Goal: Task Accomplishment & Management: Manage account settings

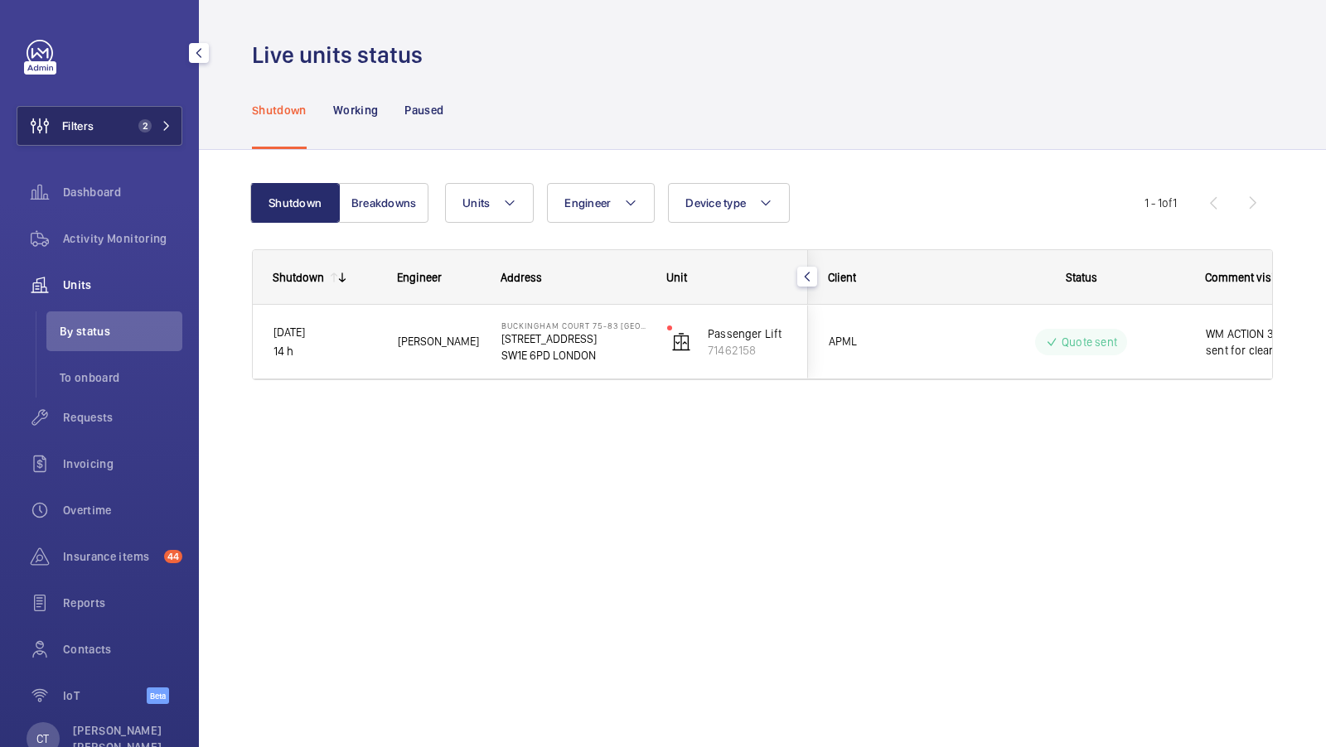
click at [123, 128] on button "Filters 2" at bounding box center [100, 126] width 166 height 40
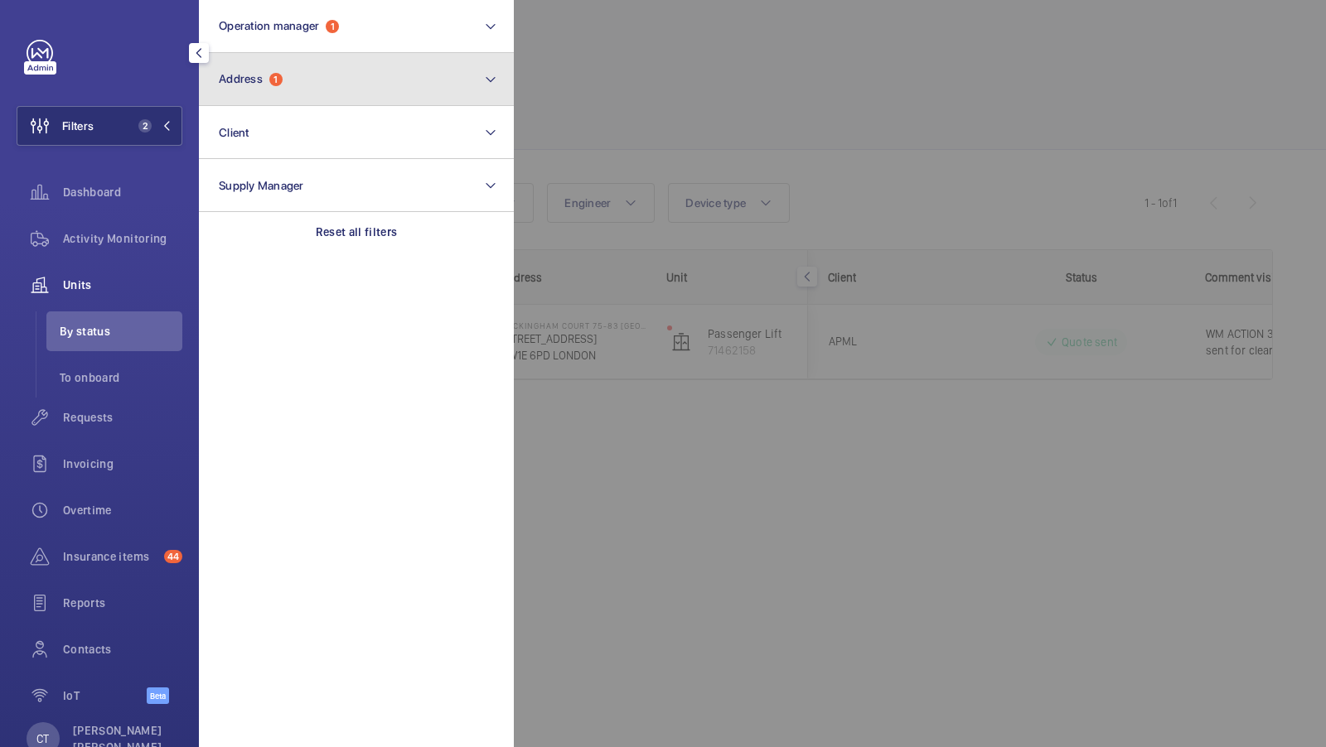
click at [297, 54] on button "Address 1" at bounding box center [356, 79] width 315 height 53
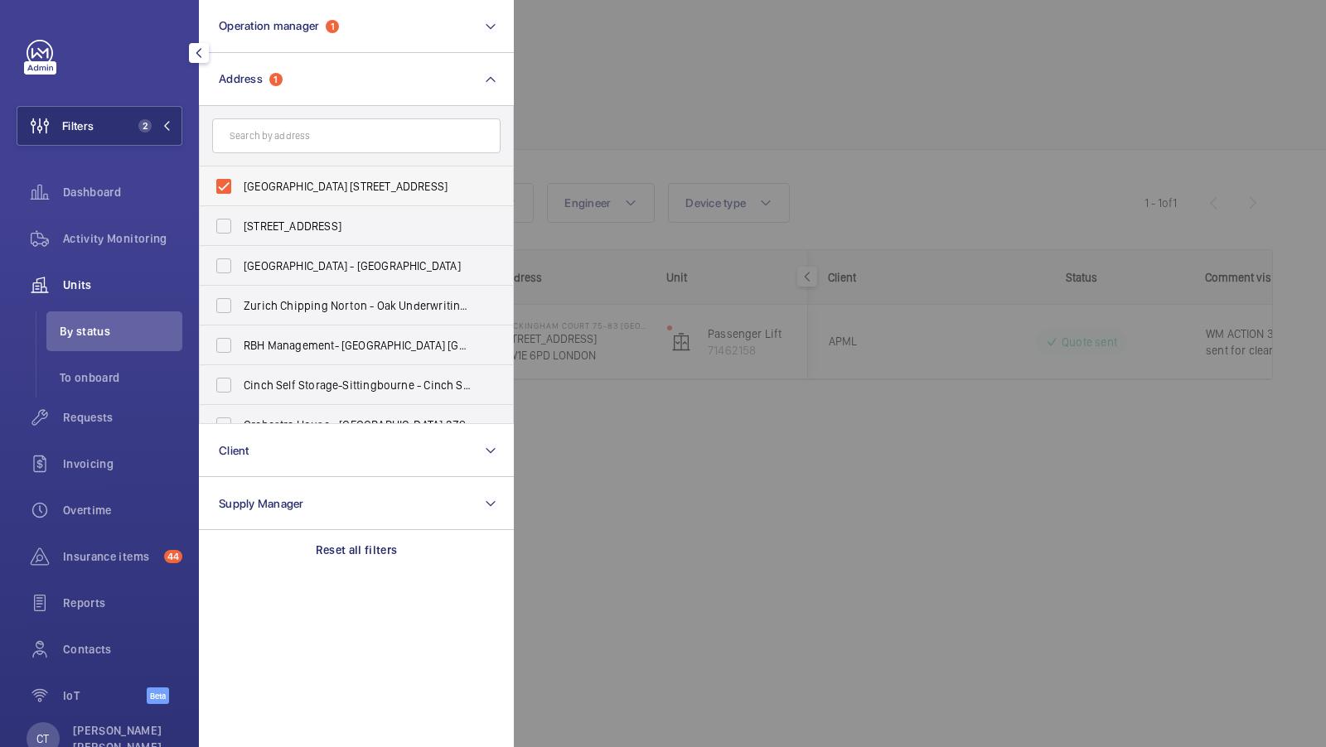
click at [260, 184] on span "Buckingham Court 75-83 Buckingham Gate - 75 Buckingham Gate, LONDON SW1E 6PD" at bounding box center [358, 186] width 228 height 17
click at [240, 184] on input "Buckingham Court 75-83 Buckingham Gate - 75 Buckingham Gate, LONDON SW1E 6PD" at bounding box center [223, 186] width 33 height 33
checkbox input "false"
click at [273, 128] on input "text" at bounding box center [356, 135] width 288 height 35
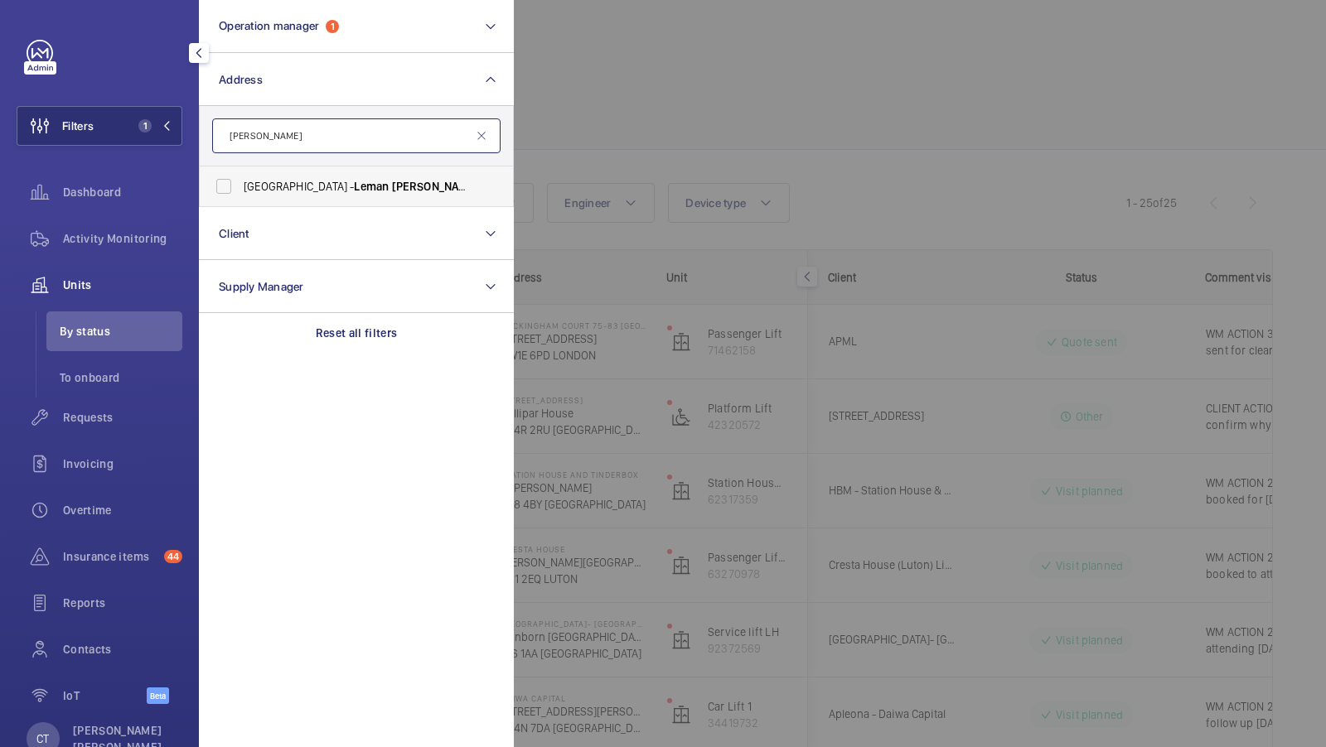
type input "leman locke"
click at [316, 180] on span "Buckle street - Leman Locke , Aldgate, LONDON E1 8EN" at bounding box center [358, 186] width 228 height 17
click at [240, 180] on input "Buckle street - Leman Locke , Aldgate, LONDON E1 8EN" at bounding box center [223, 186] width 33 height 33
checkbox input "true"
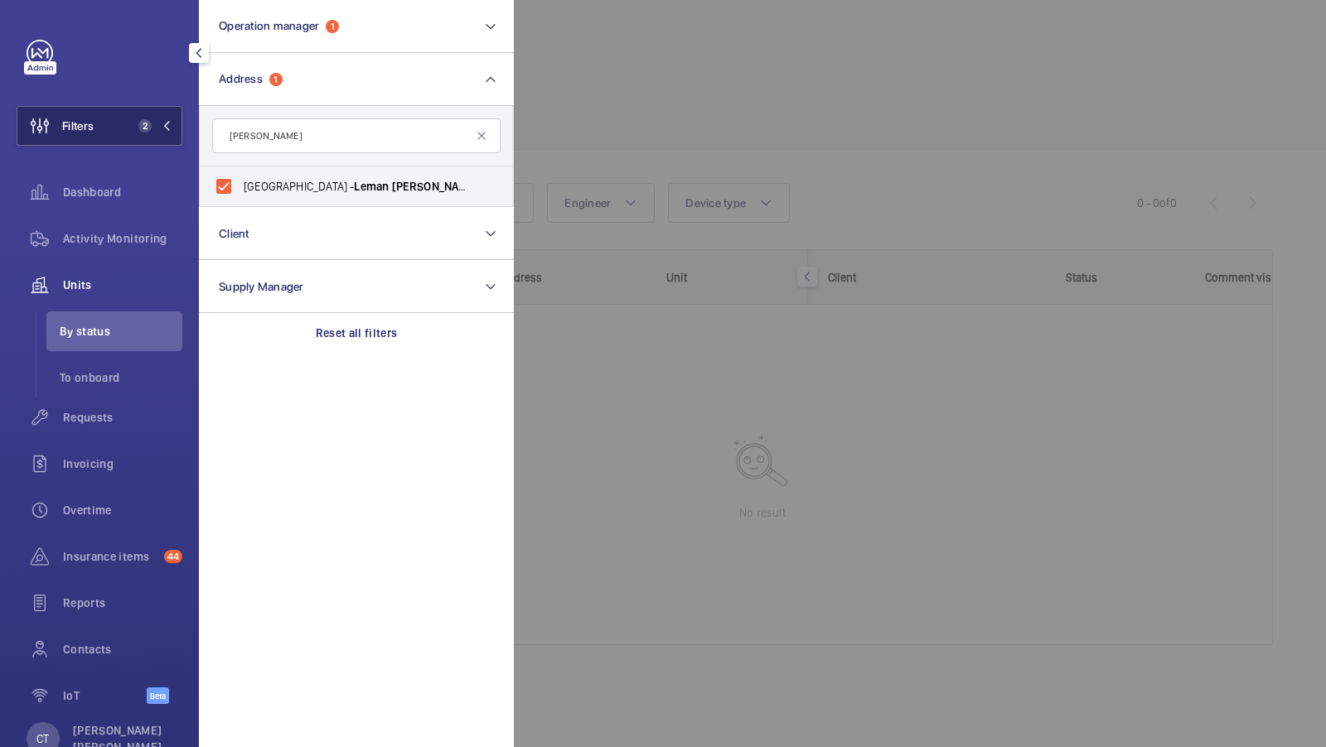
click at [123, 123] on button "Filters 2" at bounding box center [100, 126] width 166 height 40
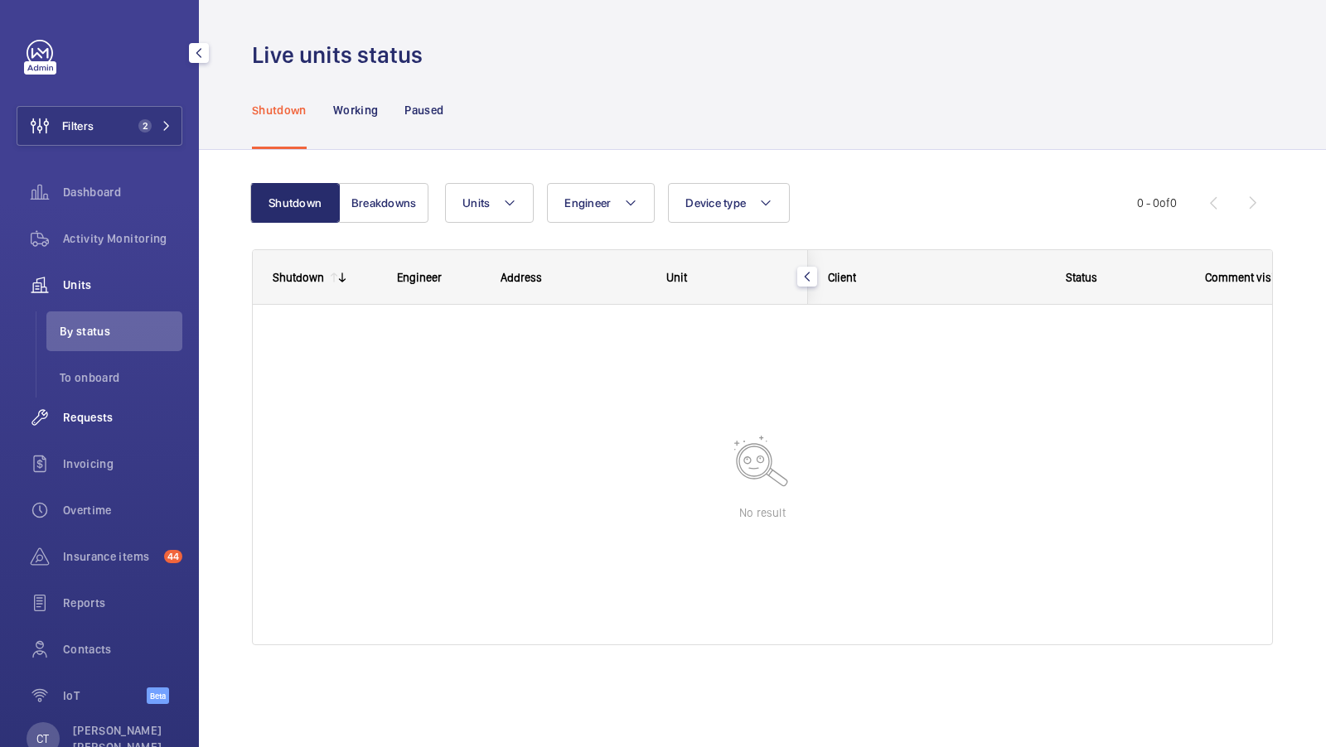
click at [104, 410] on span "Requests" at bounding box center [122, 417] width 119 height 17
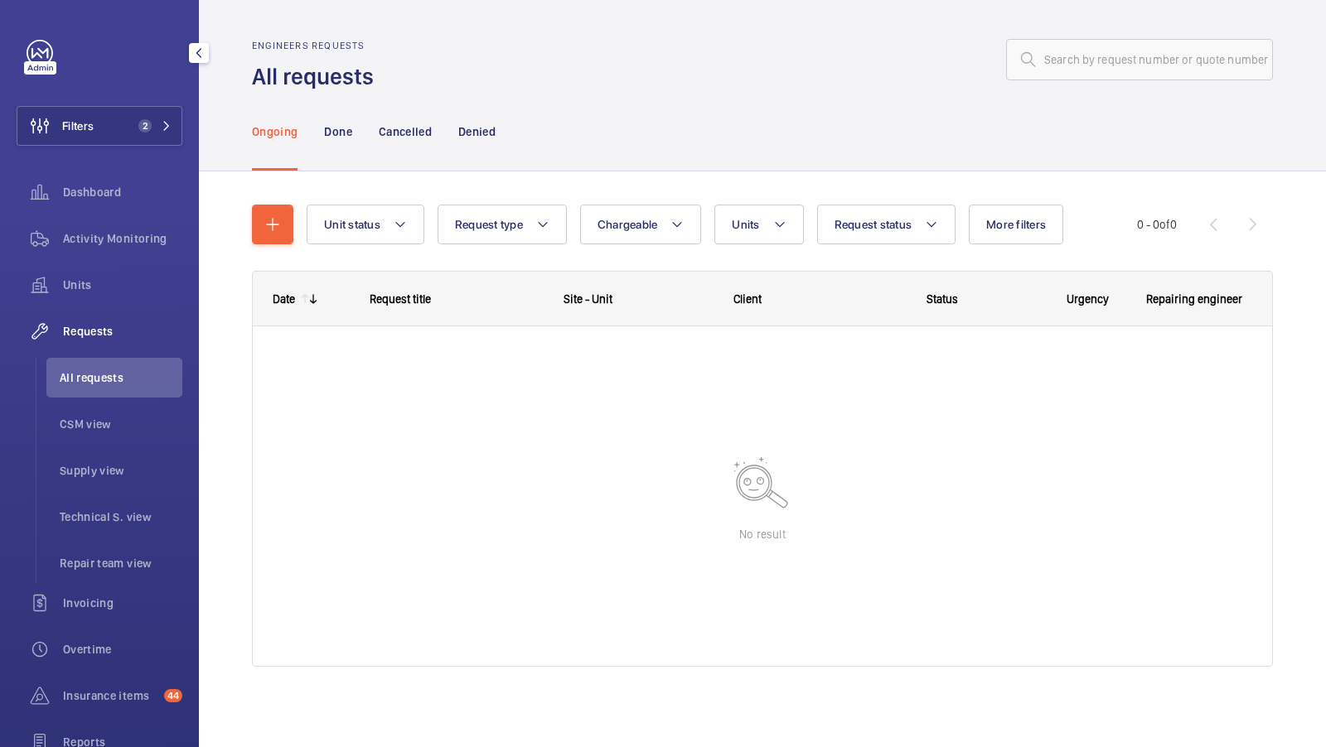
click at [143, 99] on div "Filters 2 Dashboard Activity Monitoring Units Requests All requests CSM view Su…" at bounding box center [100, 451] width 166 height 822
click at [172, 107] on button "Filters 2" at bounding box center [100, 126] width 166 height 40
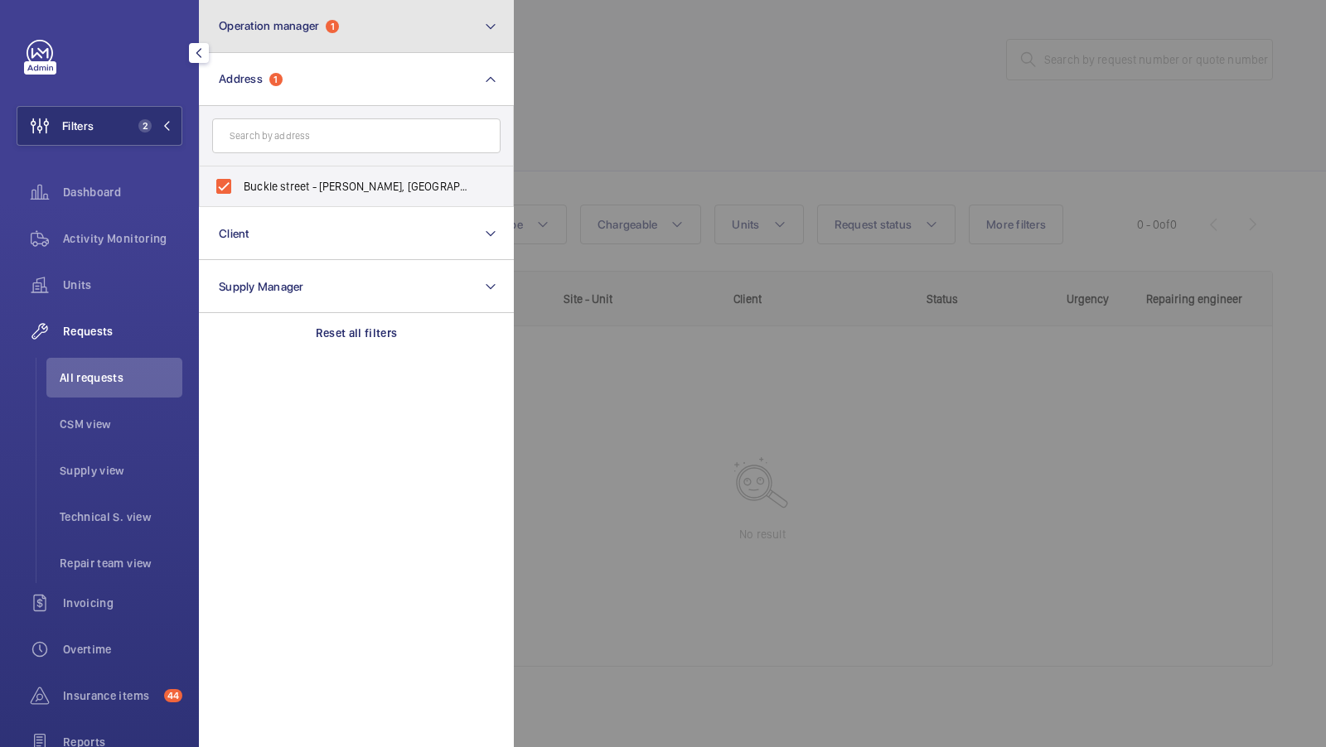
click at [335, 44] on button "Operation manager 1" at bounding box center [356, 26] width 315 height 53
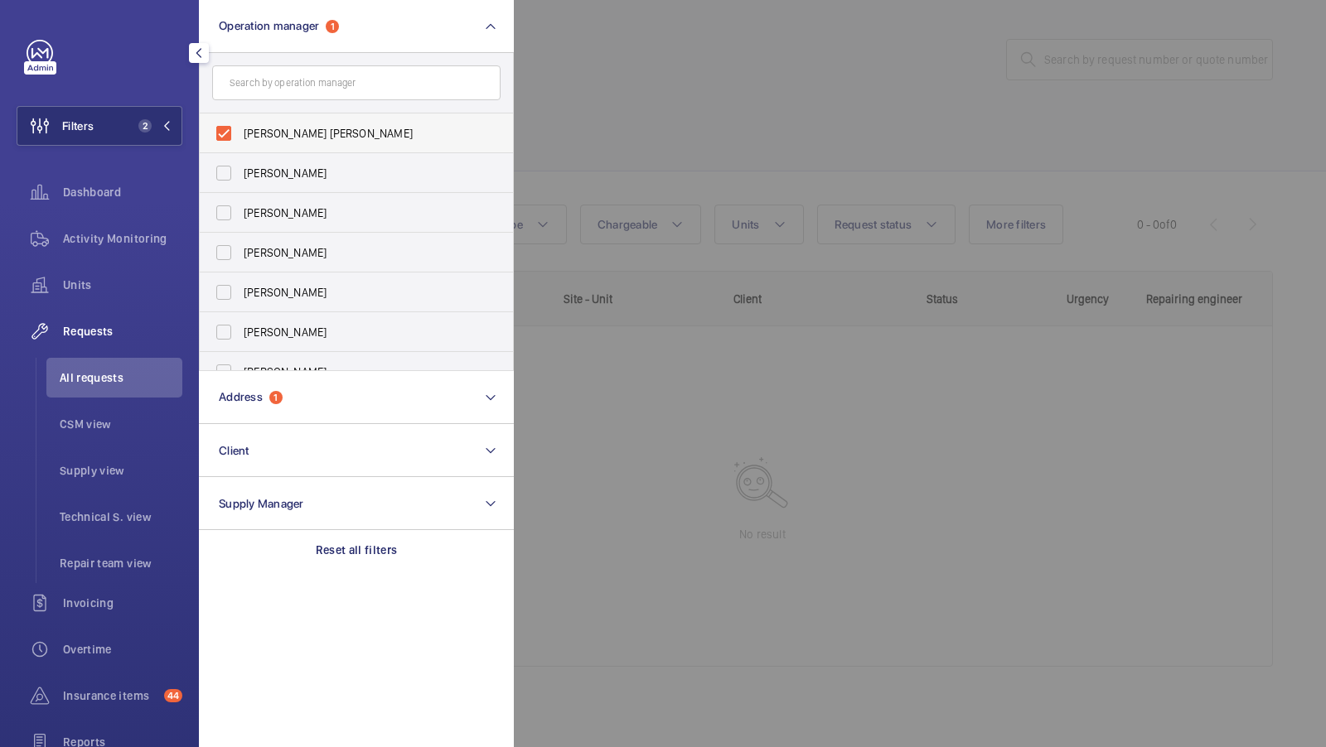
click at [326, 138] on span "[PERSON_NAME] [PERSON_NAME]" at bounding box center [358, 133] width 228 height 17
click at [240, 138] on input "[PERSON_NAME] [PERSON_NAME]" at bounding box center [223, 133] width 33 height 33
checkbox input "false"
click at [138, 113] on button "Filters 1" at bounding box center [100, 126] width 166 height 40
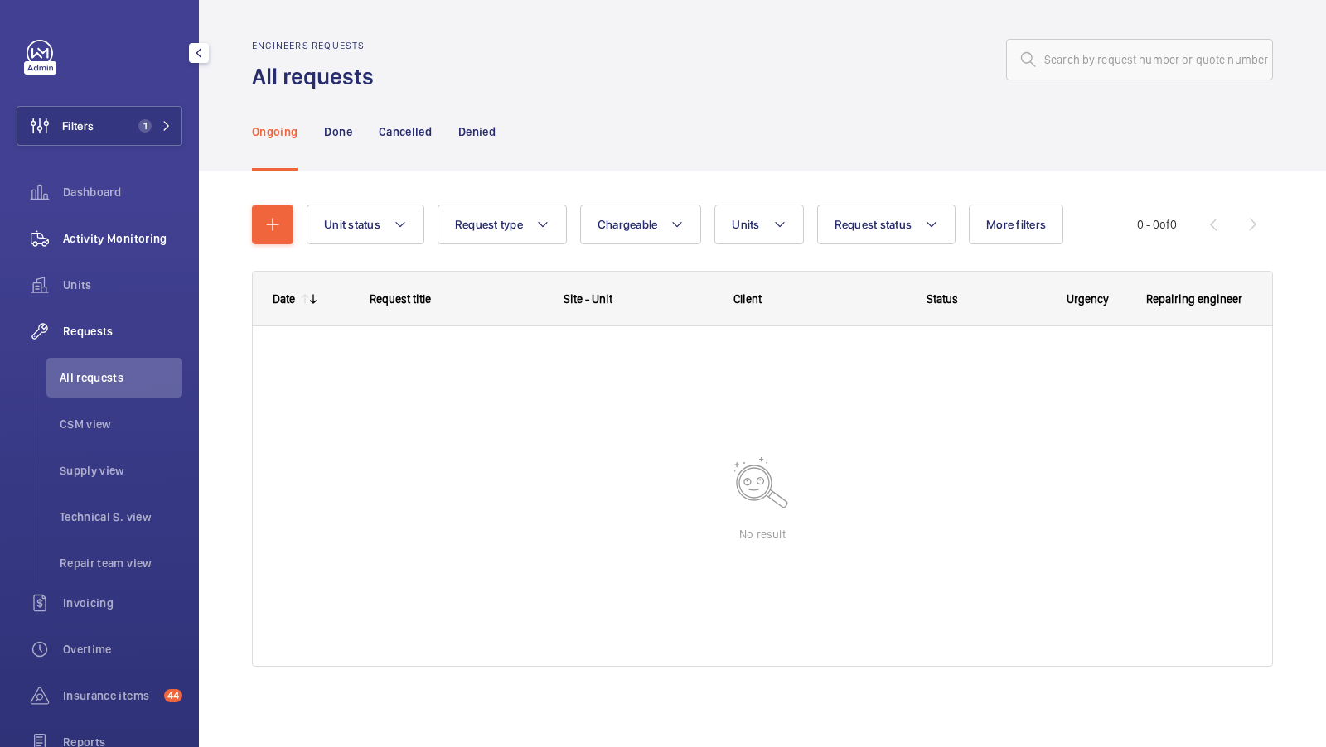
click at [103, 245] on span "Activity Monitoring" at bounding box center [122, 238] width 119 height 17
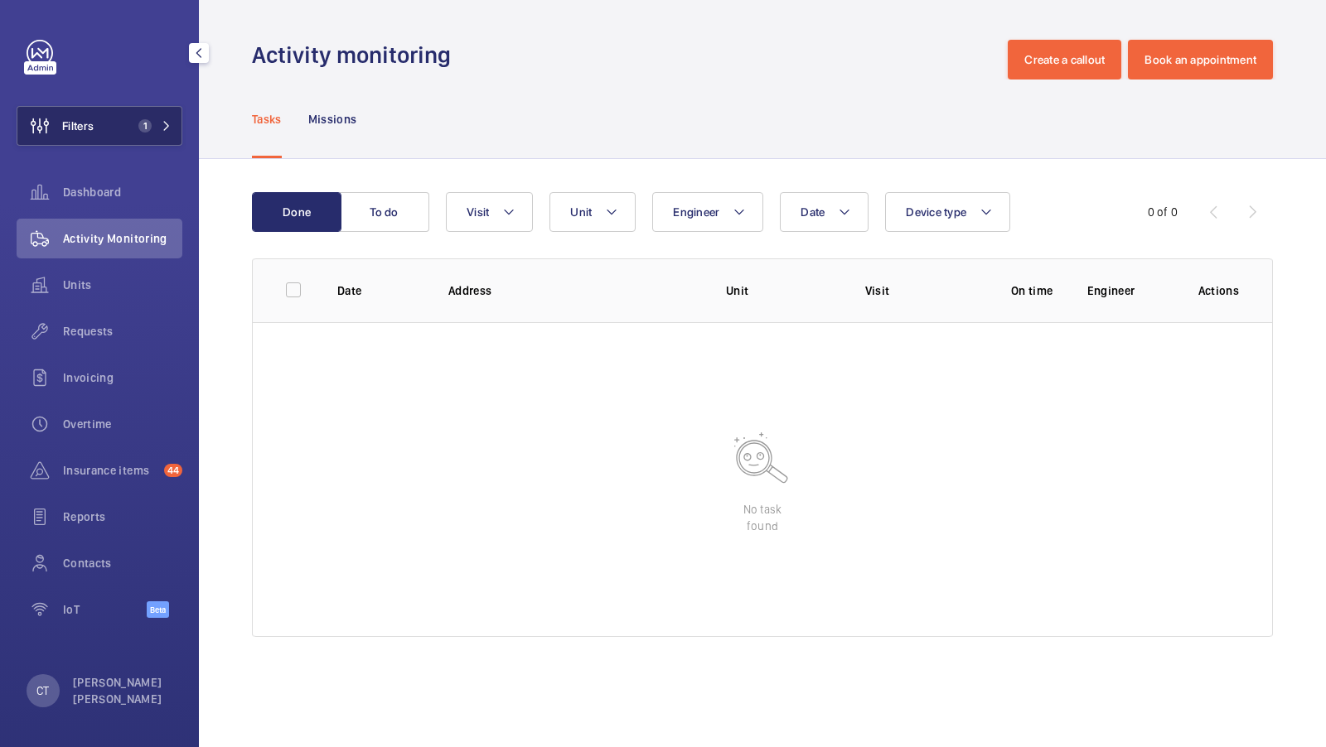
click at [162, 124] on mat-icon at bounding box center [167, 126] width 10 height 10
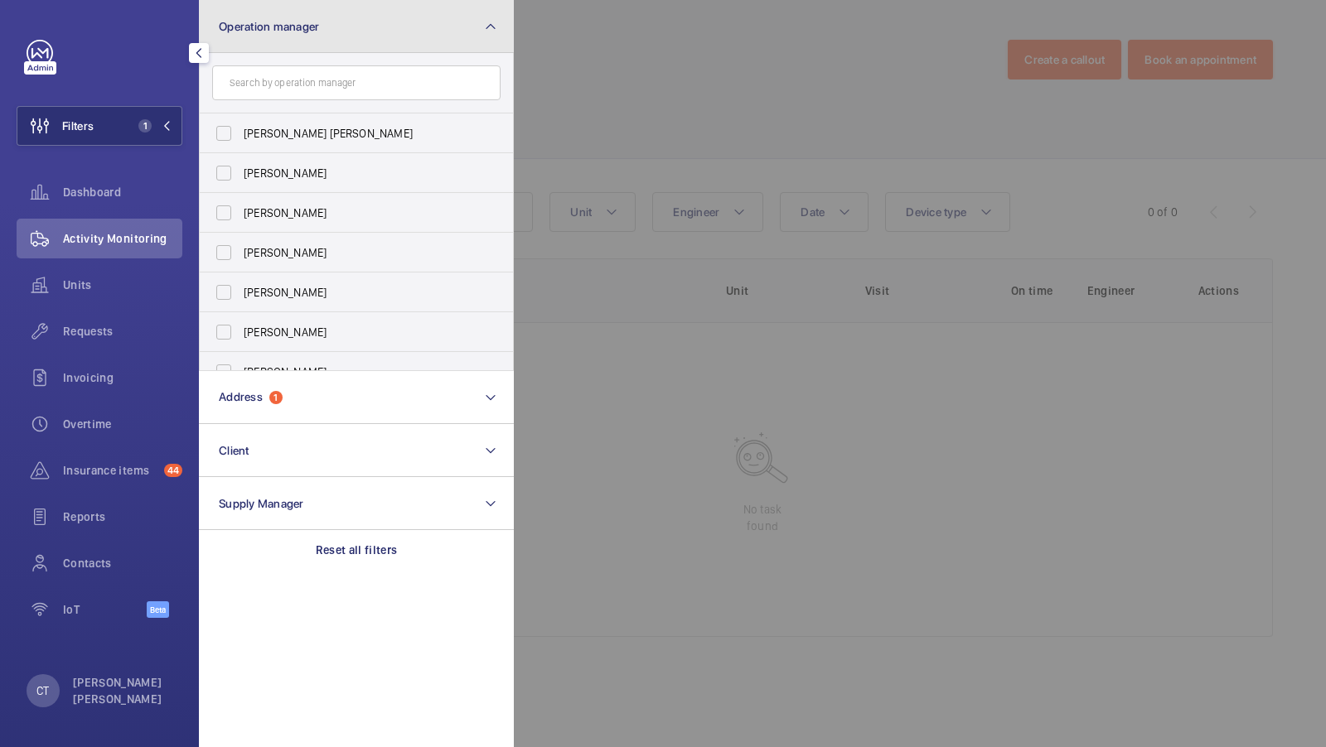
click at [322, 32] on button "Operation manager" at bounding box center [356, 26] width 315 height 53
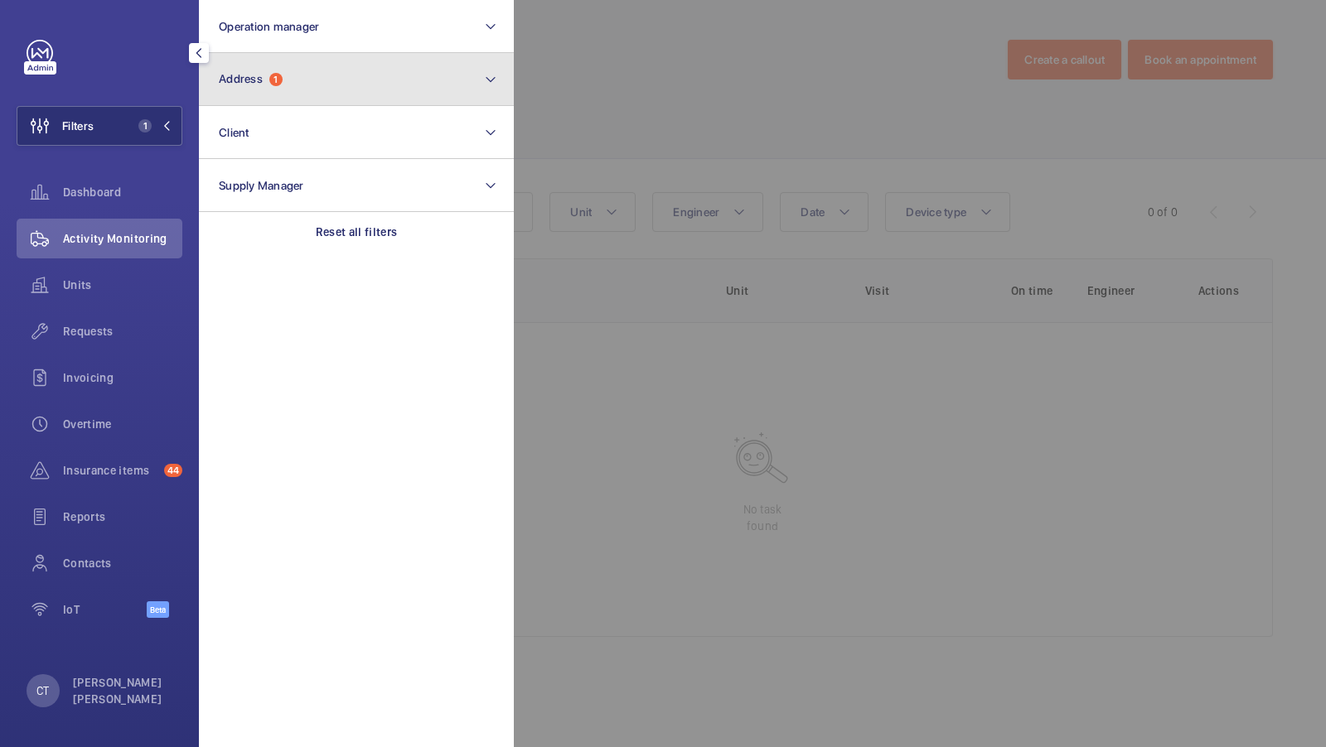
click at [320, 75] on button "Address 1" at bounding box center [356, 79] width 315 height 53
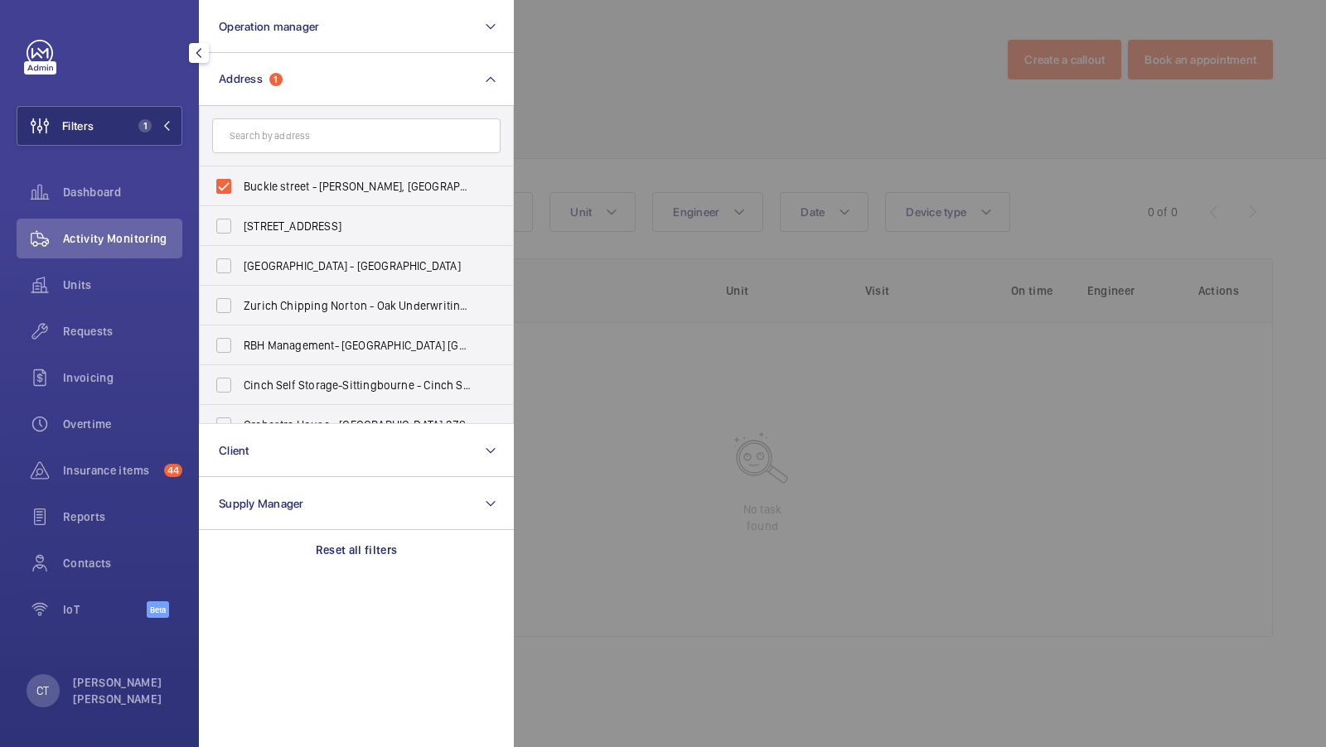
type input "e"
click at [280, 183] on span "Buckle street - Leman Locke, Aldgate, LONDON E1 8EN" at bounding box center [358, 186] width 228 height 17
click at [240, 183] on input "Buckle street - Leman Locke, Aldgate, LONDON E1 8EN" at bounding box center [223, 186] width 33 height 33
checkbox input "false"
click at [299, 125] on input "text" at bounding box center [356, 135] width 288 height 35
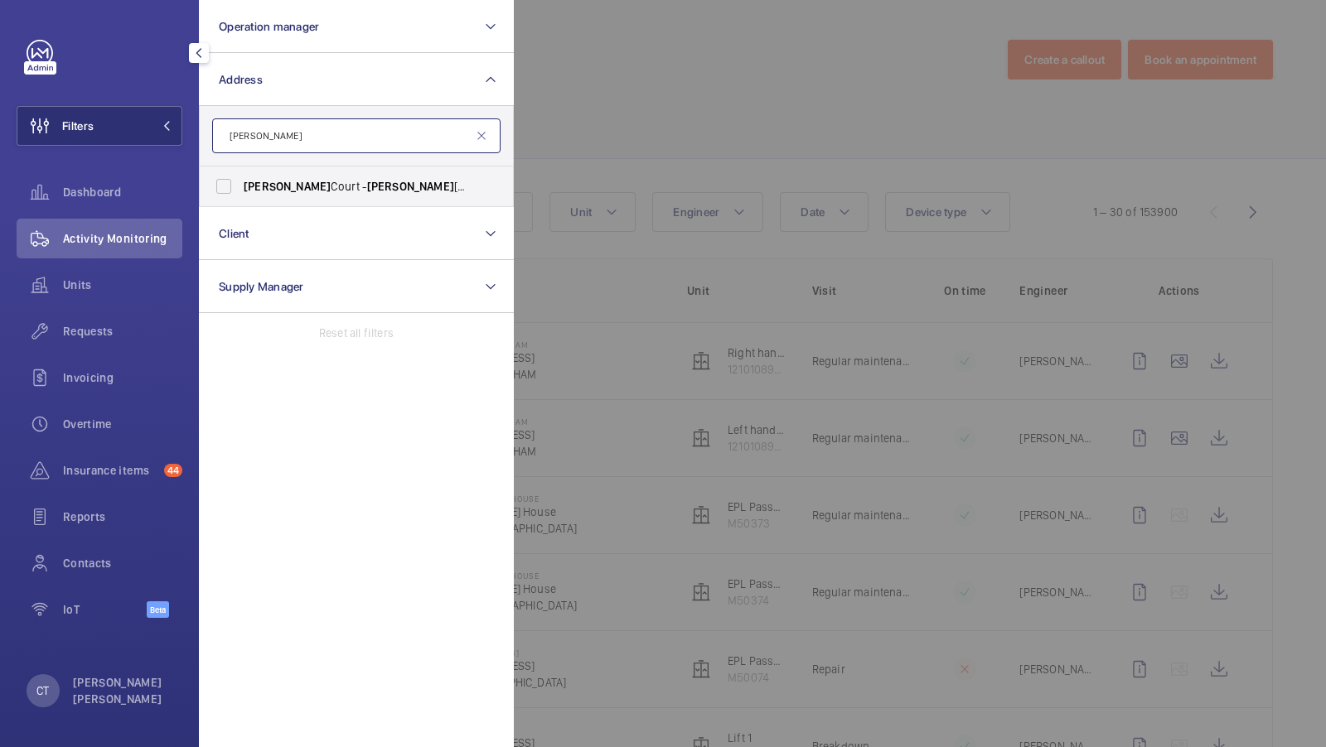
type input "sullivan"
click at [281, 185] on span "Sullivan" at bounding box center [287, 186] width 87 height 13
click at [240, 185] on input "Sullivan Court - Sullivan Court, LONDON SW5 9RL" at bounding box center [223, 186] width 33 height 33
checkbox input "true"
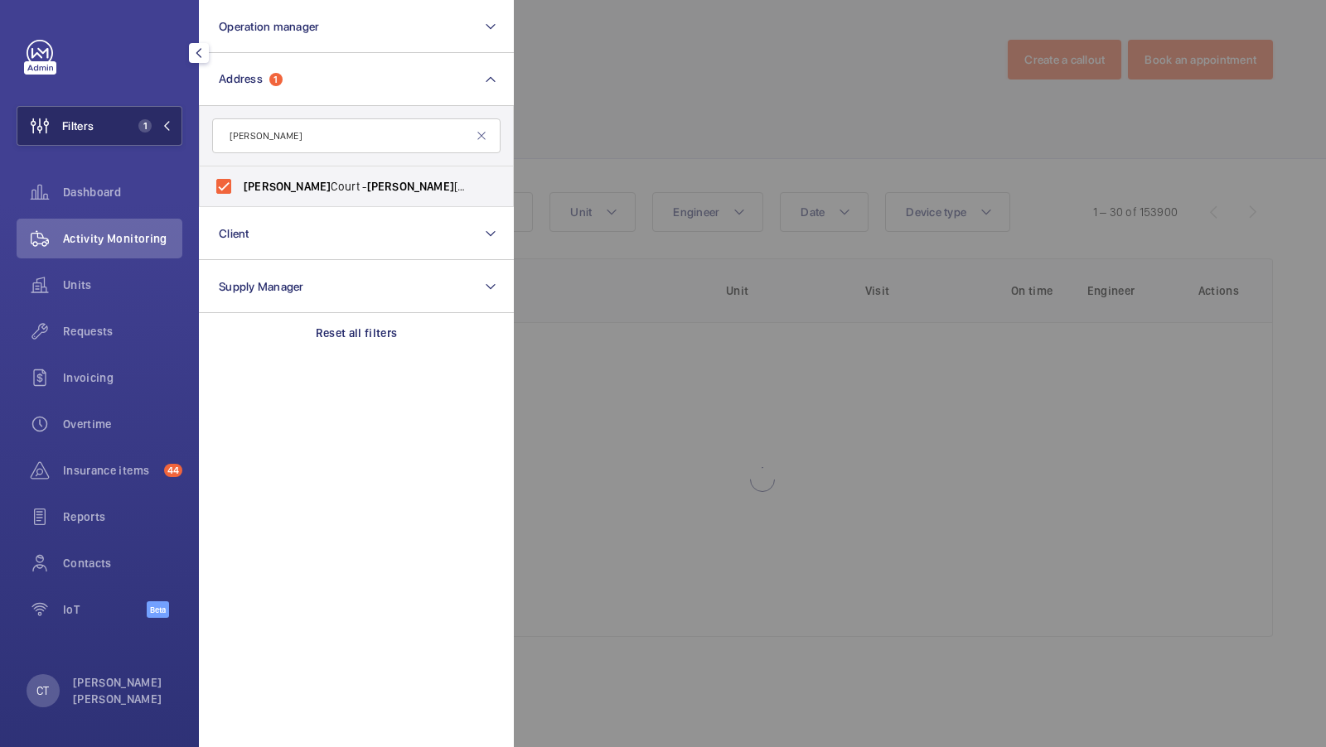
click at [138, 117] on button "Filters 1" at bounding box center [100, 126] width 166 height 40
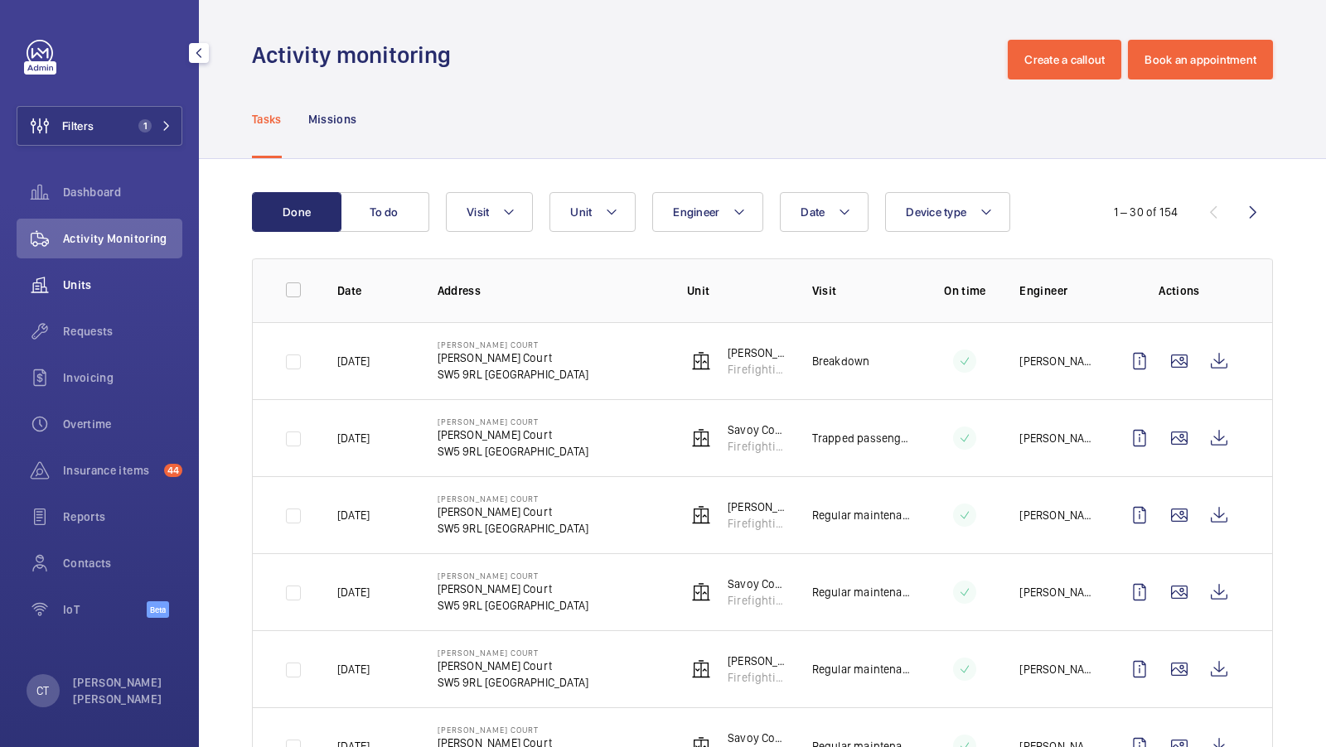
click at [89, 295] on div "Units" at bounding box center [100, 285] width 166 height 40
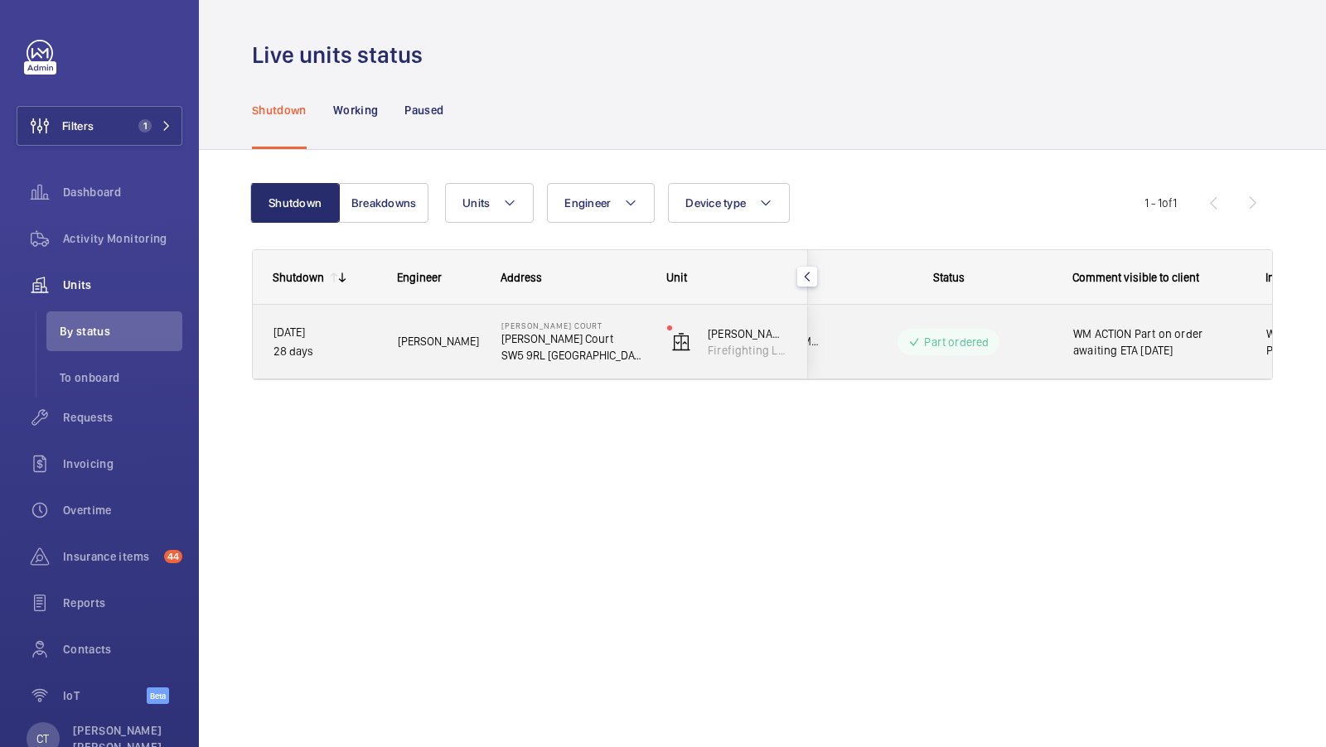
scroll to position [0, 298]
click at [1154, 337] on span "WM ACTION - Part on order PO-GB-014208 awaiting parts arrival 23.09.25 WM ACTIO…" at bounding box center [1176, 342] width 152 height 33
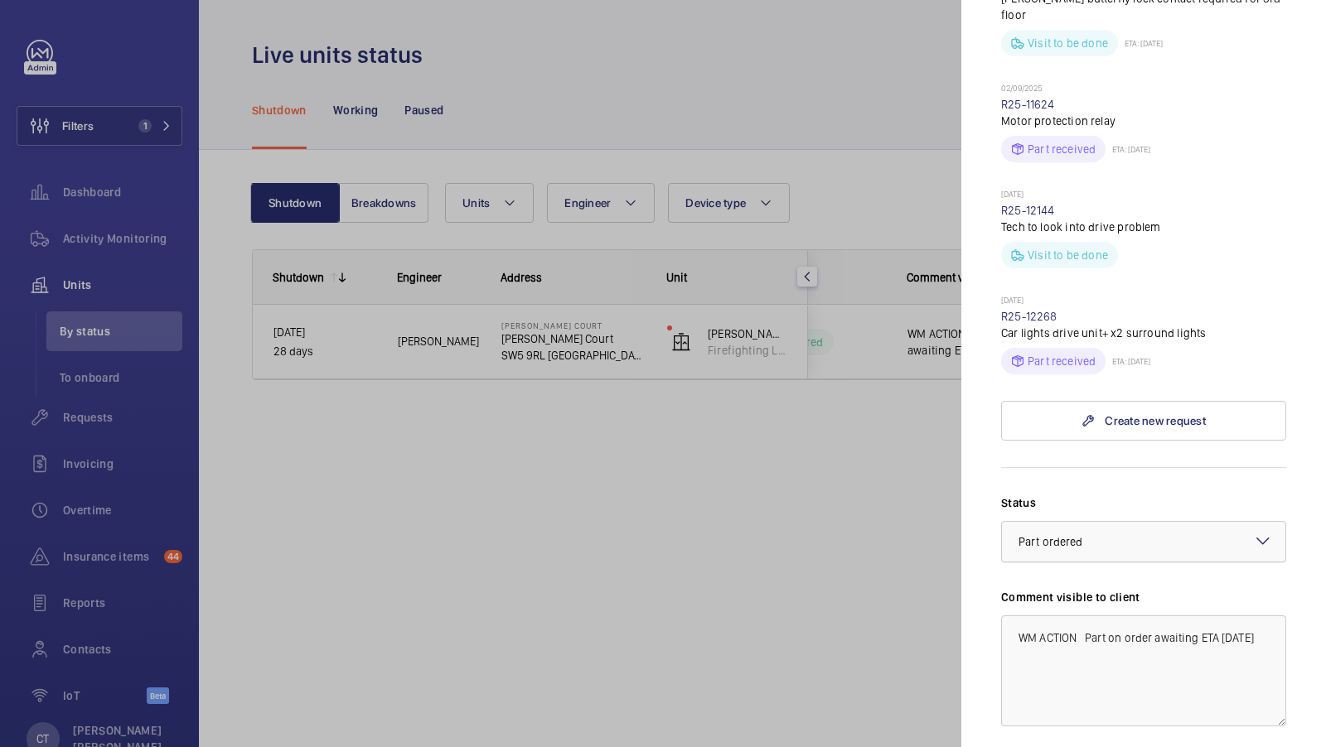
scroll to position [972, 0]
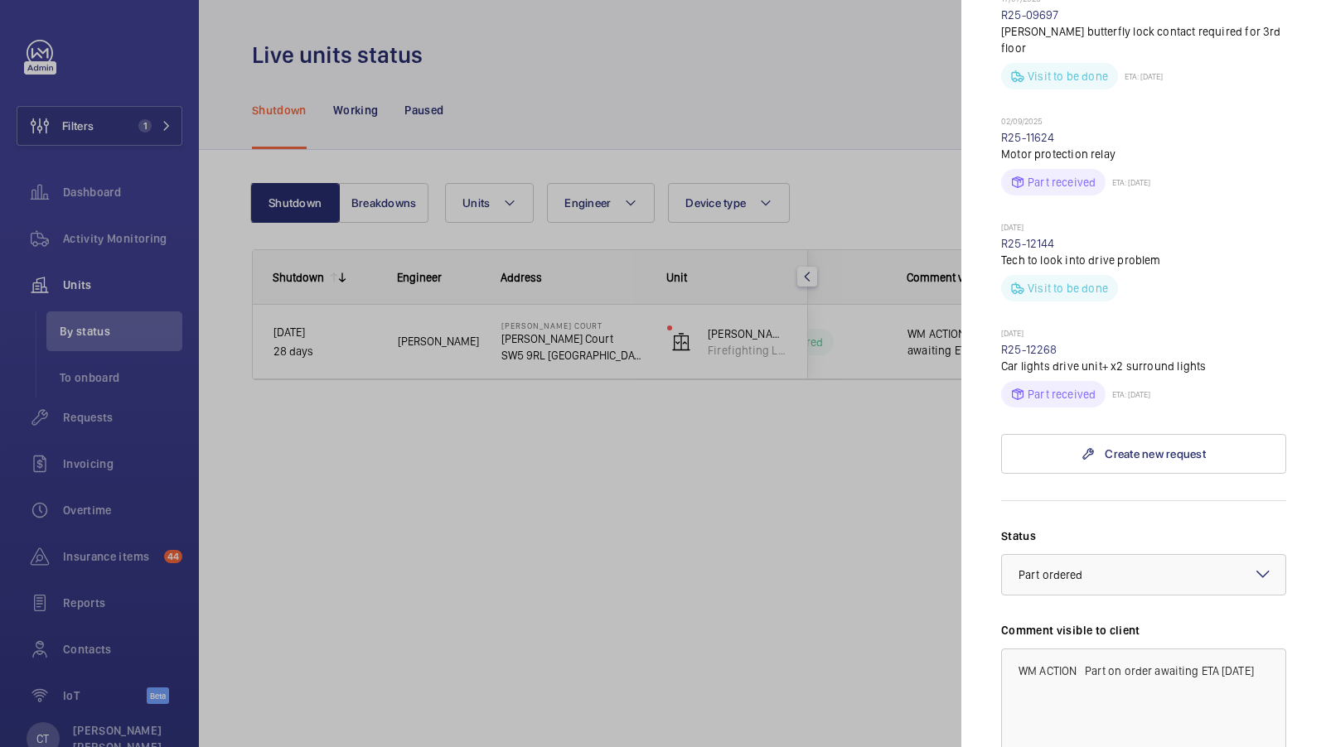
click at [835, 481] on div at bounding box center [663, 373] width 1326 height 747
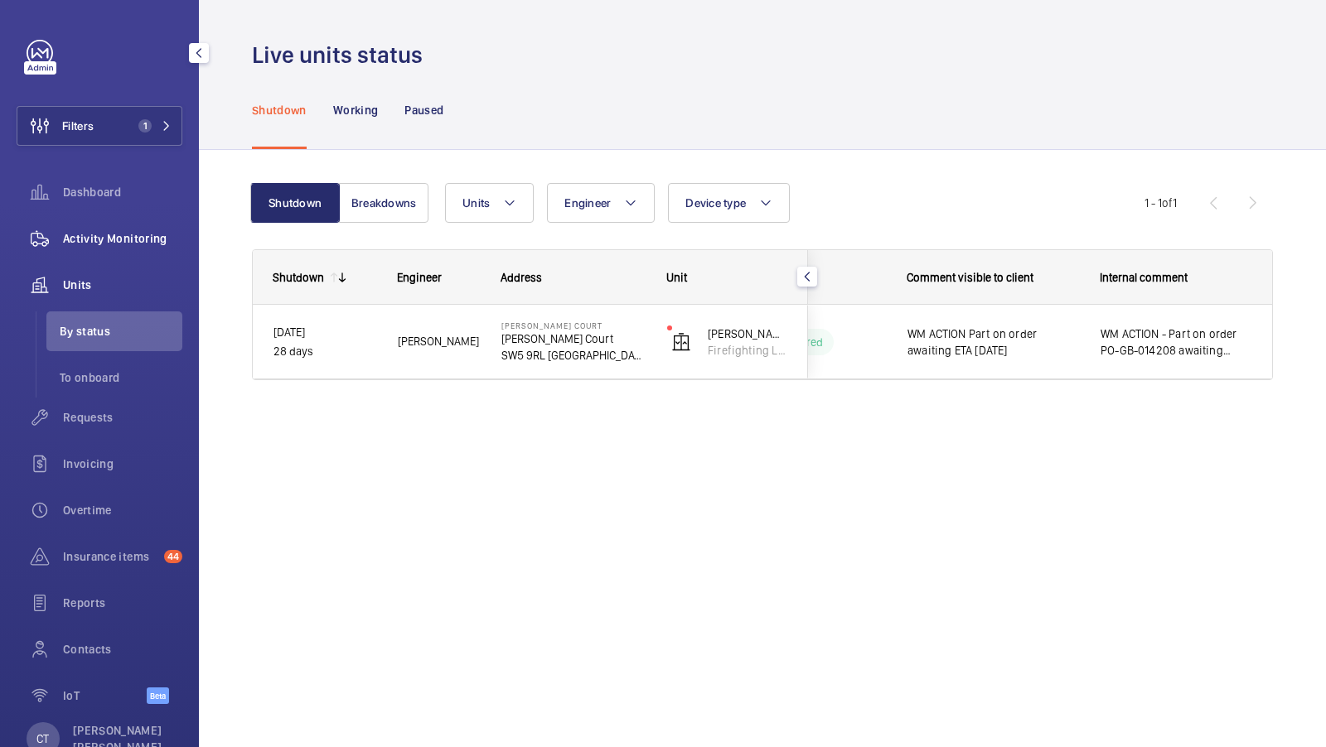
click at [94, 227] on div "Activity Monitoring" at bounding box center [100, 239] width 166 height 40
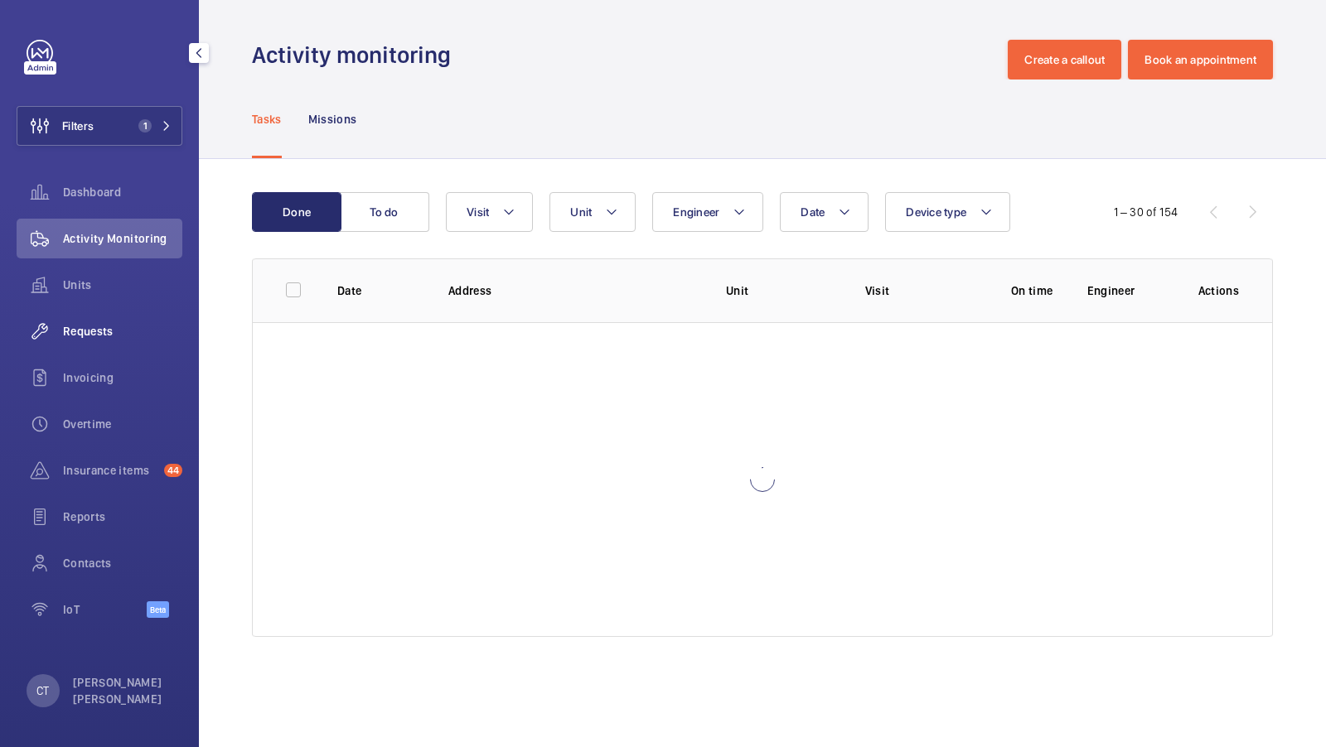
click at [95, 350] on div "Requests" at bounding box center [100, 332] width 166 height 40
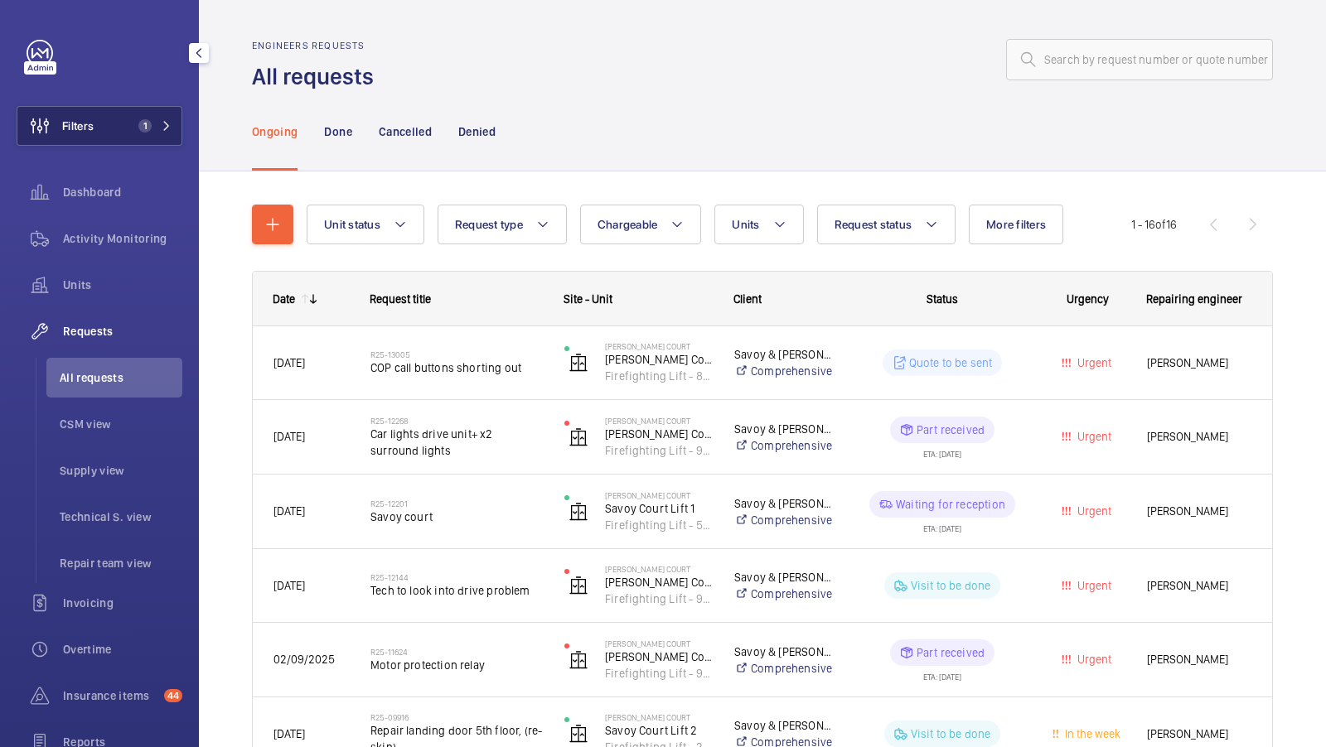
click at [145, 123] on span "1" at bounding box center [144, 125] width 13 height 13
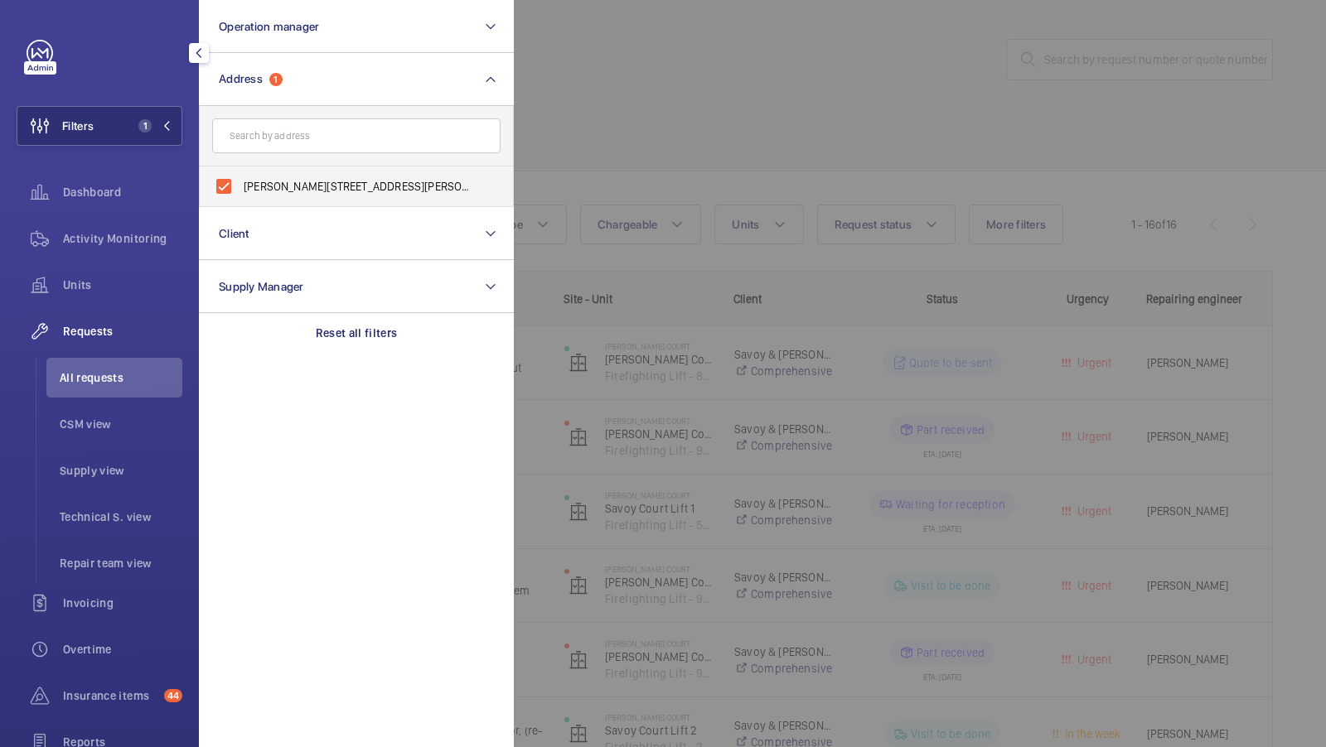
click at [692, 161] on div at bounding box center [1177, 373] width 1326 height 747
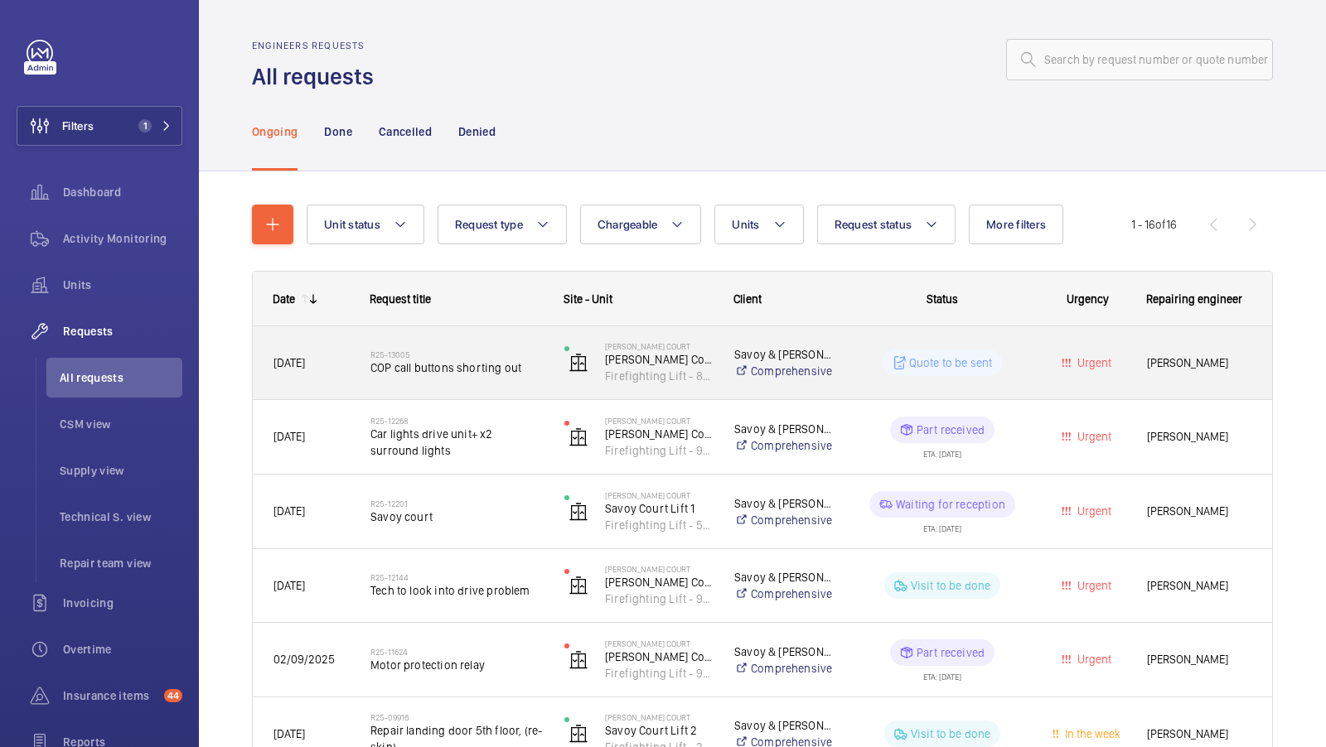
click at [451, 366] on span "COP call buttons shorting out" at bounding box center [456, 368] width 172 height 17
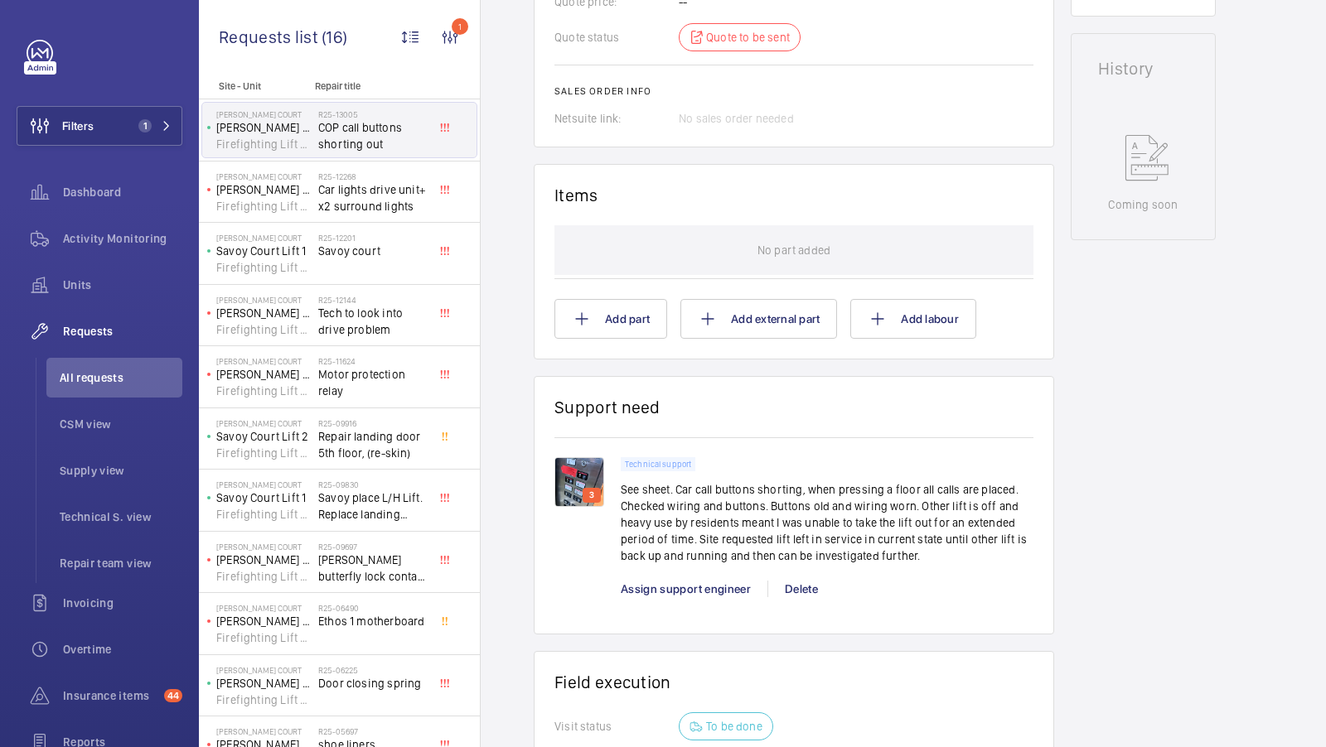
scroll to position [810, 0]
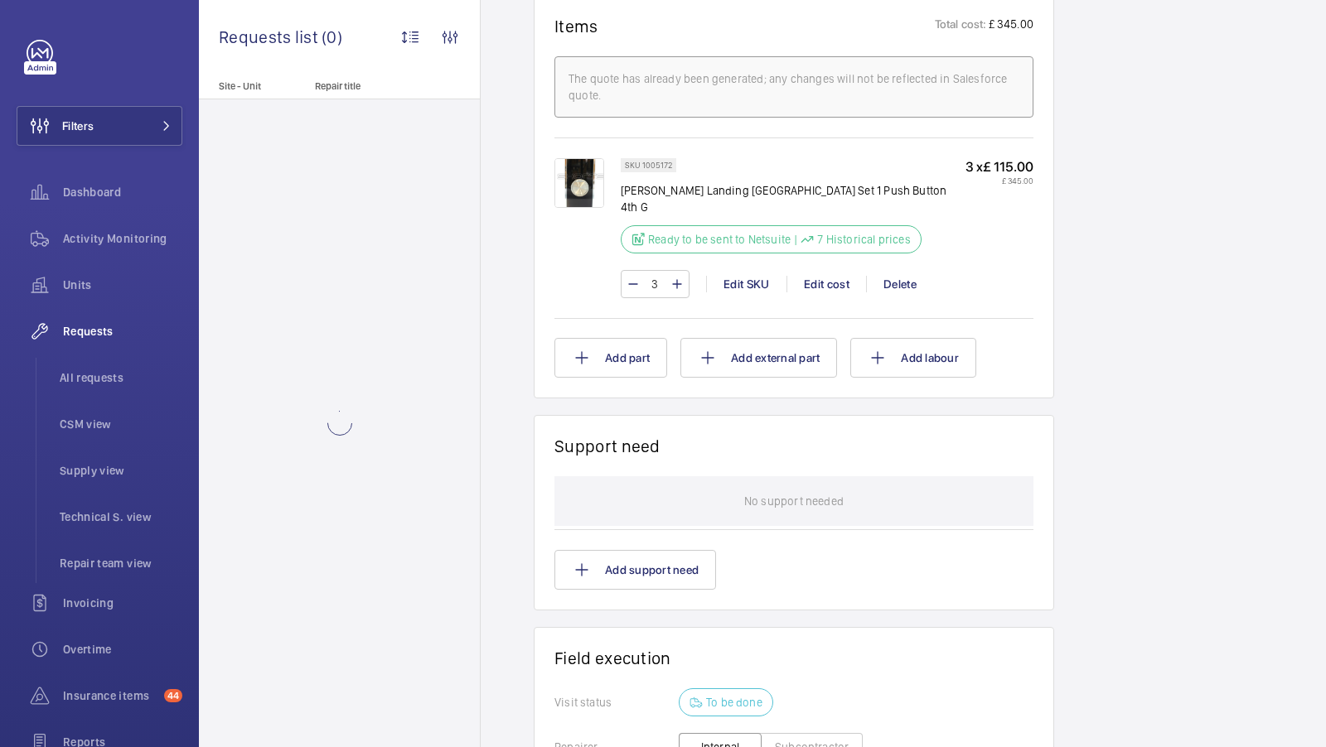
scroll to position [1005, 0]
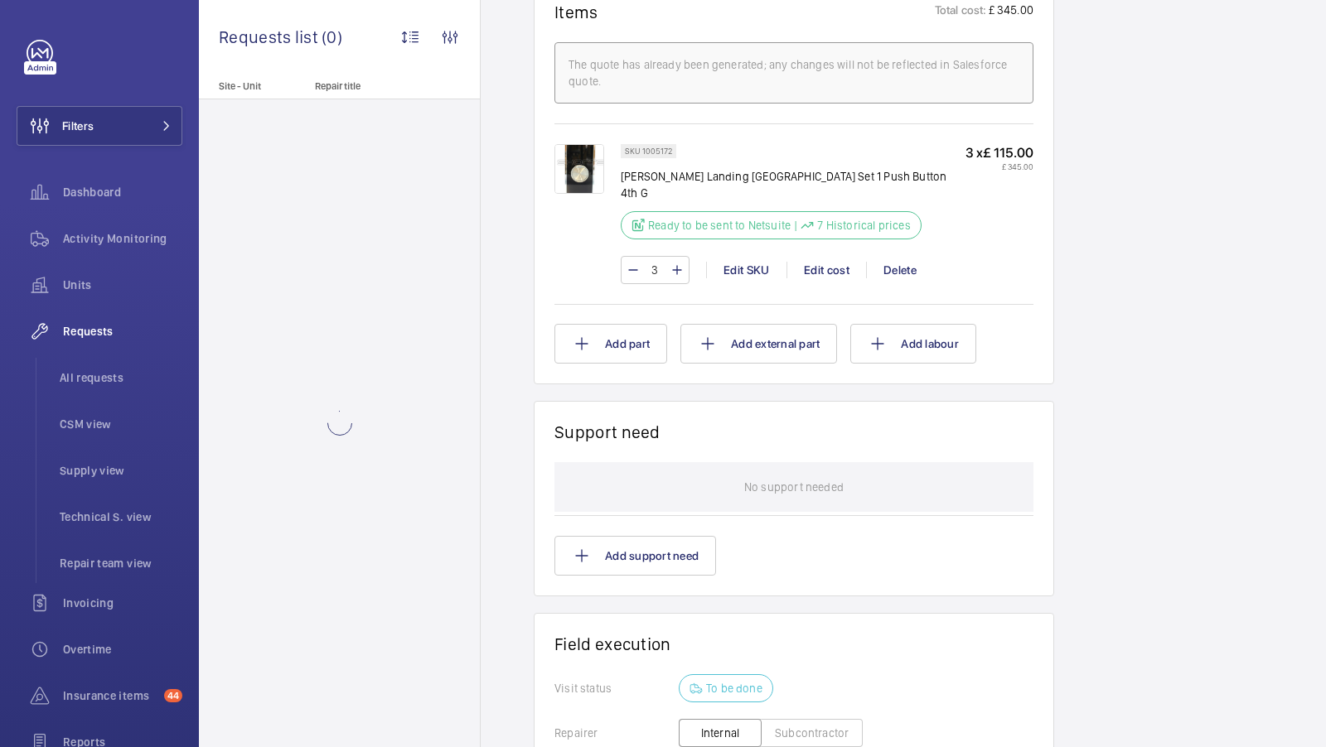
click at [585, 163] on img at bounding box center [579, 169] width 50 height 50
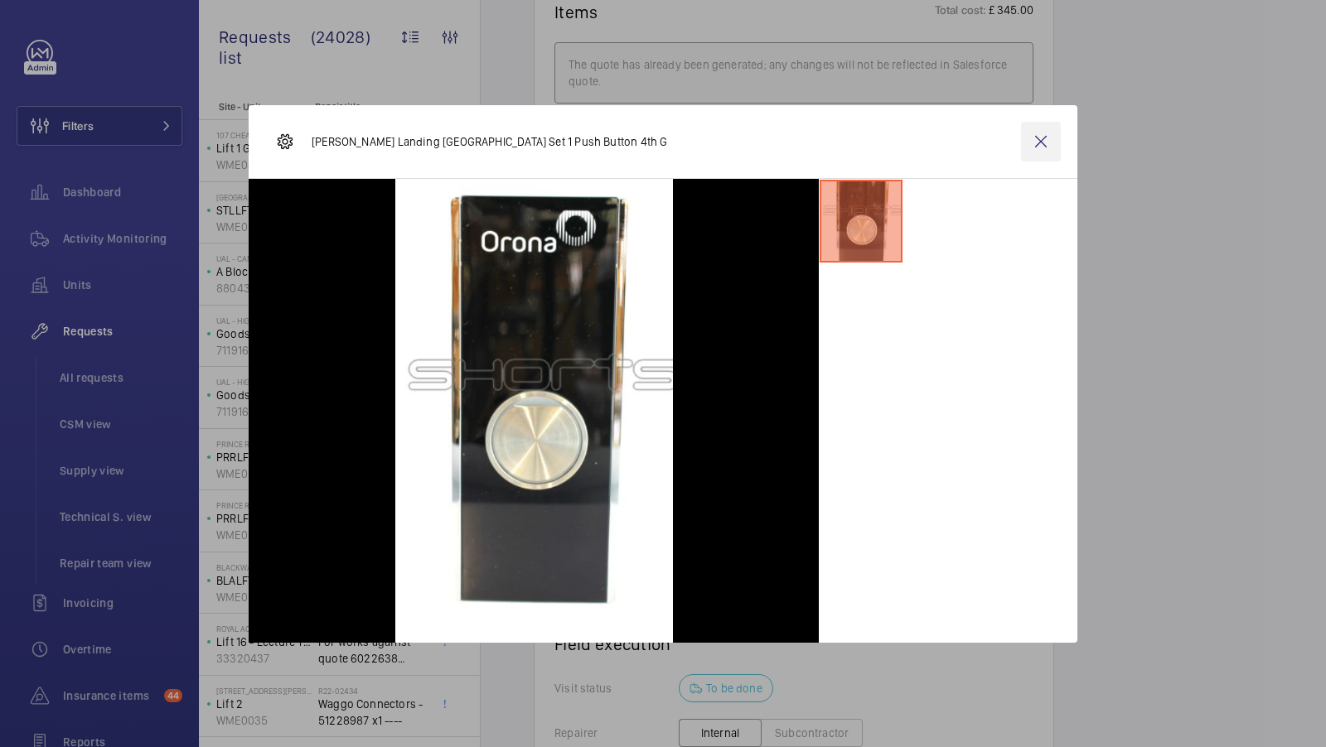
click at [1042, 135] on wm-front-icon-button at bounding box center [1041, 142] width 40 height 40
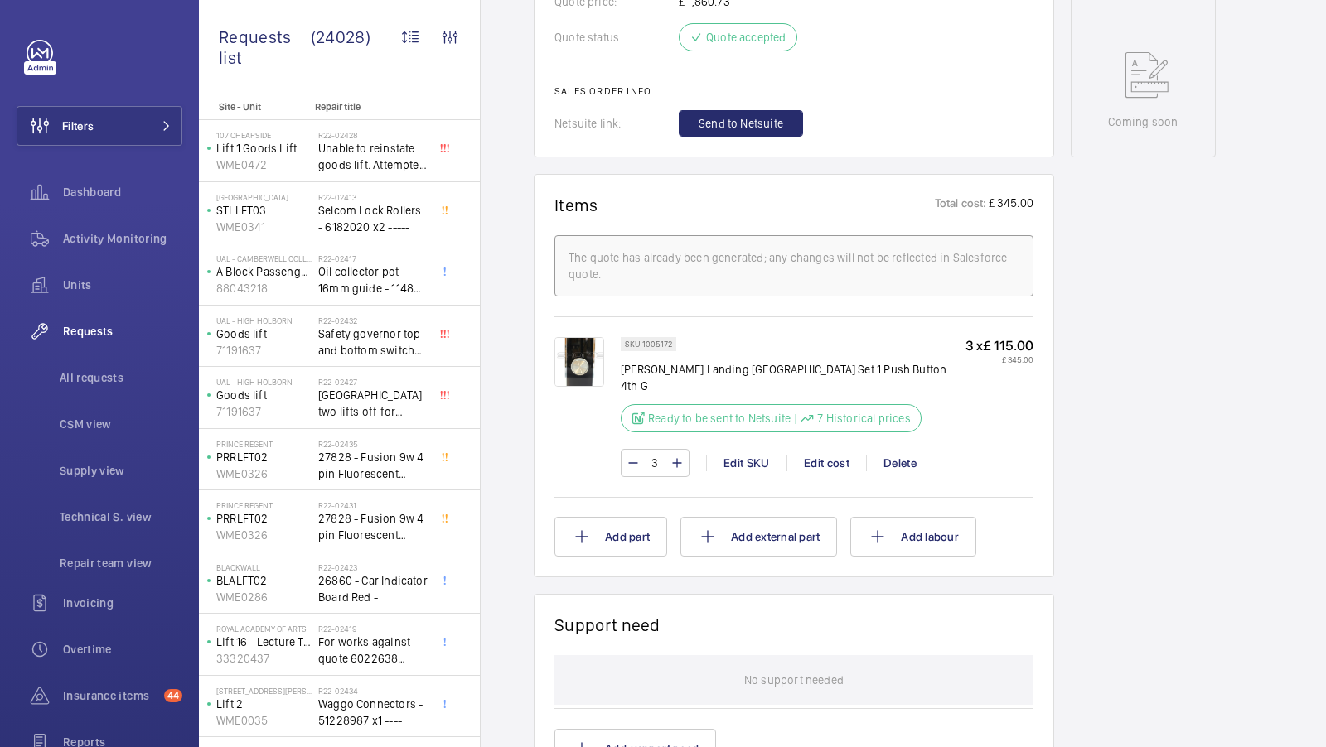
scroll to position [790, 0]
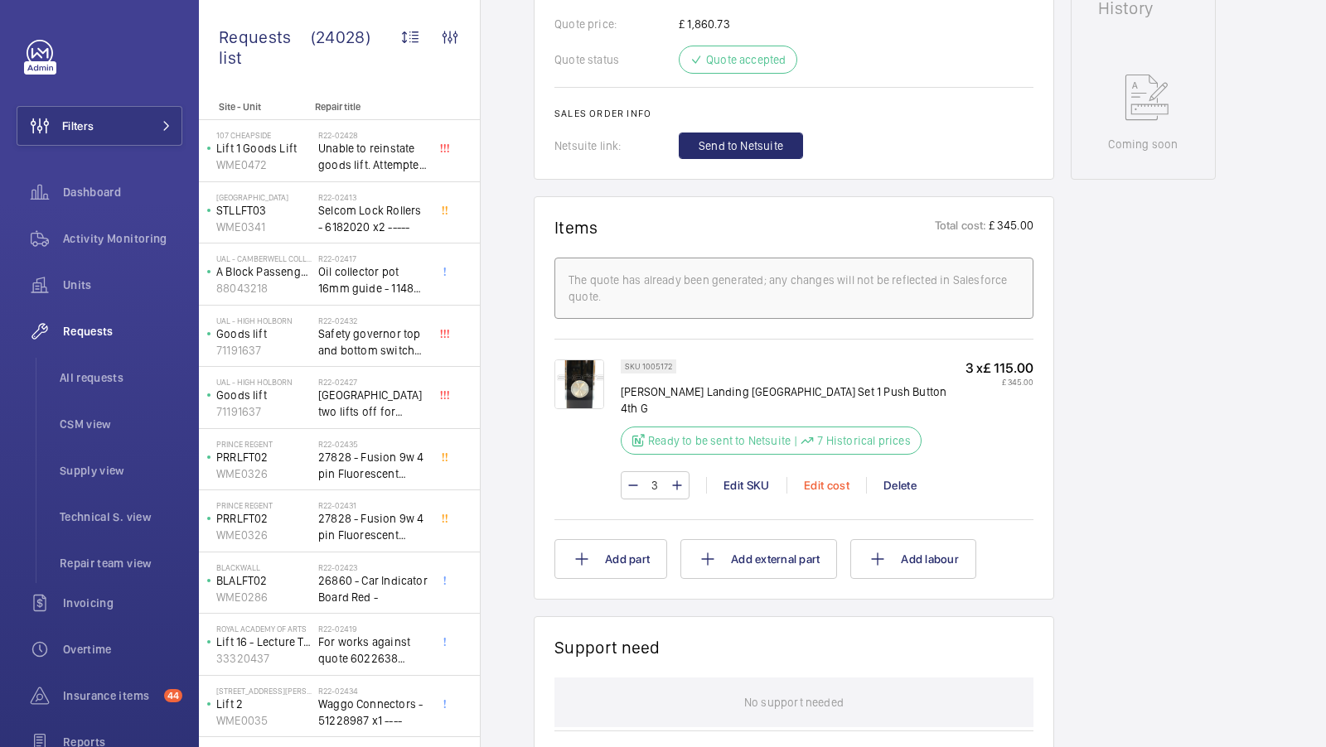
click at [836, 477] on div "Edit cost" at bounding box center [826, 485] width 80 height 17
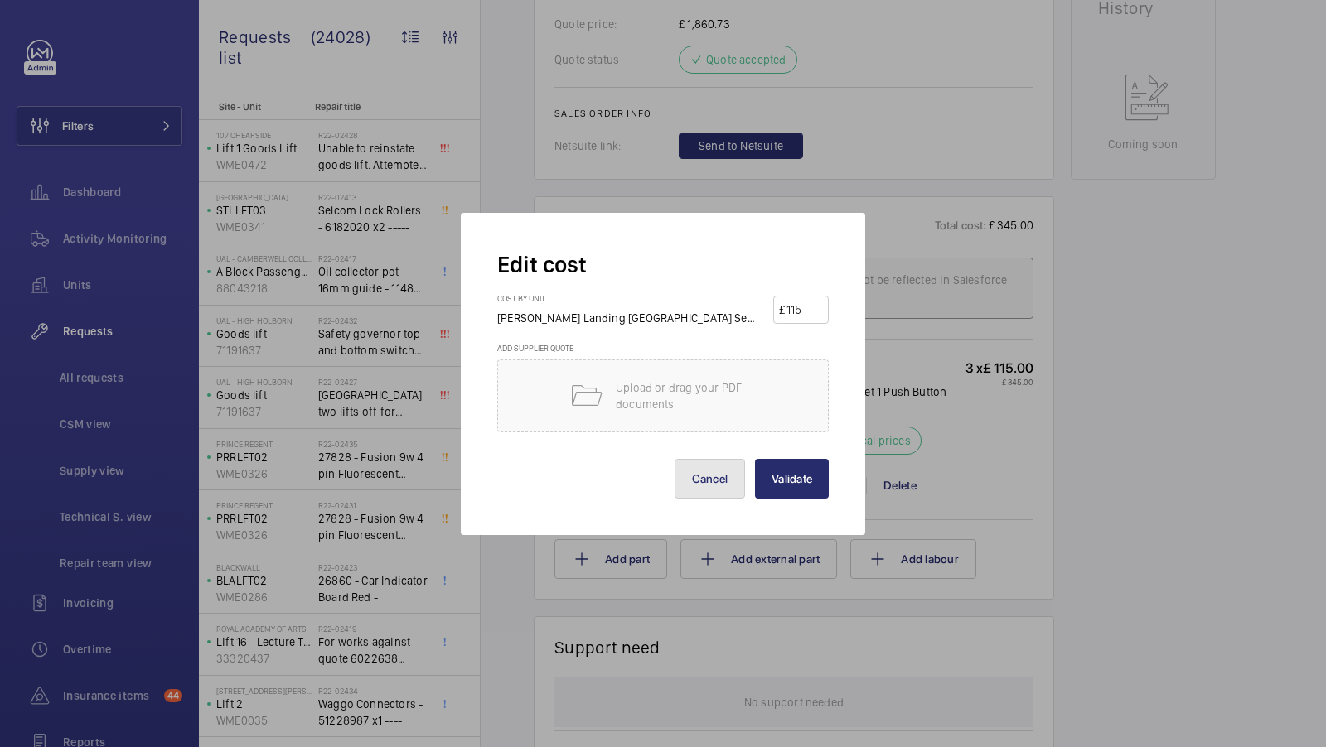
click at [715, 493] on button "Cancel" at bounding box center [709, 479] width 71 height 40
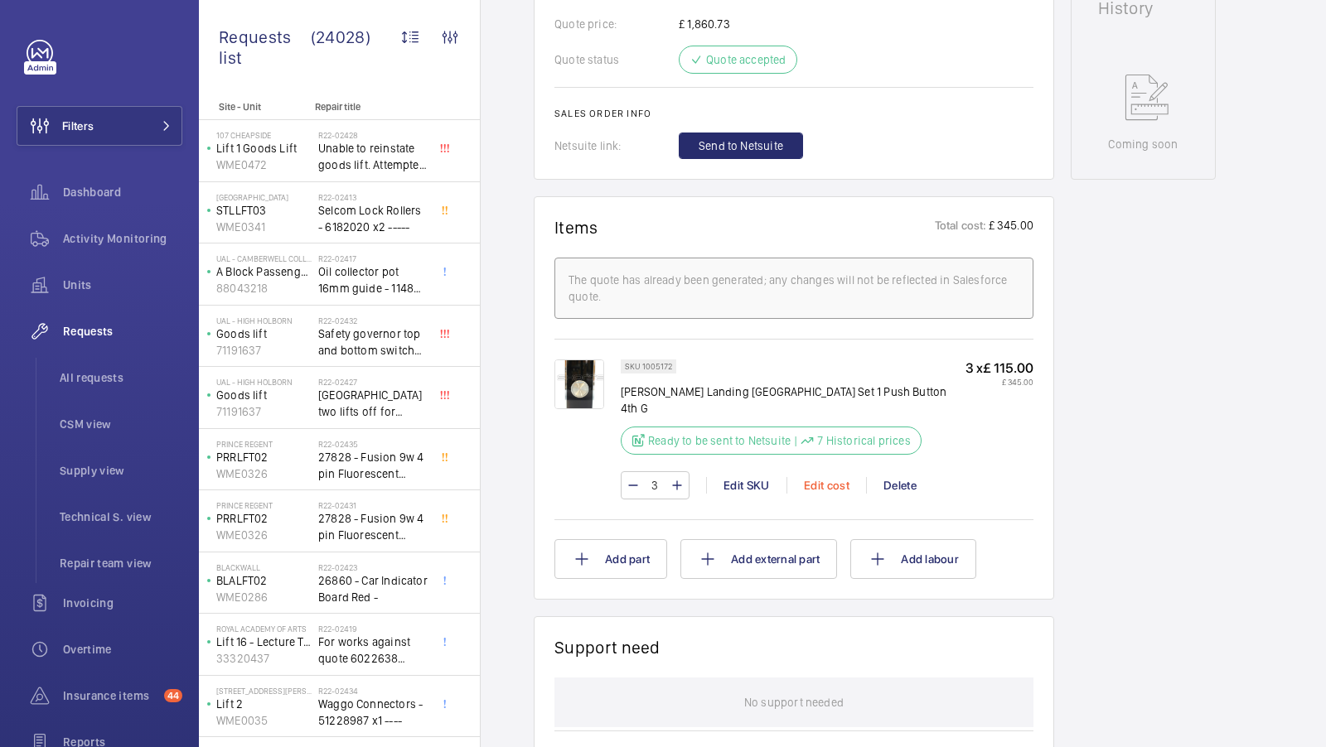
click at [809, 477] on div "Edit cost" at bounding box center [826, 485] width 80 height 17
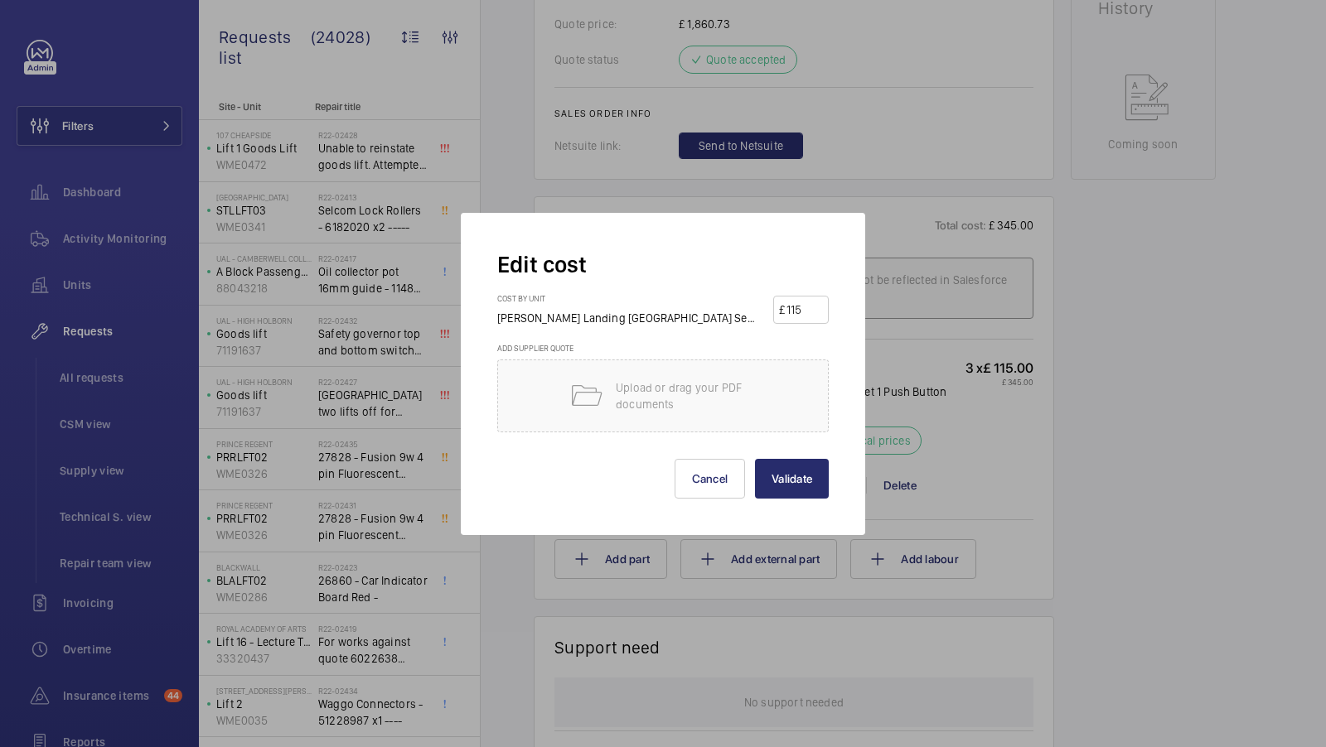
click at [1162, 392] on div at bounding box center [663, 373] width 1326 height 747
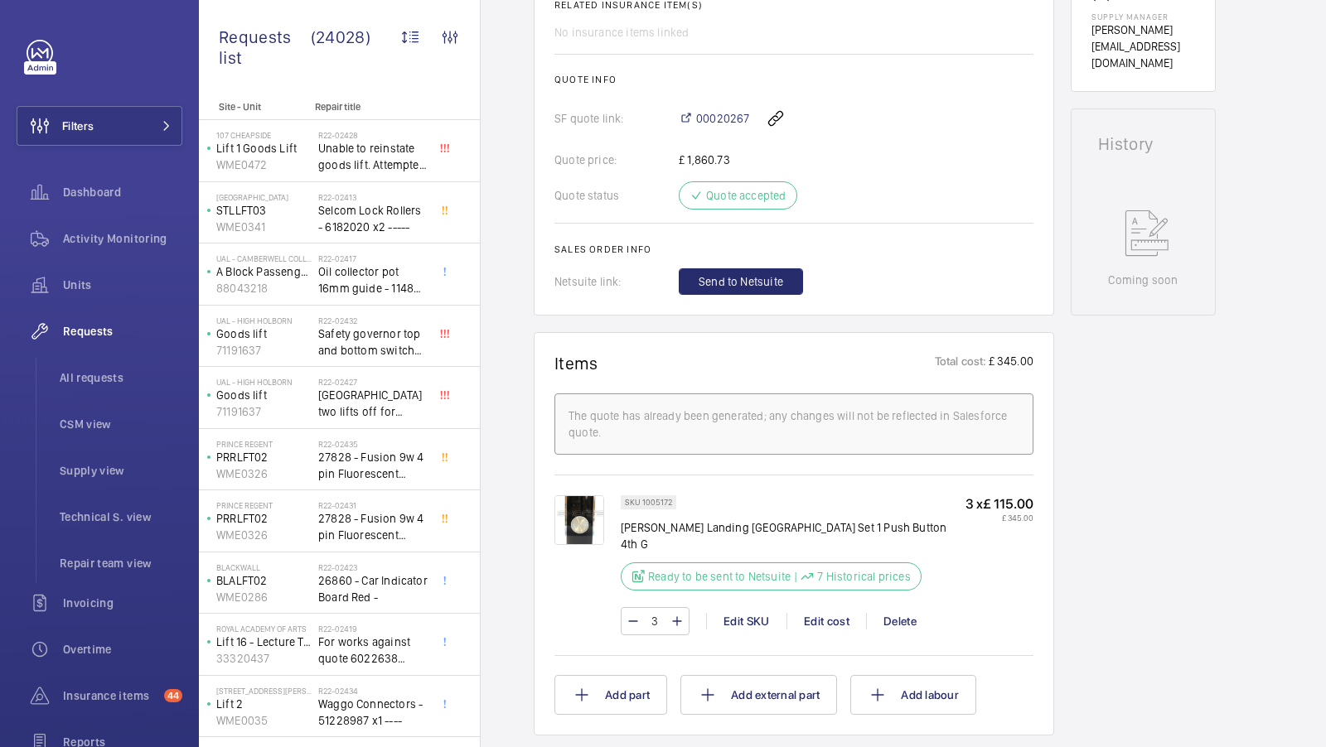
scroll to position [627, 0]
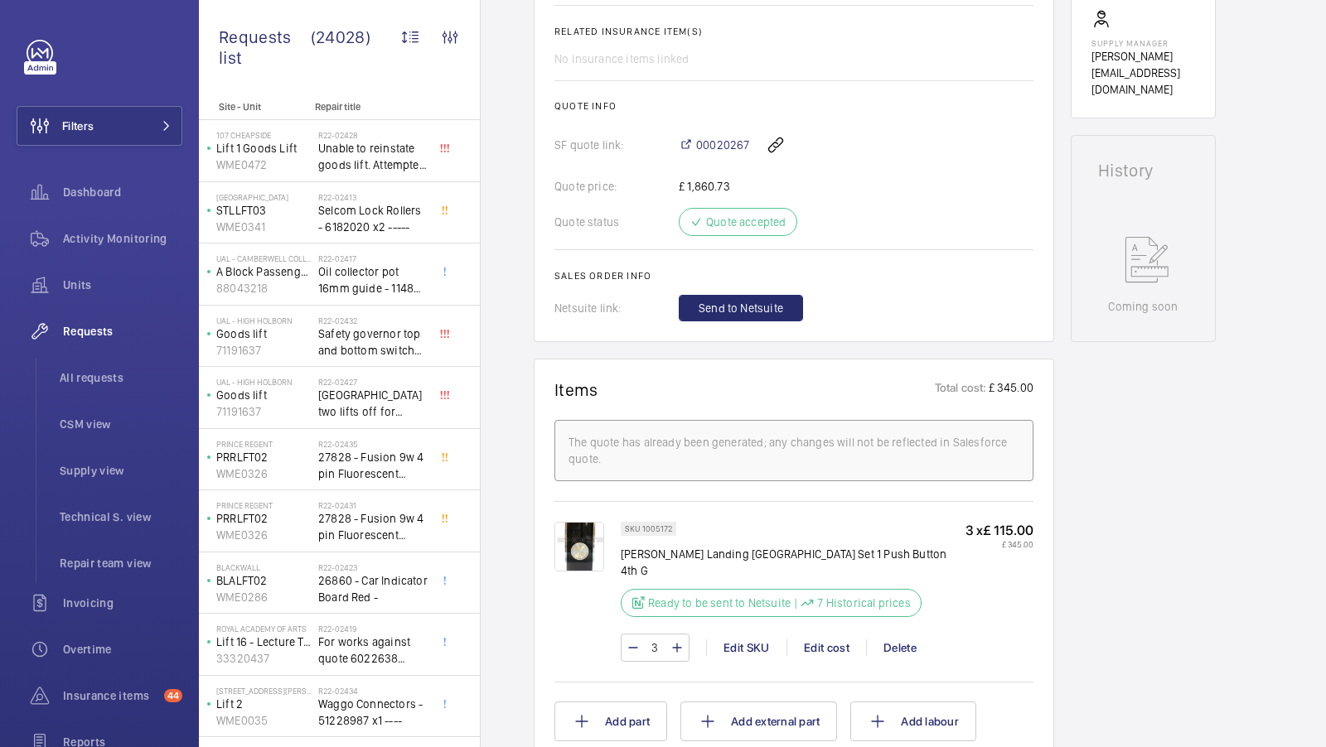
click at [584, 540] on img at bounding box center [579, 547] width 50 height 50
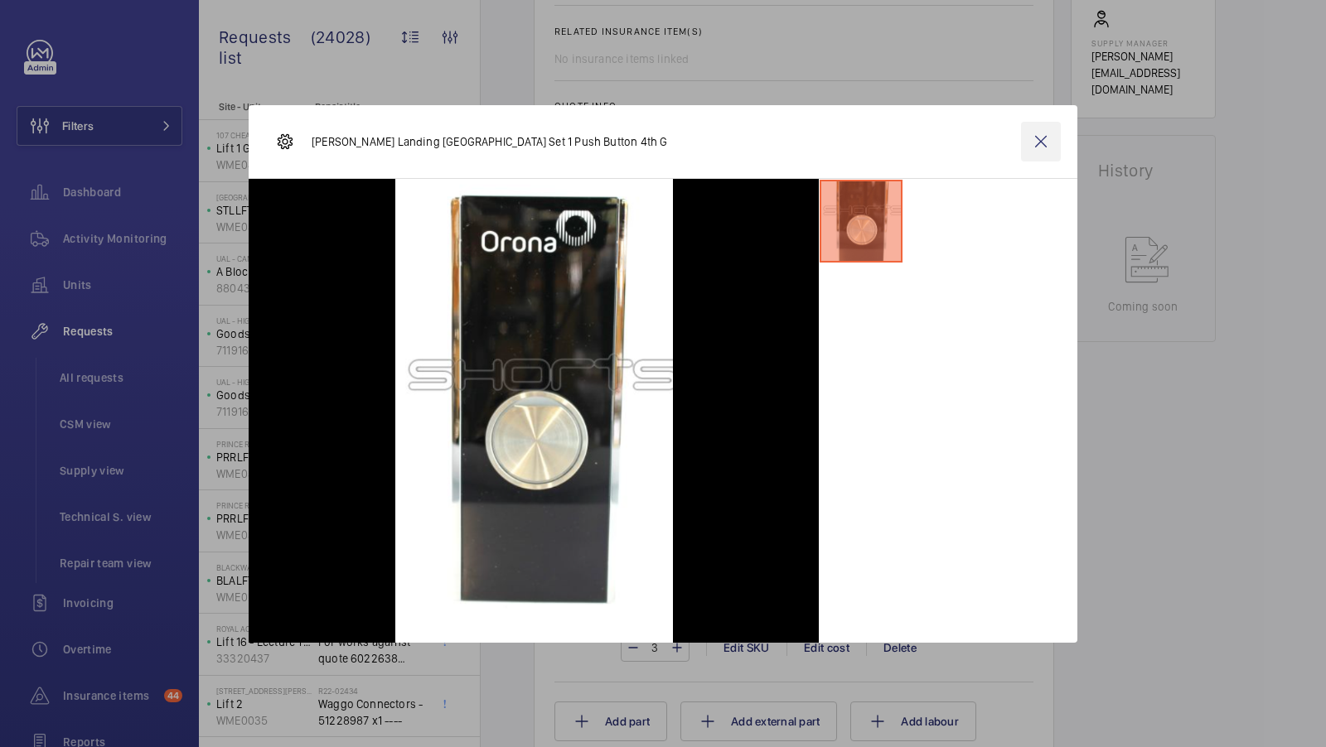
click at [1033, 141] on wm-front-icon-button at bounding box center [1041, 142] width 40 height 40
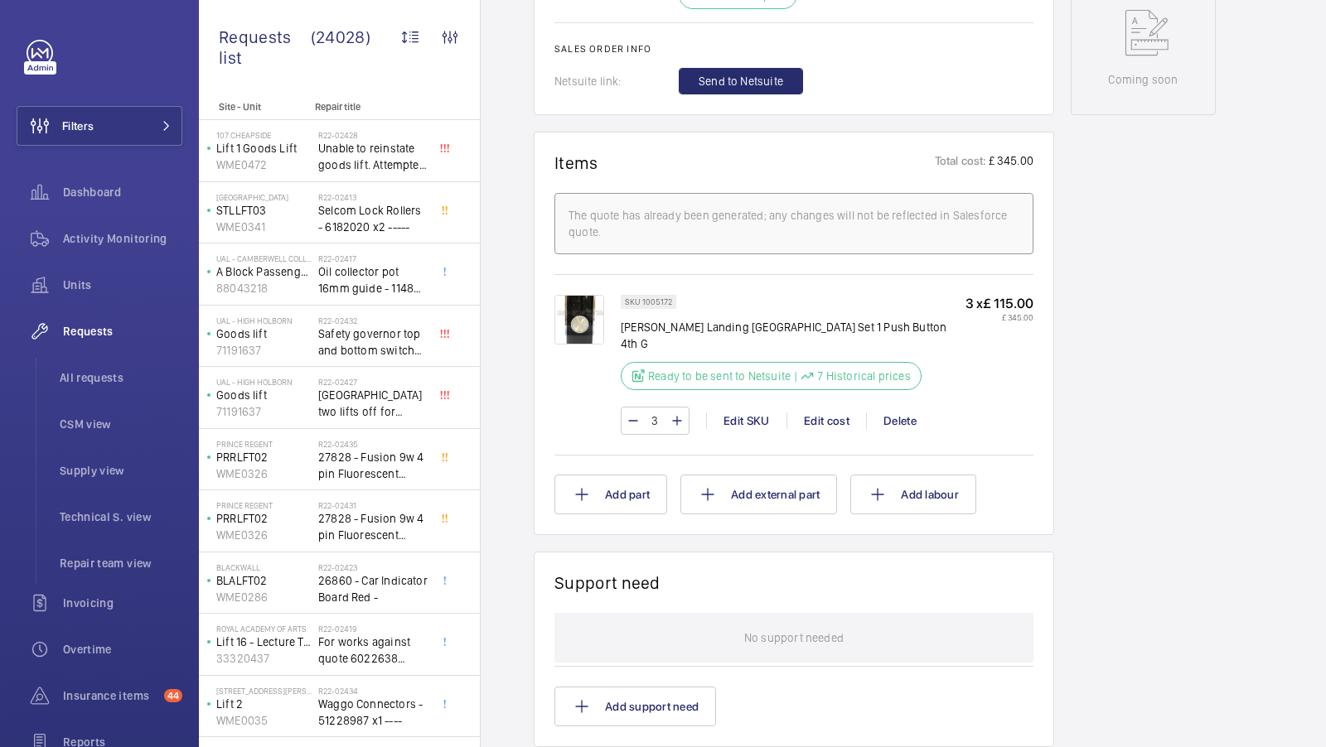
scroll to position [878, 0]
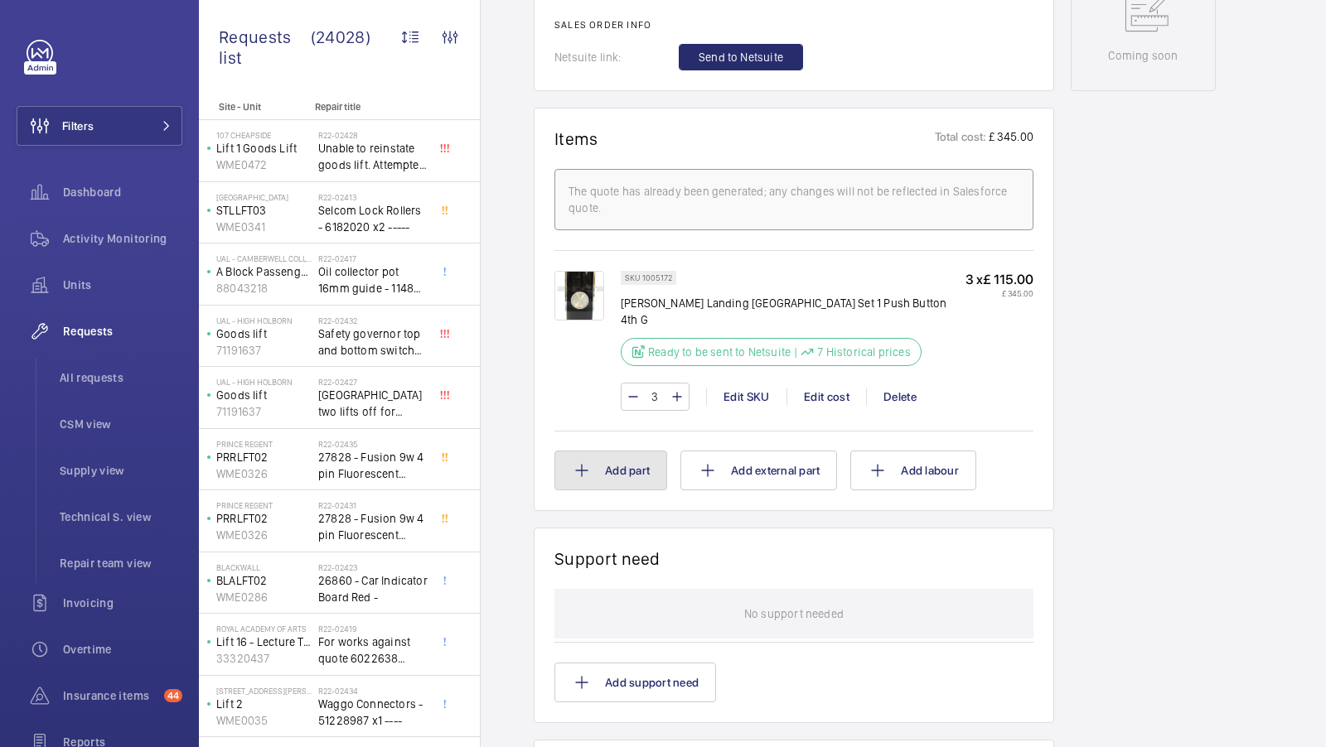
click at [619, 463] on button "Add part" at bounding box center [610, 471] width 113 height 40
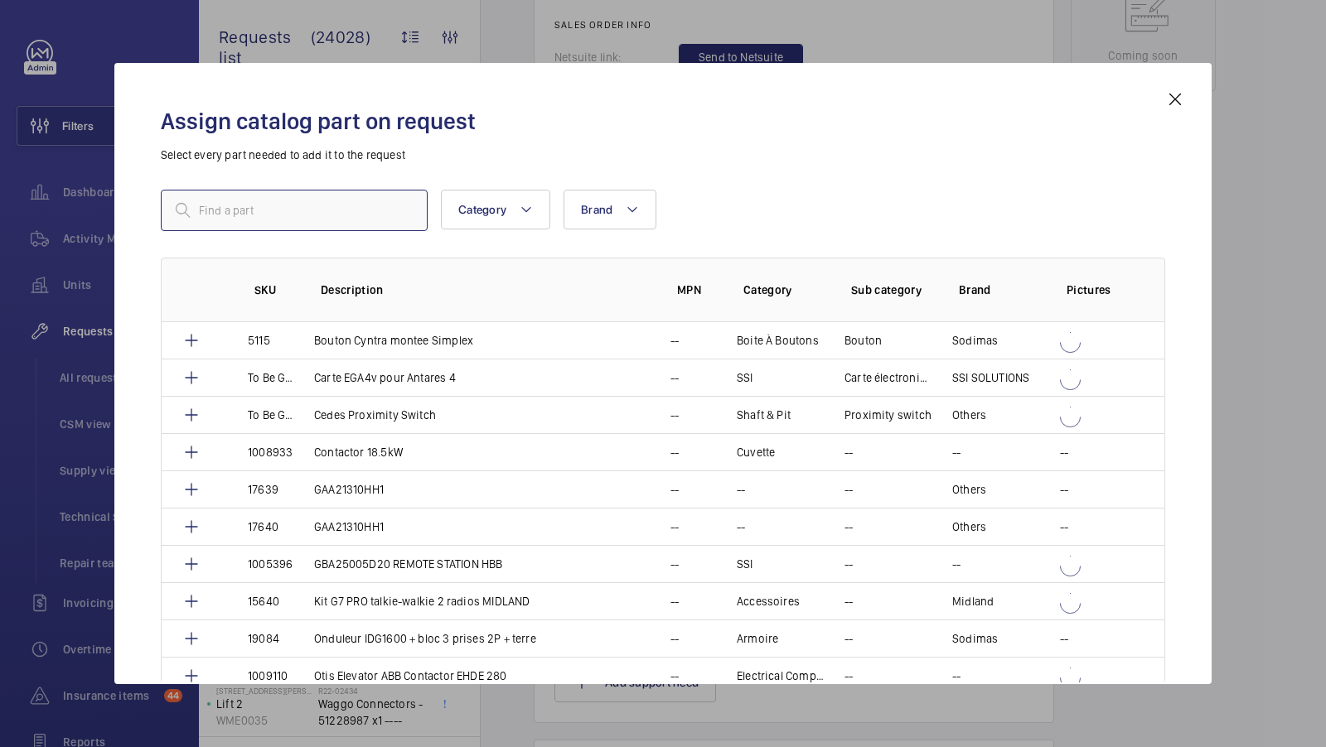
click at [284, 211] on input "text" at bounding box center [294, 210] width 267 height 41
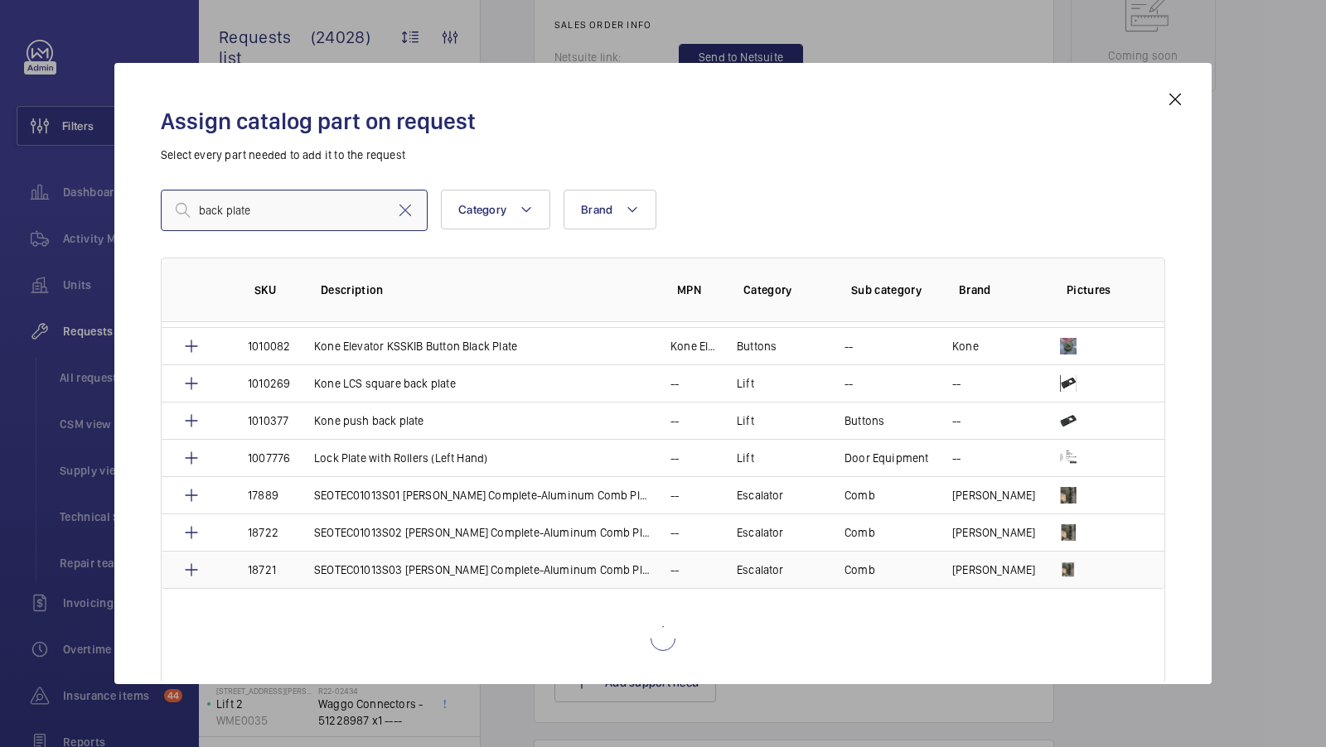
scroll to position [118, 0]
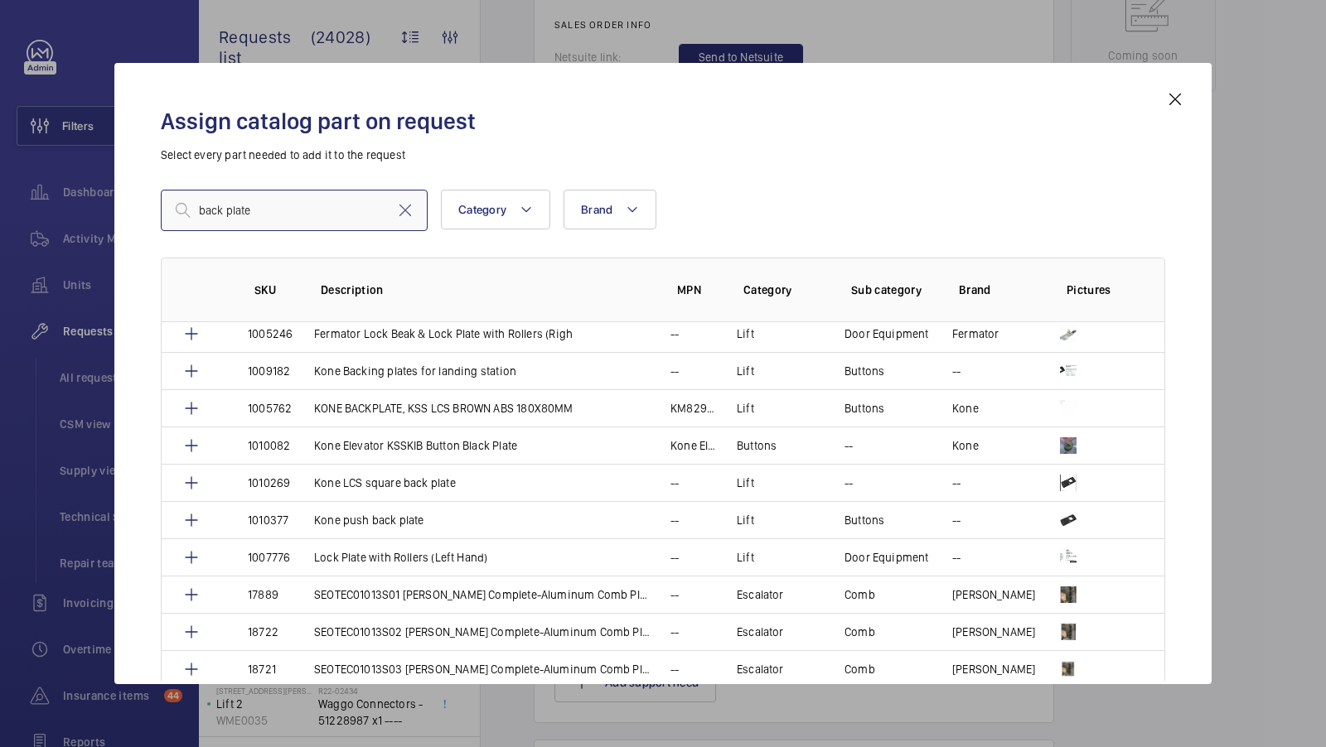
click at [264, 210] on input "back plate" at bounding box center [294, 210] width 267 height 41
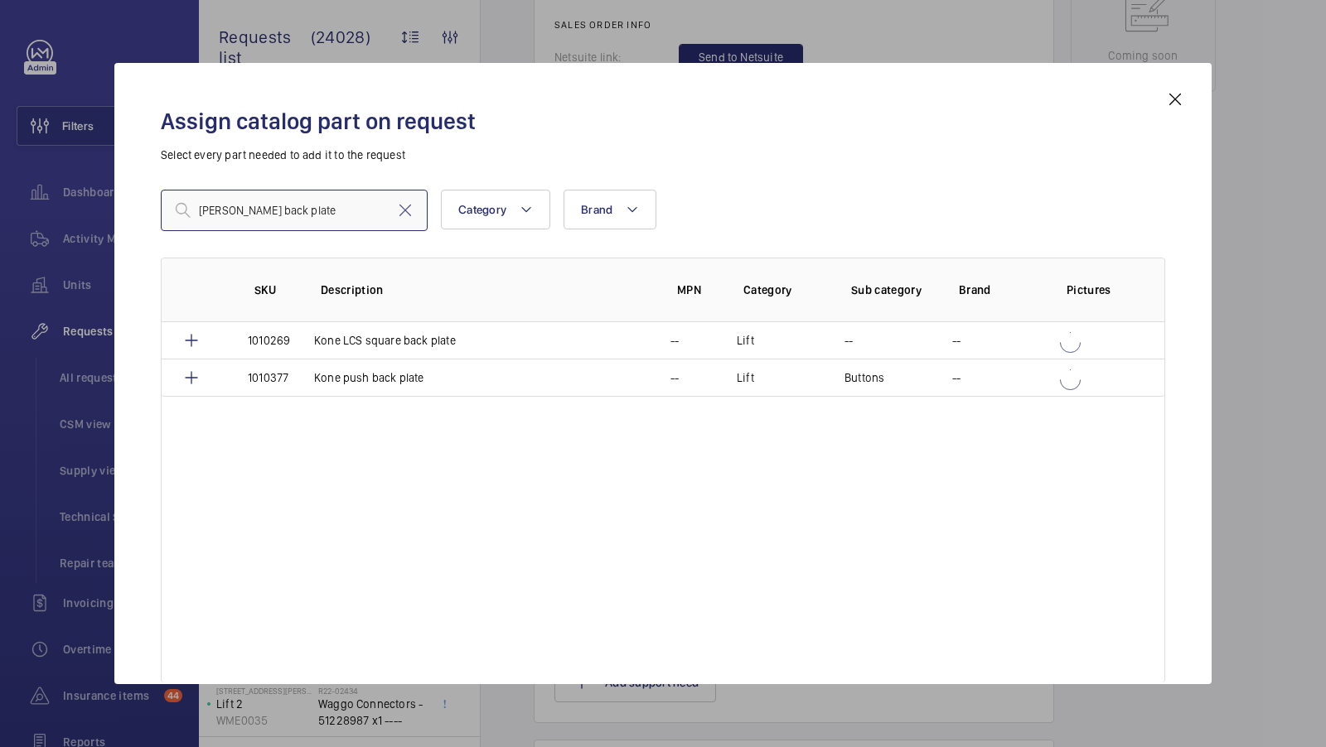
scroll to position [0, 0]
type input "orona back plate"
click at [408, 209] on mat-icon at bounding box center [405, 211] width 20 height 20
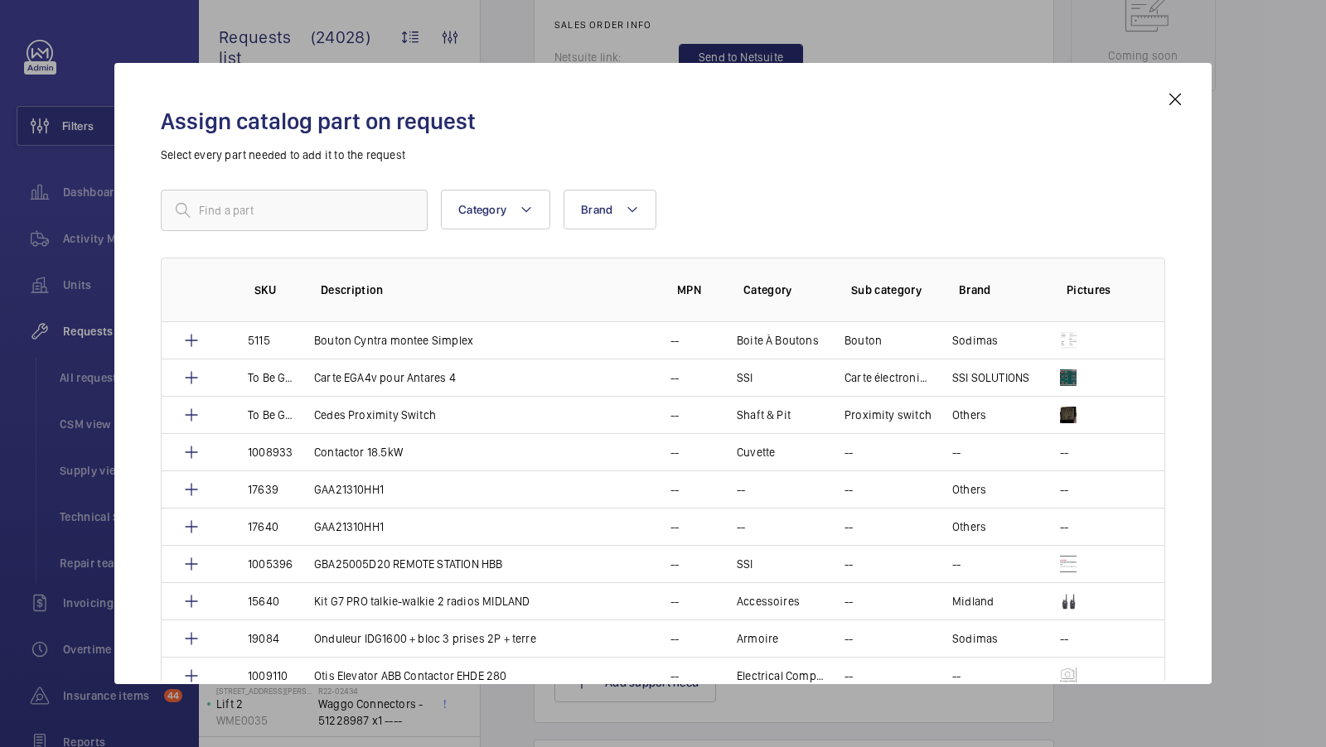
click at [1174, 99] on mat-icon at bounding box center [1175, 99] width 20 height 20
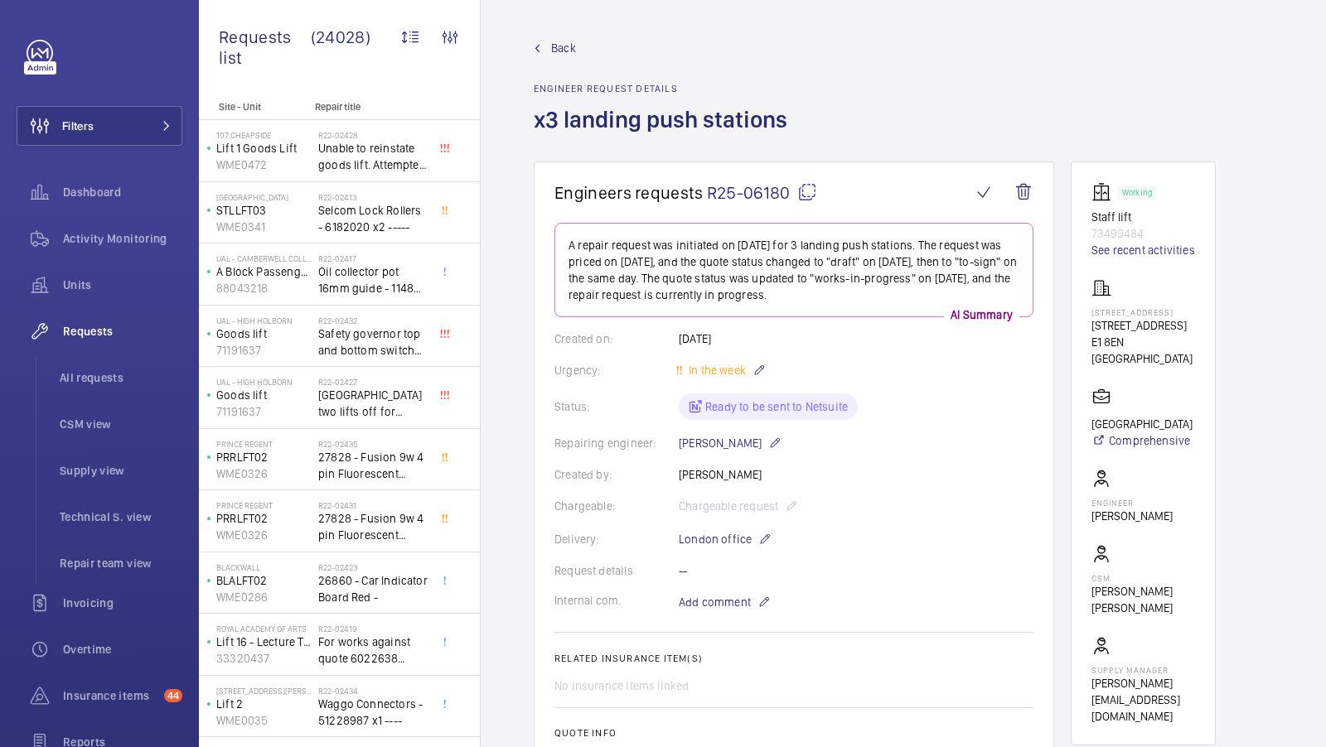
click at [805, 187] on mat-icon at bounding box center [807, 192] width 20 height 20
click at [815, 192] on h1 "Engineers requests R25-06180" at bounding box center [762, 192] width 417 height 21
click at [808, 196] on mat-icon at bounding box center [807, 192] width 20 height 20
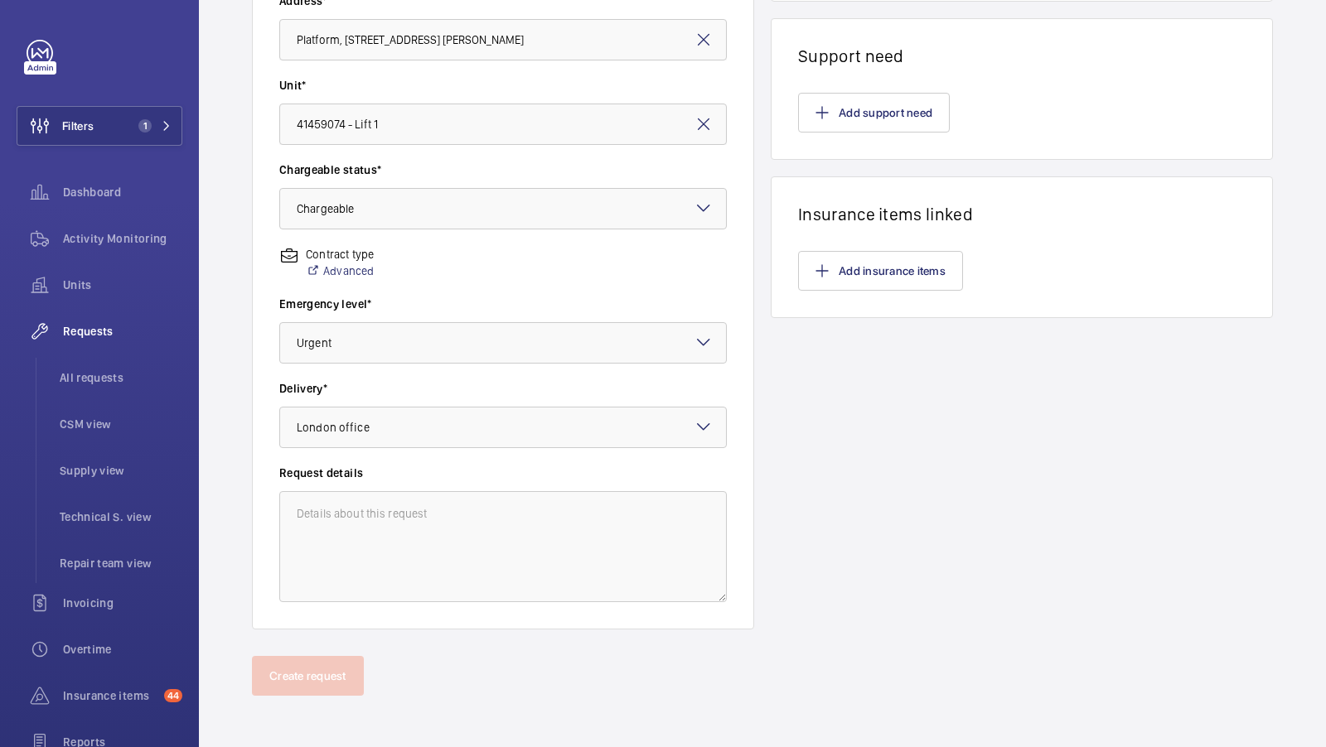
scroll to position [175, 0]
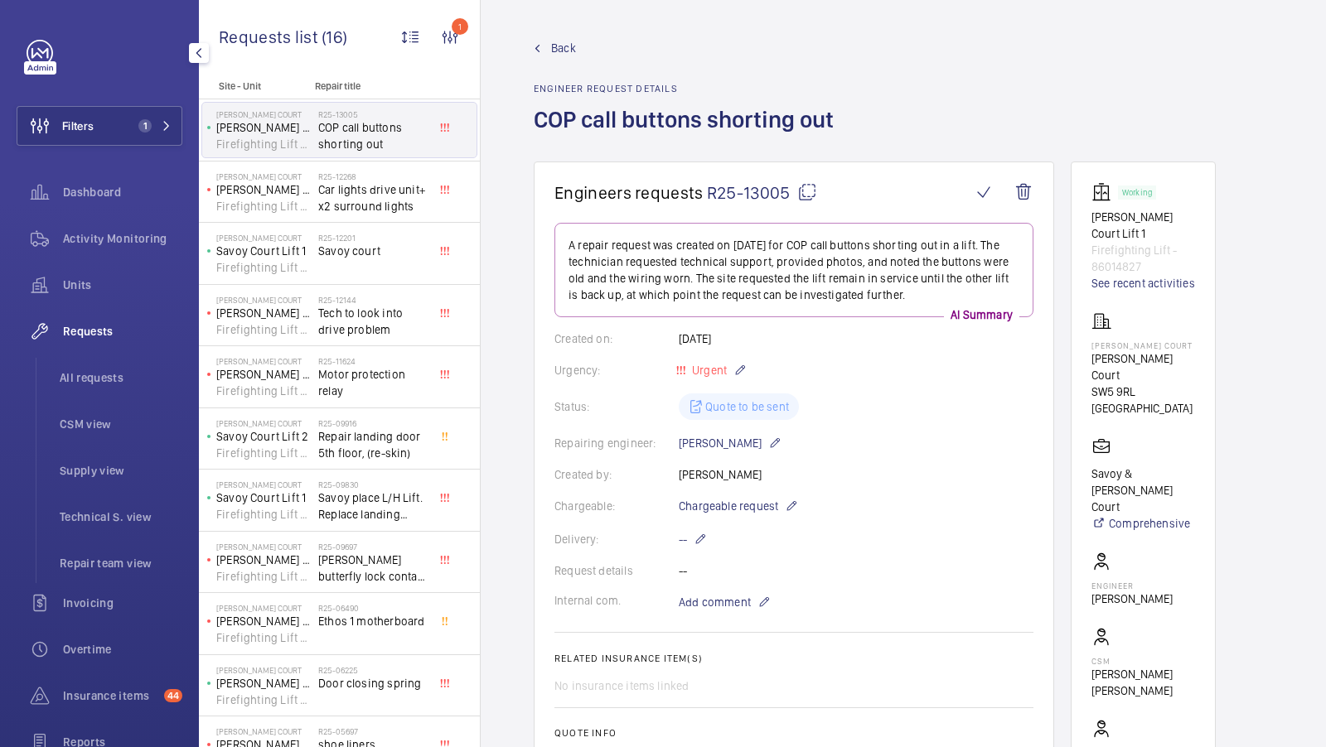
scroll to position [810, 0]
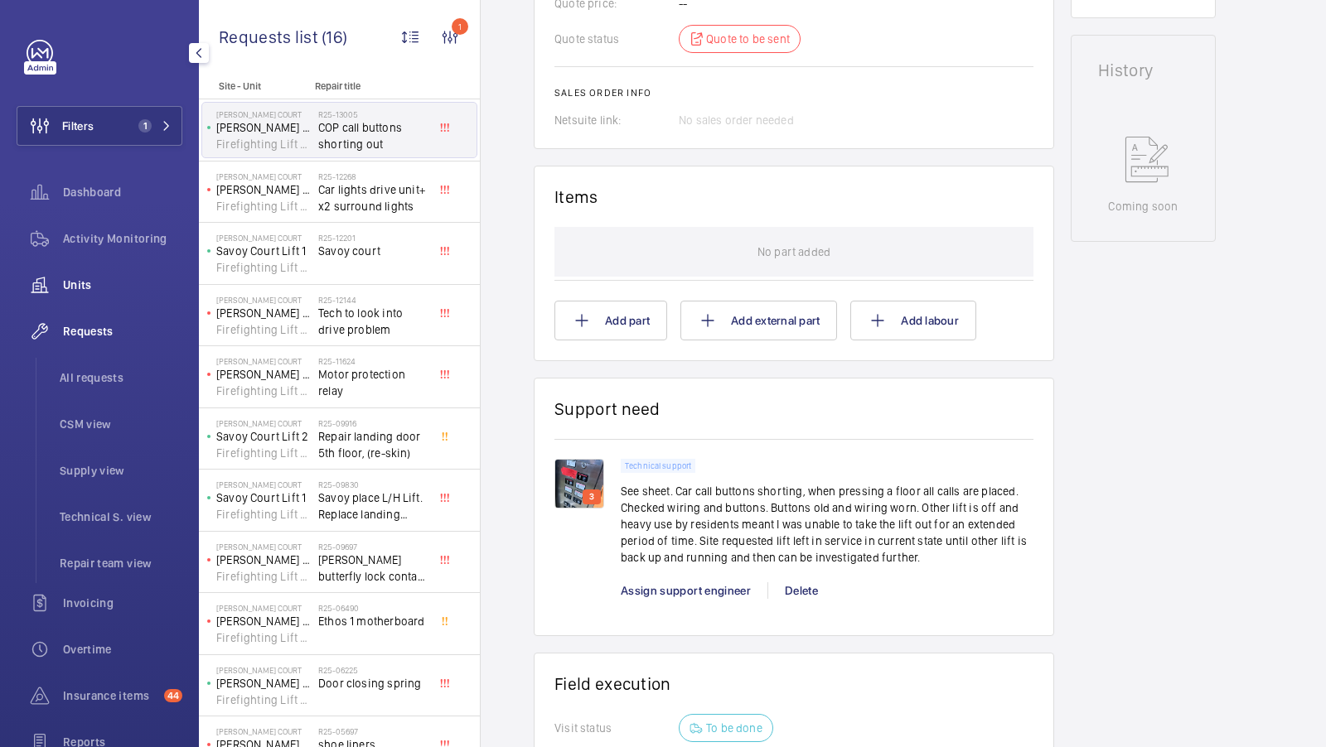
click at [91, 275] on div "Units" at bounding box center [100, 285] width 166 height 40
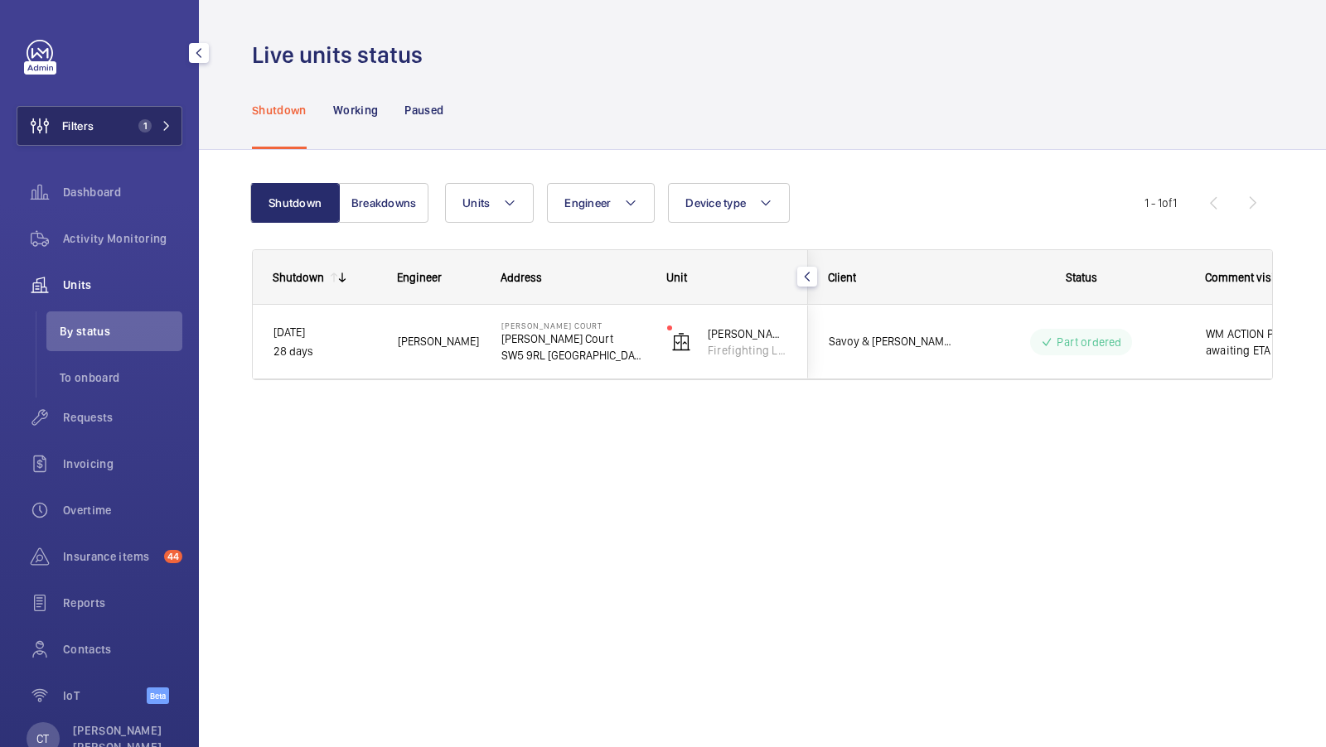
click at [161, 127] on span "1" at bounding box center [152, 125] width 40 height 13
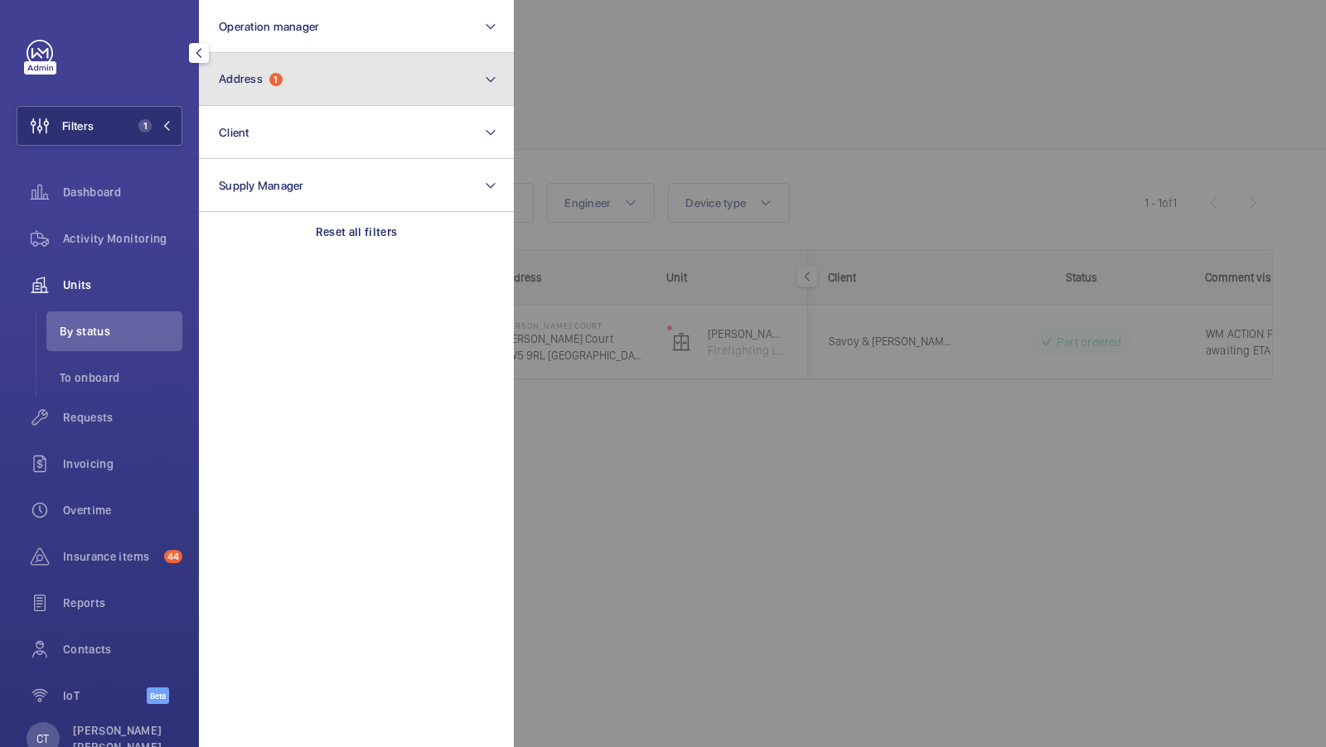
click at [332, 84] on button "Address 1" at bounding box center [356, 79] width 315 height 53
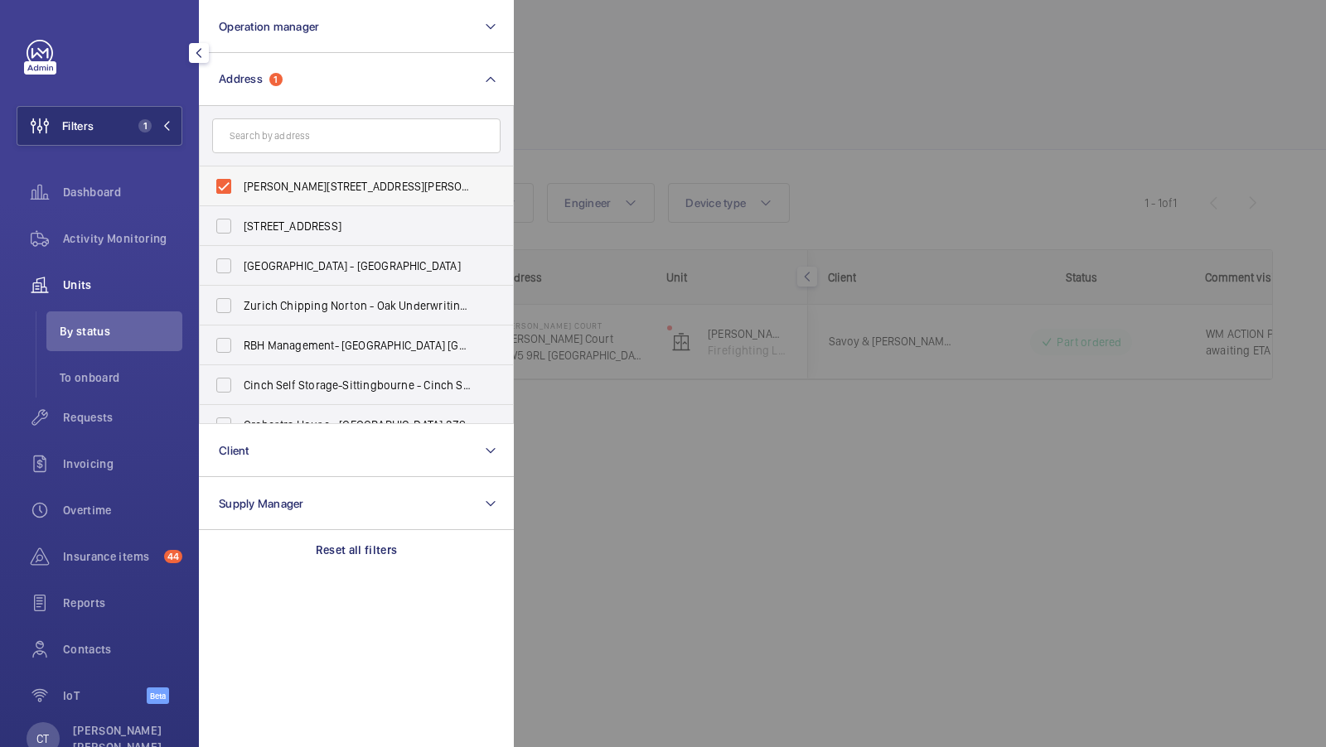
click at [254, 178] on span "Sullivan Court - Sullivan Court, LONDON SW5 9RL" at bounding box center [358, 186] width 228 height 17
click at [240, 178] on input "Sullivan Court - Sullivan Court, LONDON SW5 9RL" at bounding box center [223, 186] width 33 height 33
checkbox input "false"
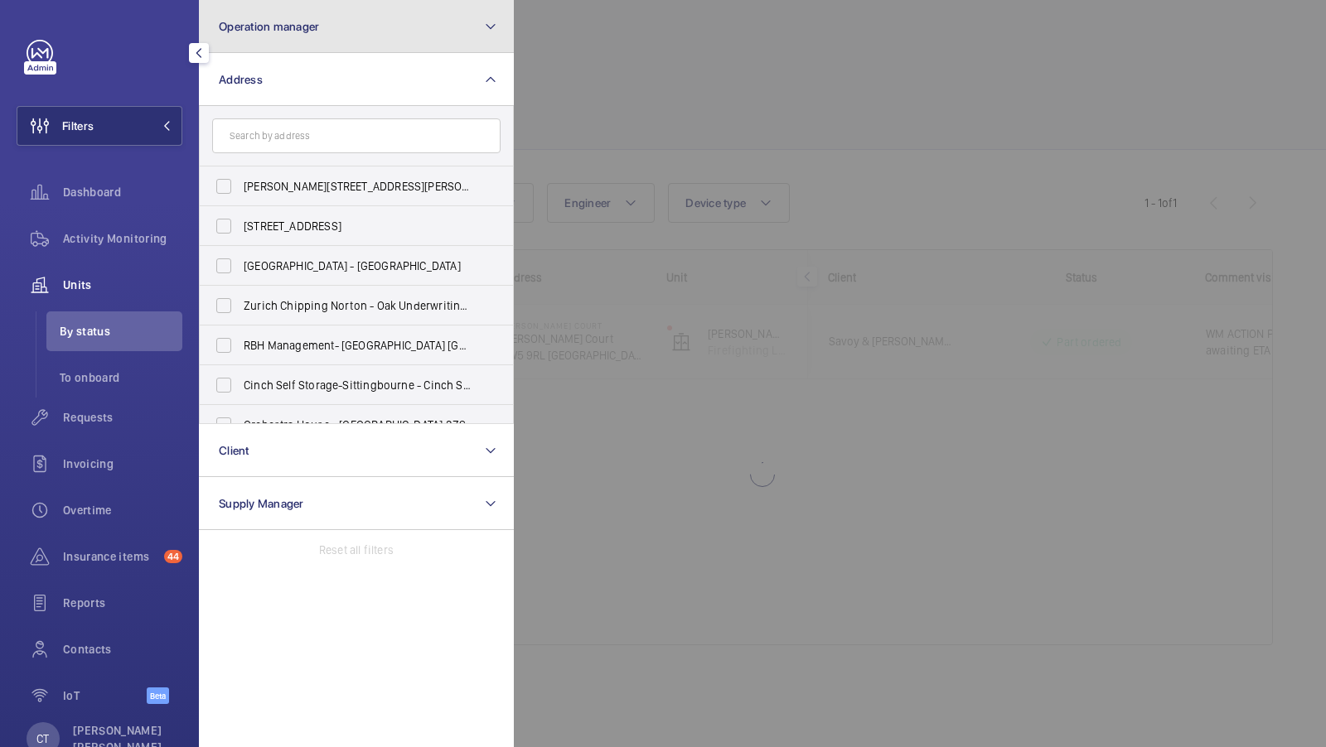
click at [335, 41] on button "Operation manager" at bounding box center [356, 26] width 315 height 53
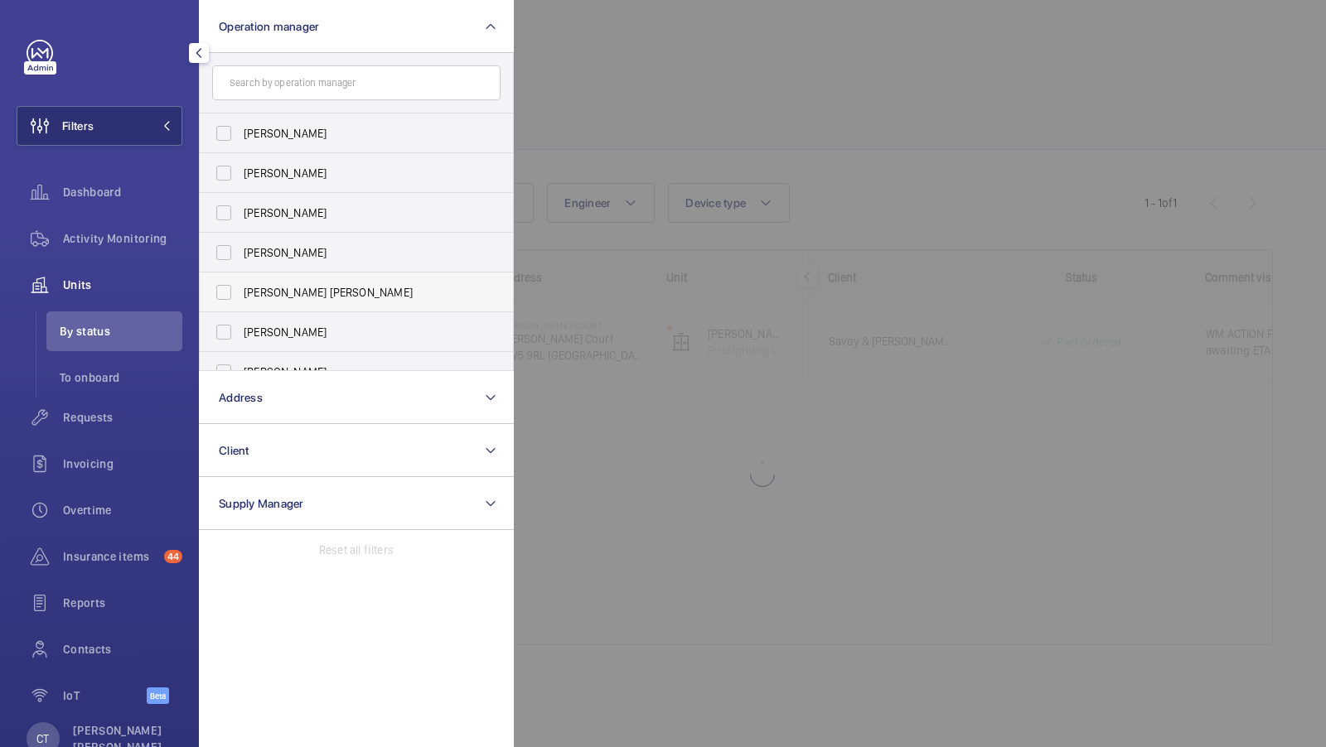
click at [268, 287] on span "[PERSON_NAME] [PERSON_NAME]" at bounding box center [358, 292] width 228 height 17
click at [240, 287] on input "[PERSON_NAME] [PERSON_NAME]" at bounding box center [223, 292] width 33 height 33
checkbox input "true"
click at [144, 116] on button "Filters 1" at bounding box center [100, 126] width 166 height 40
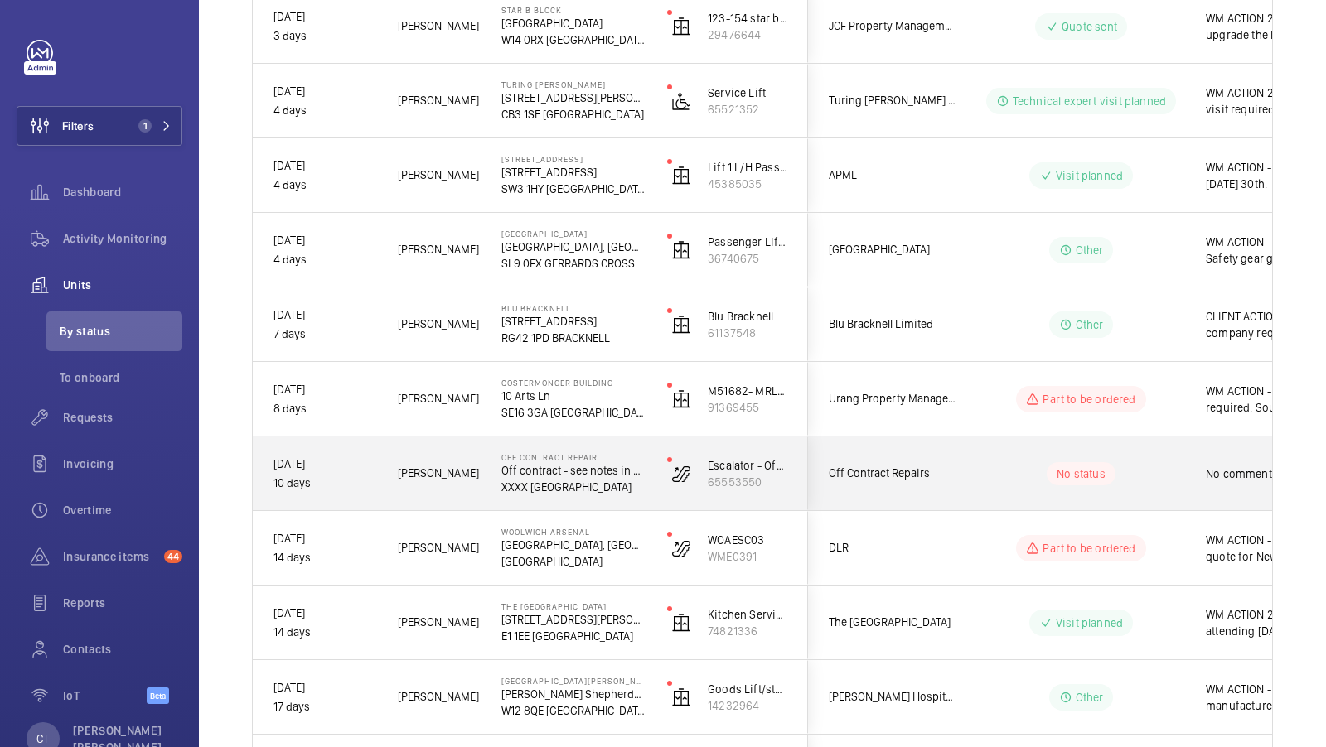
scroll to position [0, 298]
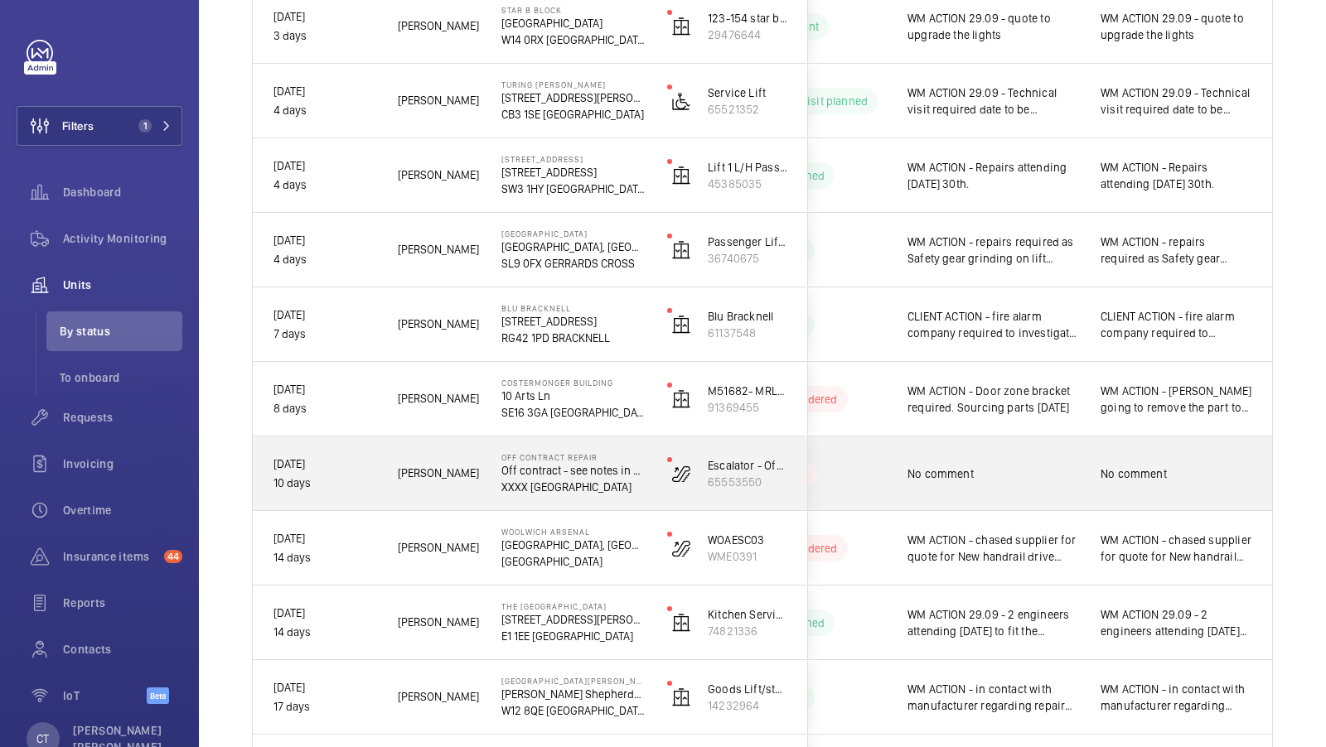
click at [1158, 475] on span "No comment" at bounding box center [1176, 474] width 152 height 17
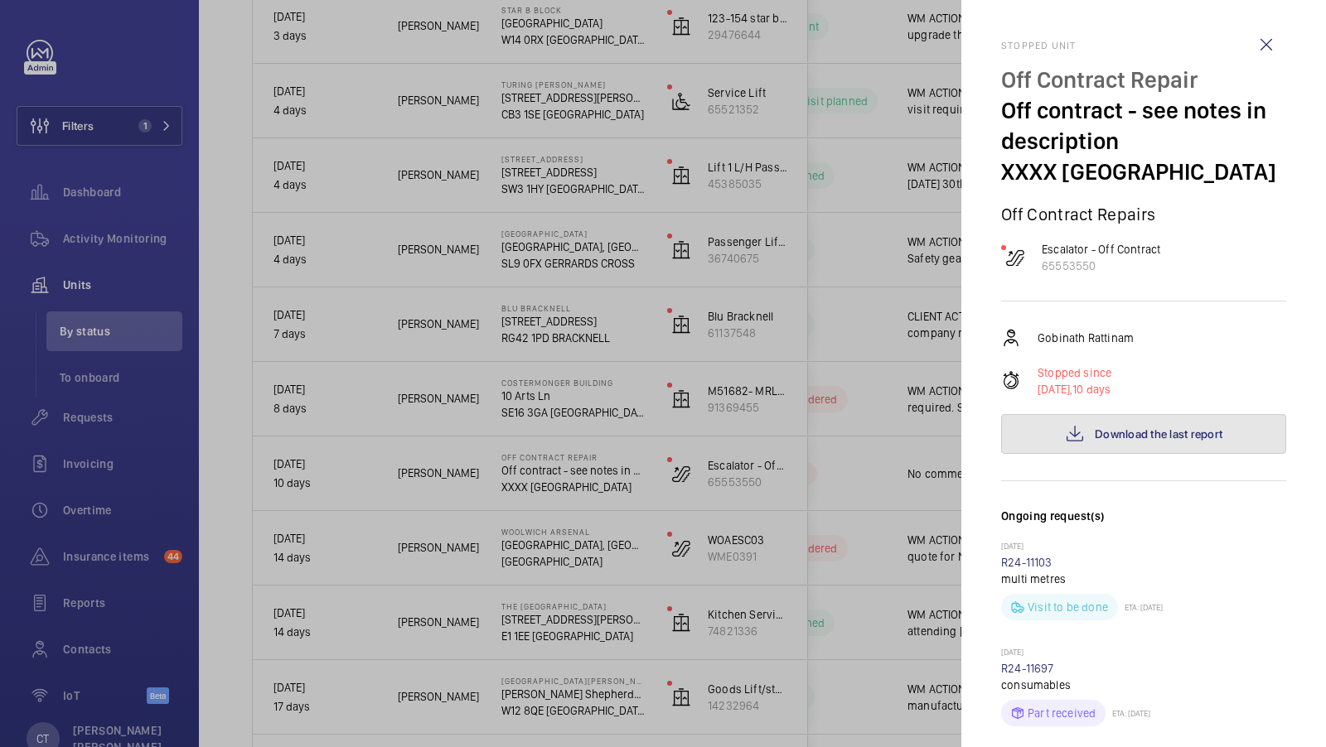
click at [1169, 442] on button "Download the last report" at bounding box center [1143, 434] width 285 height 40
click at [842, 441] on div at bounding box center [663, 373] width 1326 height 747
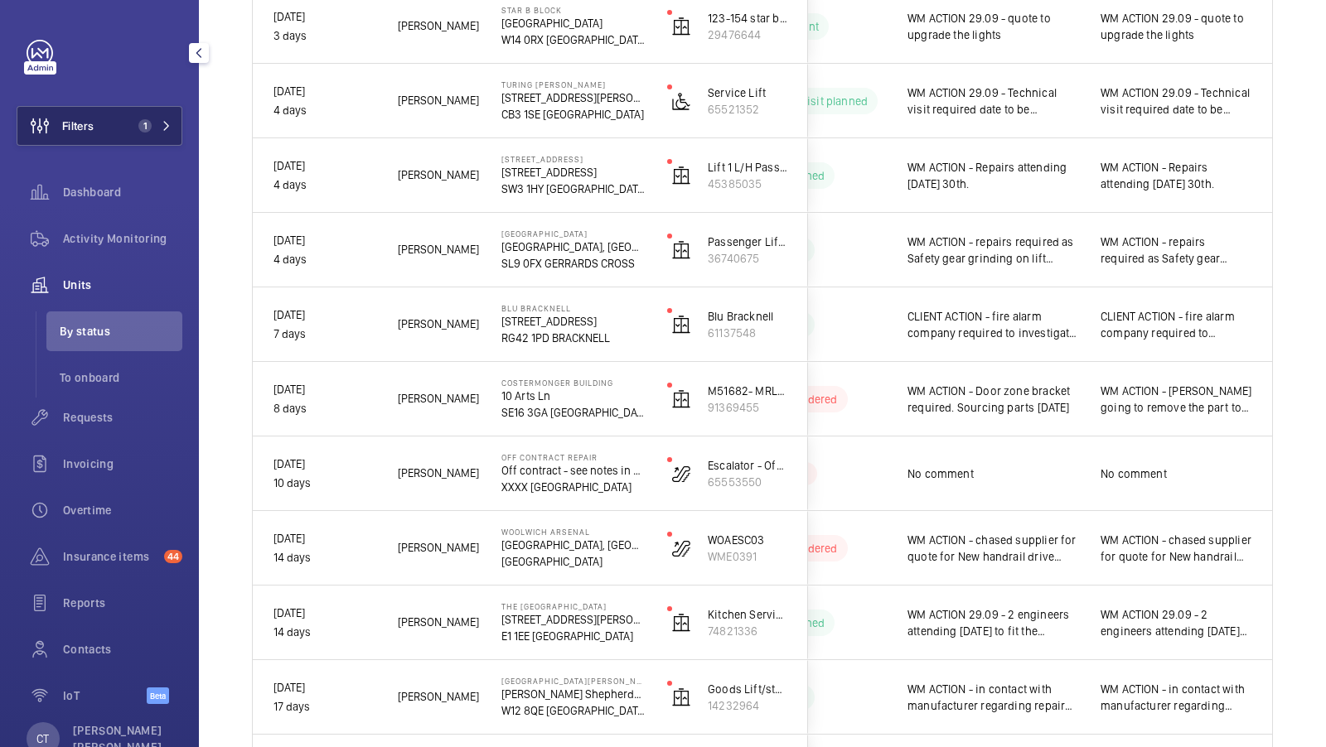
click at [151, 128] on span "1" at bounding box center [144, 125] width 13 height 13
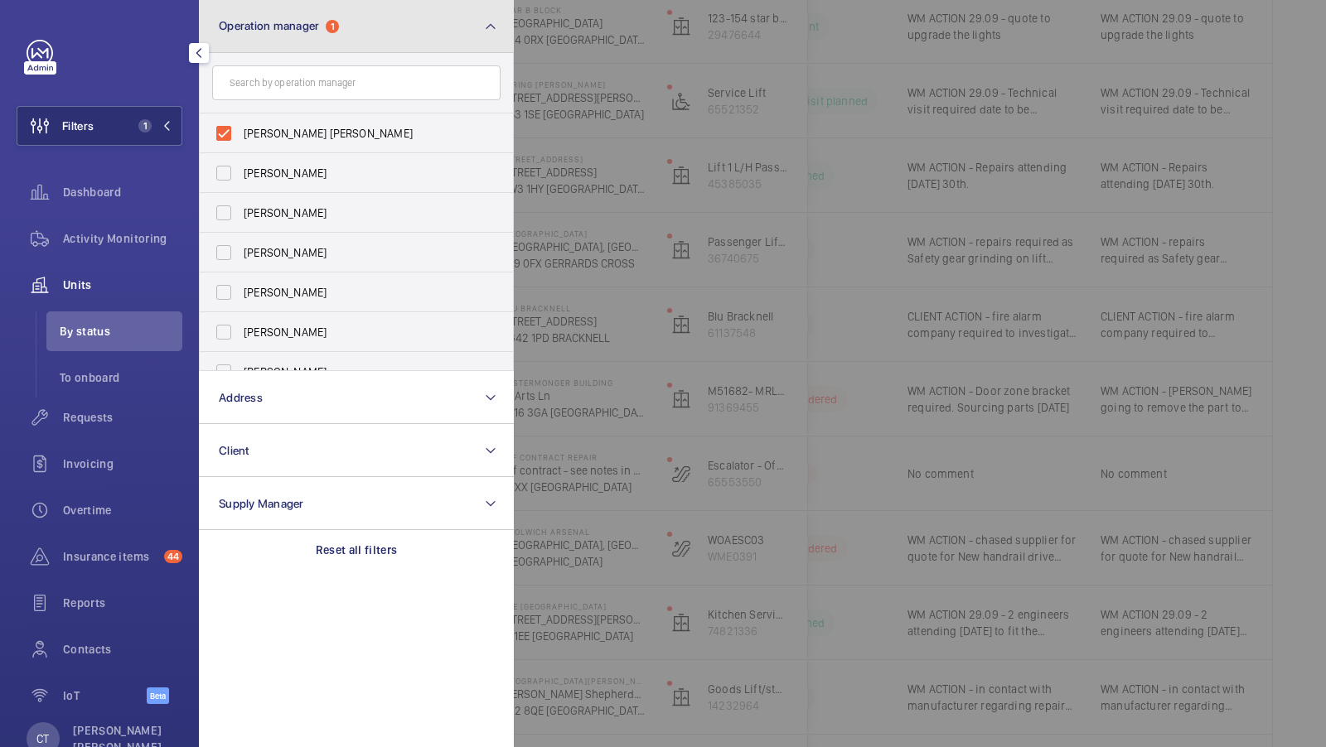
click at [343, 27] on button "Operation manager 1" at bounding box center [356, 26] width 315 height 53
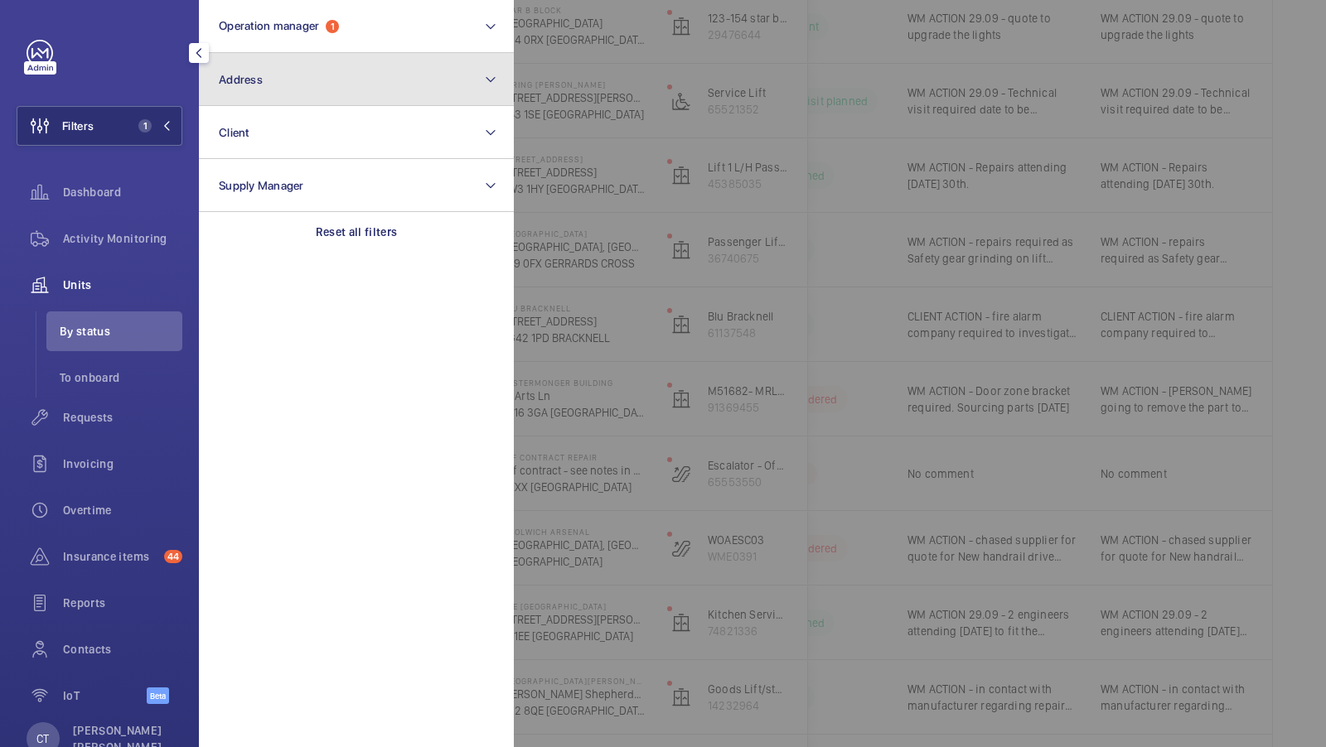
click at [267, 96] on button "Address" at bounding box center [356, 79] width 315 height 53
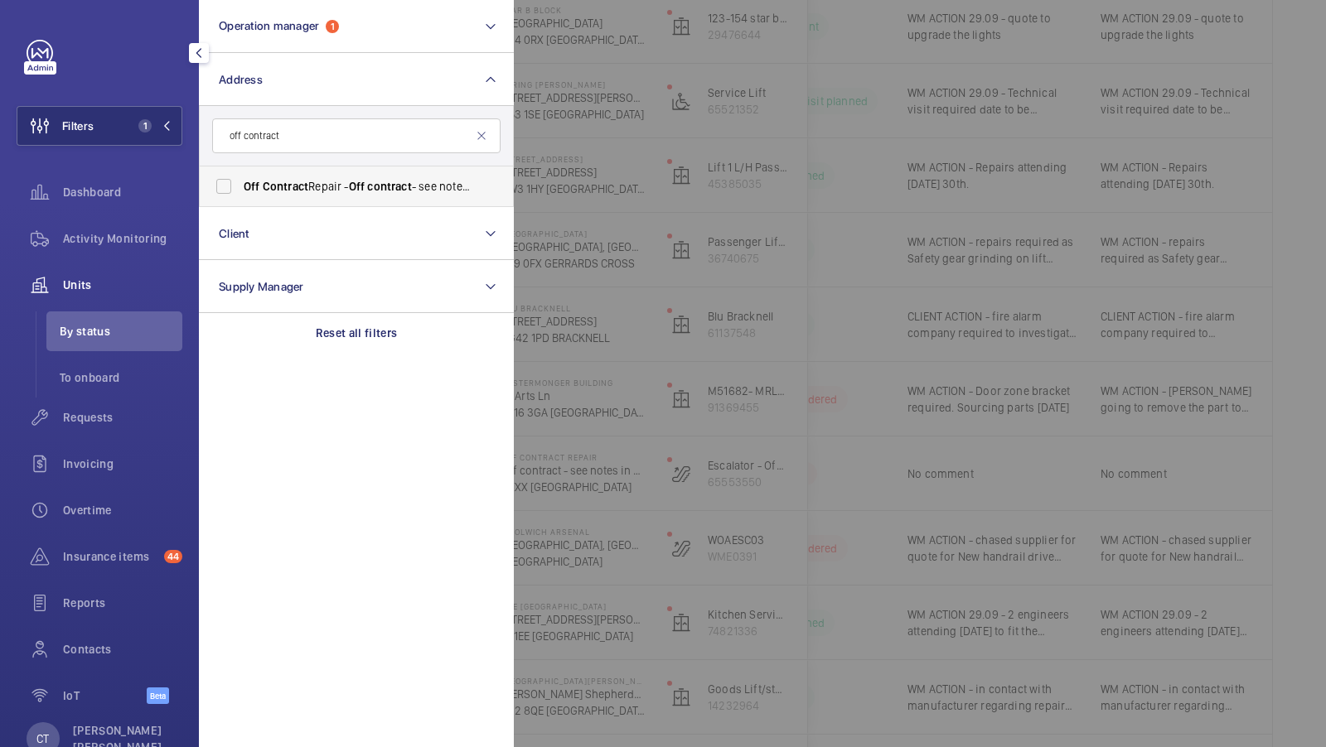
type input "off contract"
click at [280, 186] on span "Contract" at bounding box center [286, 186] width 46 height 13
click at [240, 186] on input "Off Contract Repair - Off contract - see notes in description, LONDON XXXX" at bounding box center [223, 186] width 33 height 33
checkbox input "true"
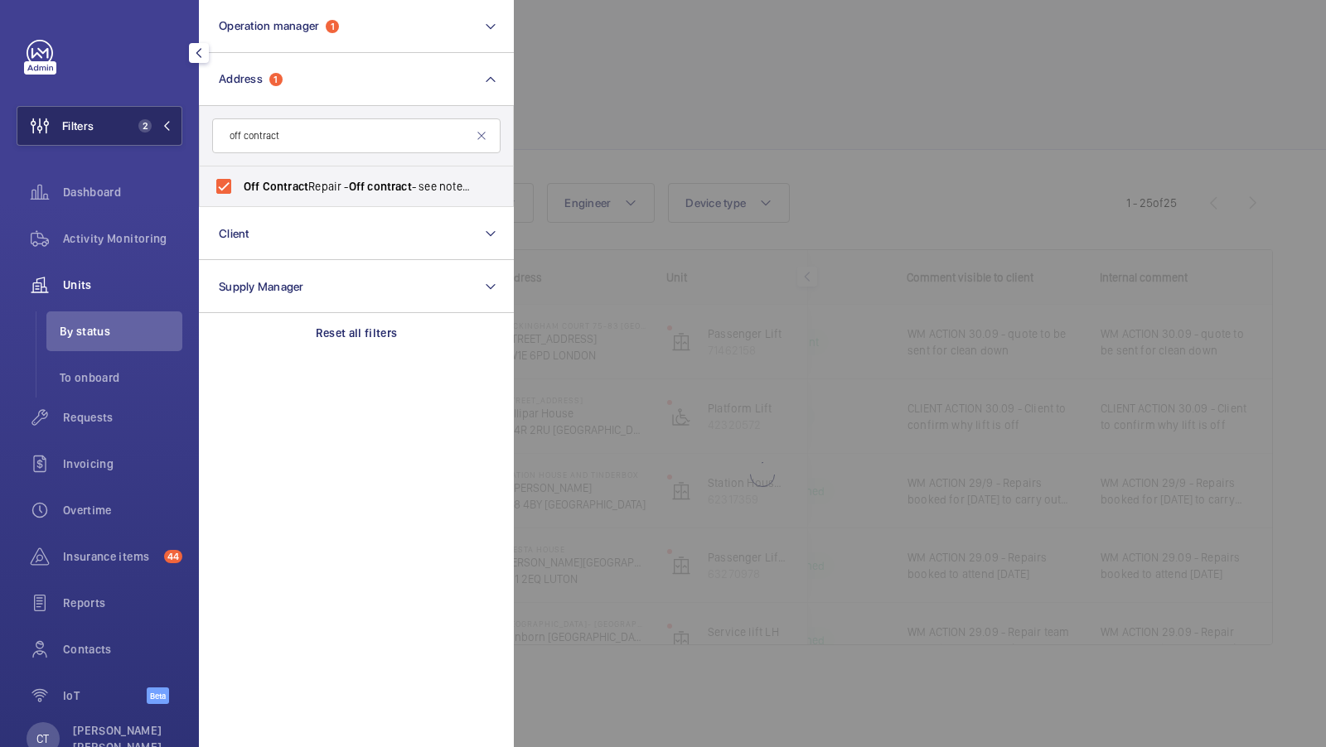
click at [146, 118] on button "Filters 2" at bounding box center [100, 126] width 166 height 40
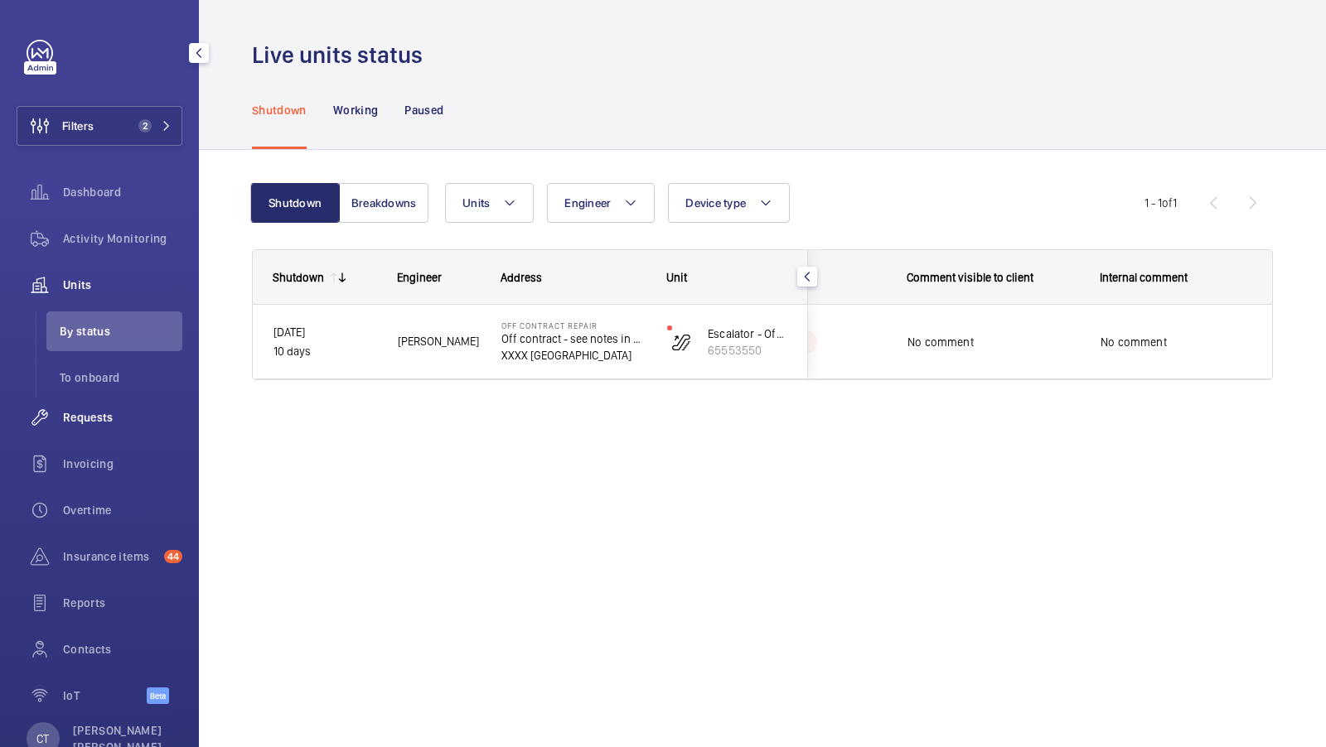
click at [94, 413] on span "Requests" at bounding box center [122, 417] width 119 height 17
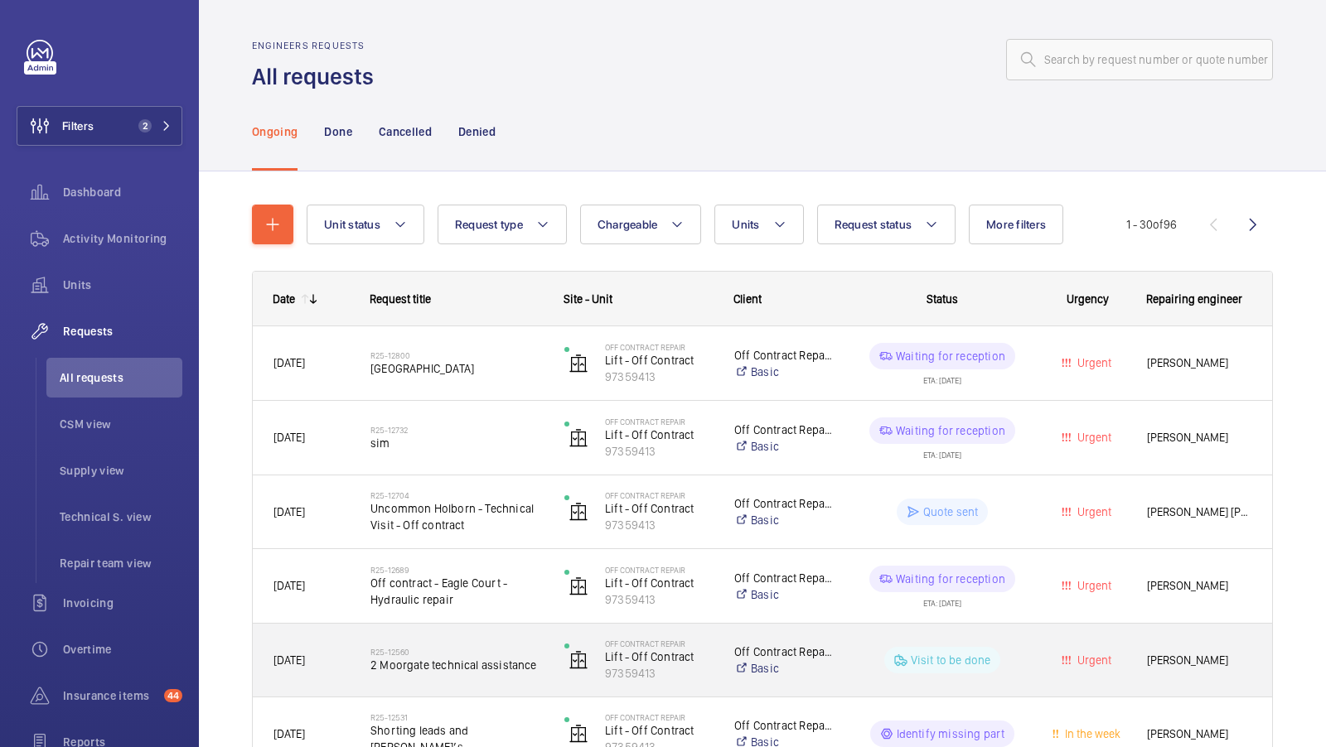
click at [486, 666] on span "2 Moorgate technical assistance" at bounding box center [456, 665] width 172 height 17
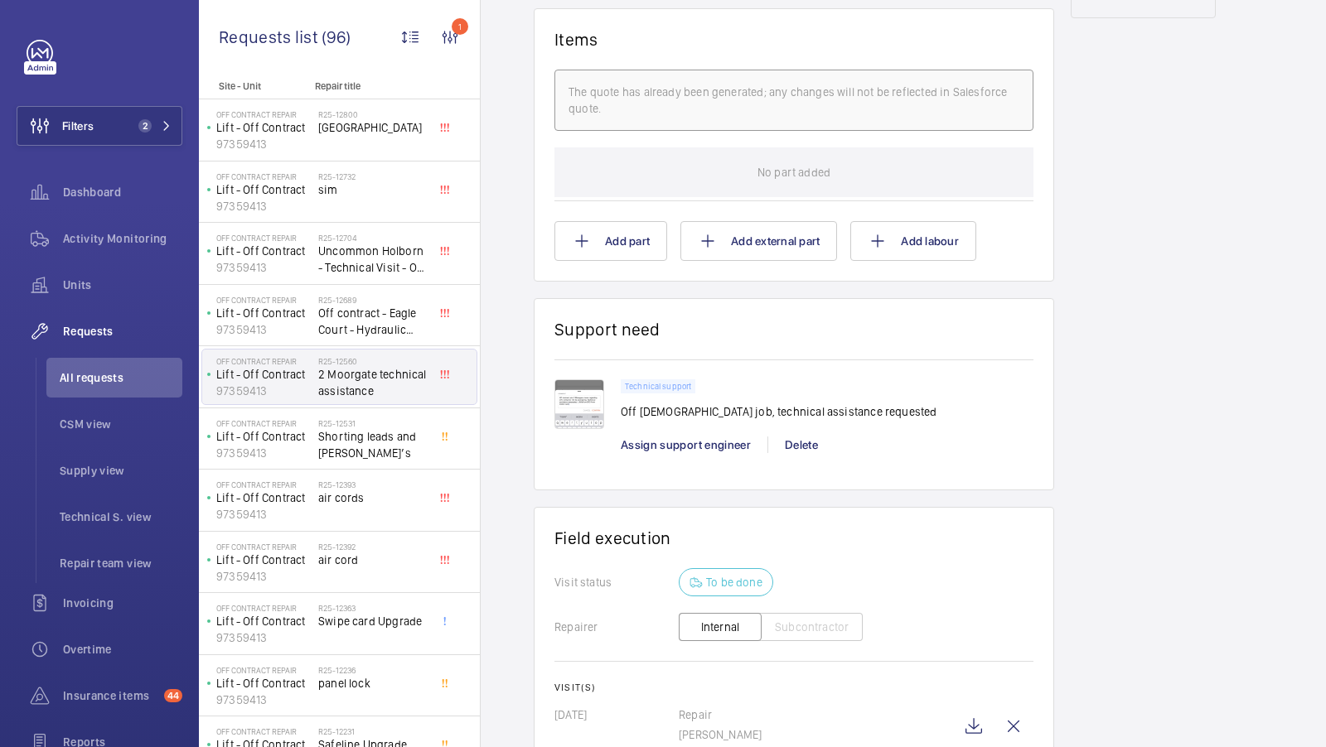
scroll to position [974, 0]
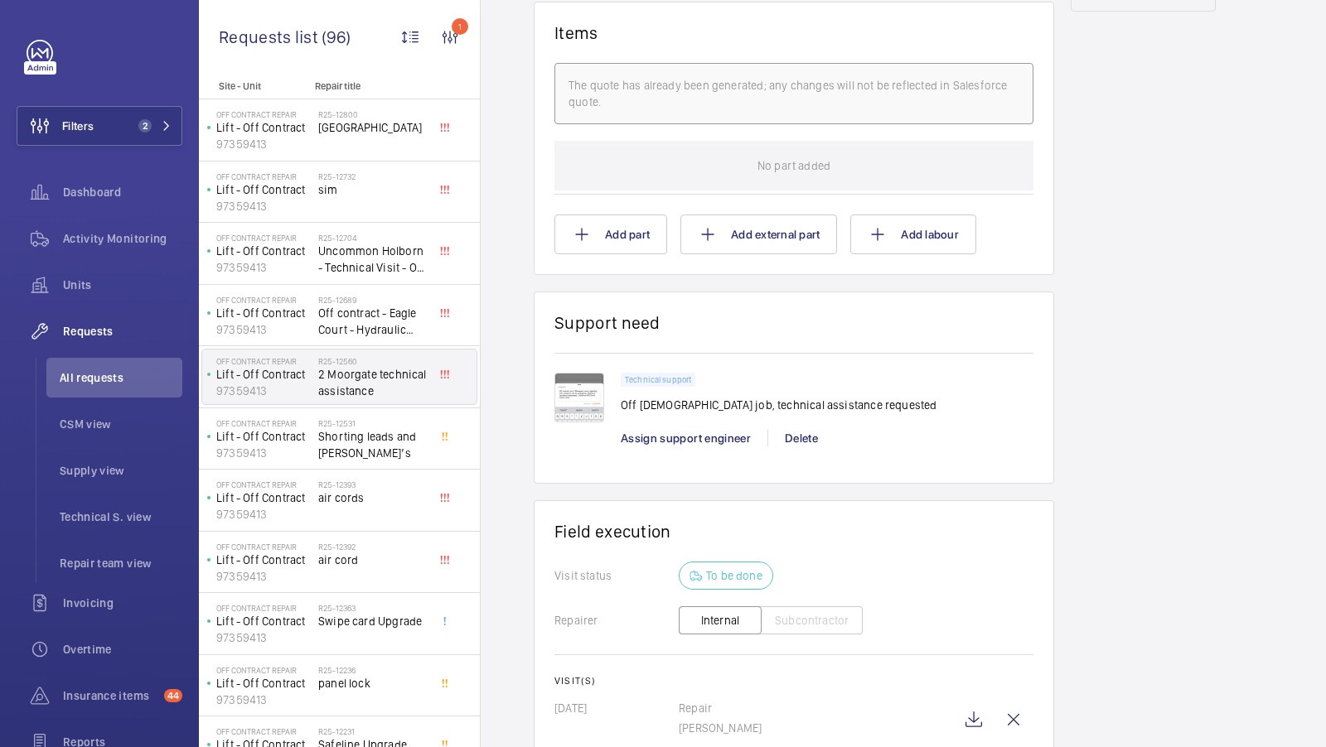
click at [583, 400] on img at bounding box center [579, 398] width 50 height 50
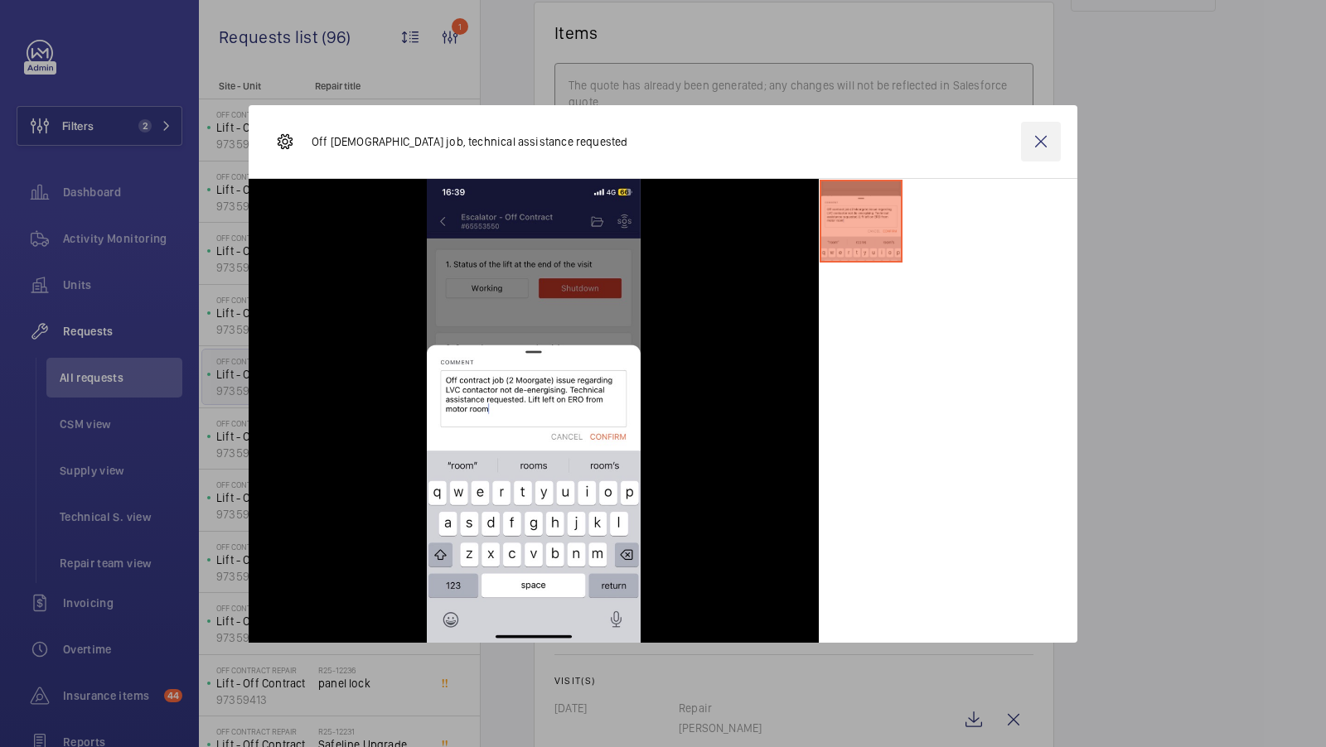
click at [1041, 139] on wm-front-icon-button at bounding box center [1041, 142] width 40 height 40
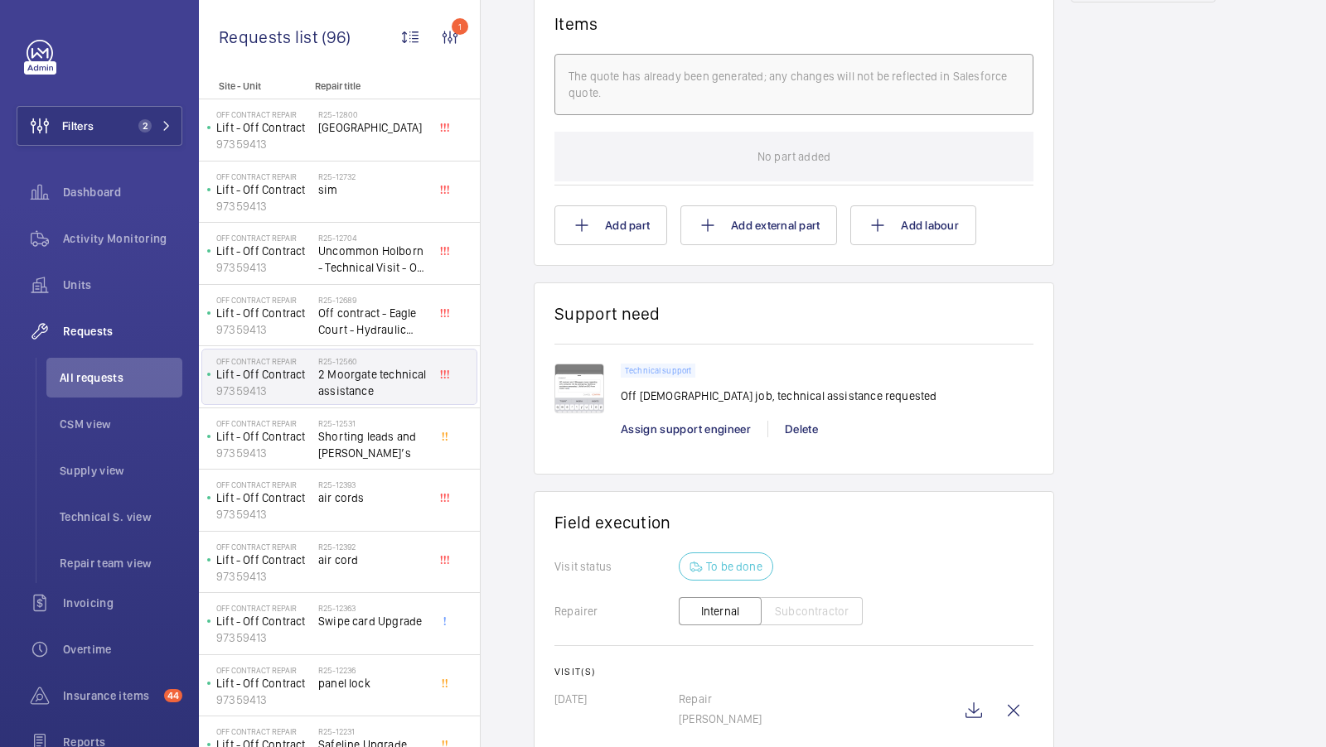
scroll to position [1200, 0]
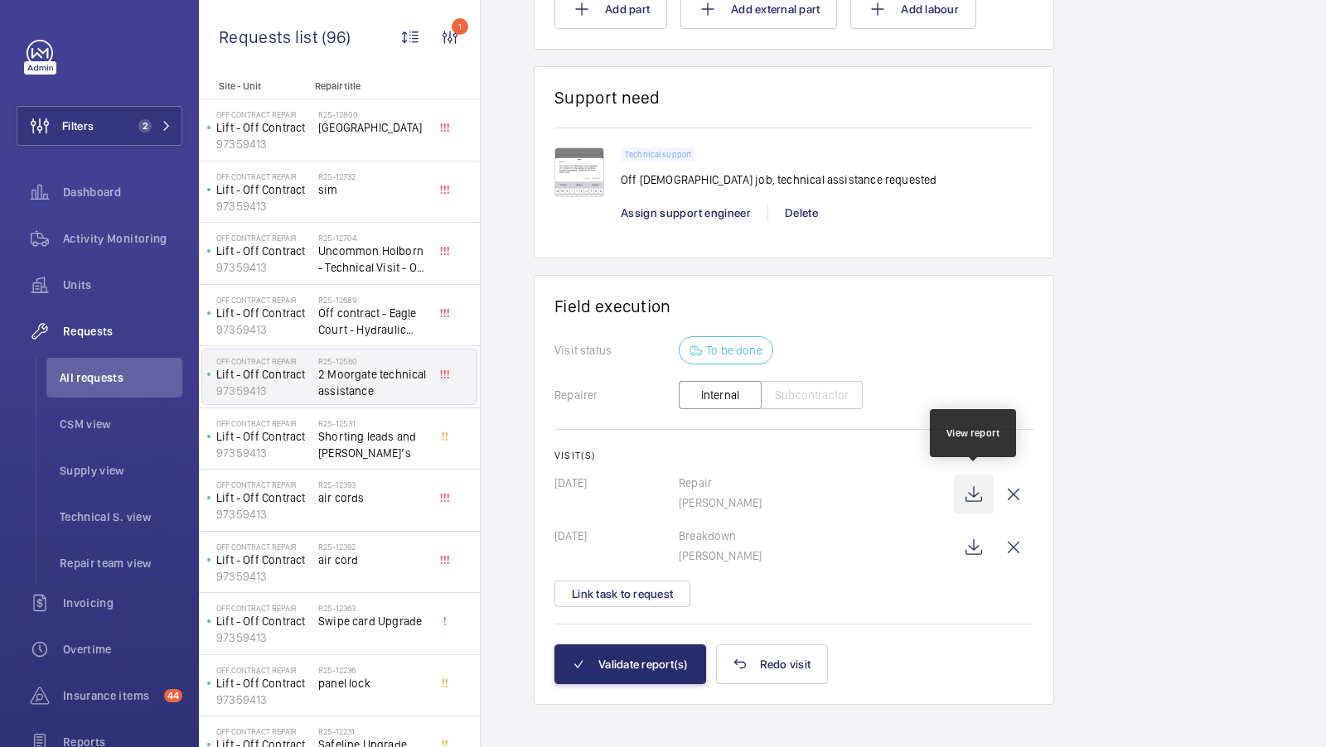
click at [973, 494] on wm-front-icon-button at bounding box center [974, 495] width 40 height 40
click at [966, 539] on wm-front-icon-button at bounding box center [974, 548] width 40 height 40
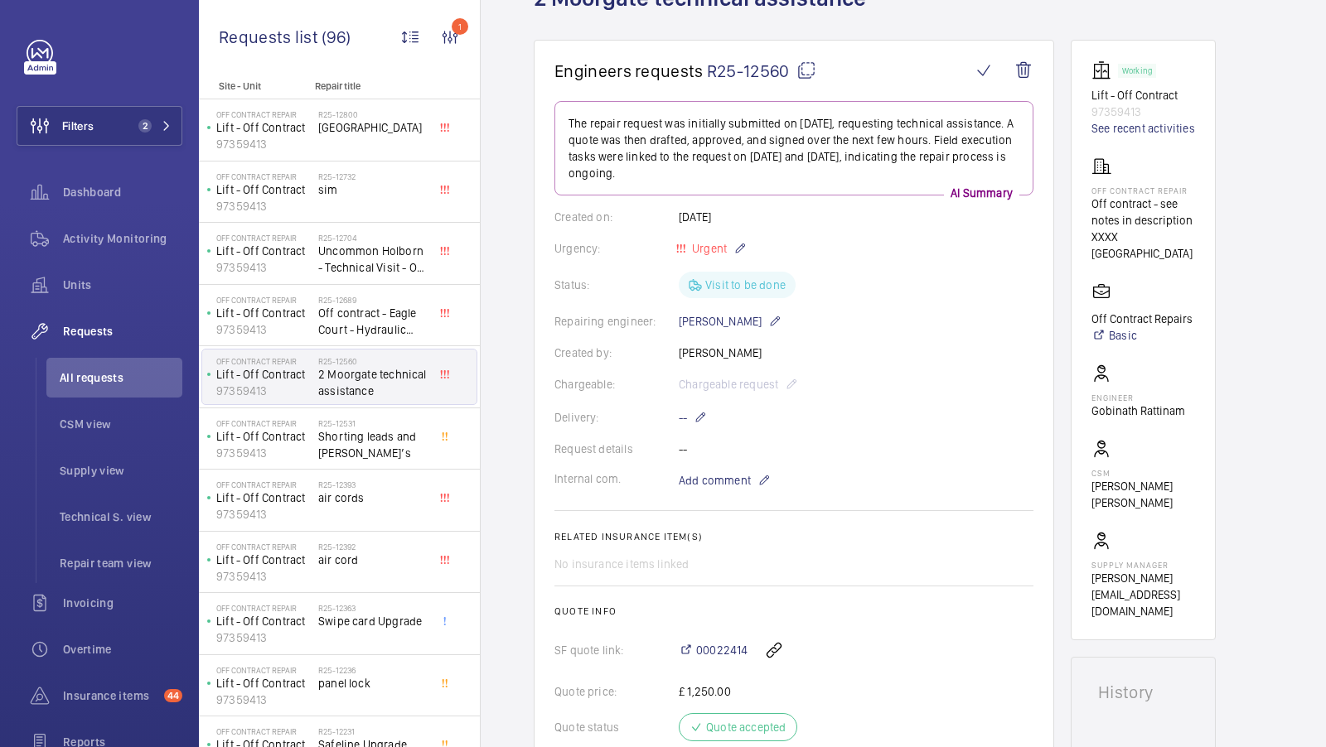
scroll to position [70, 0]
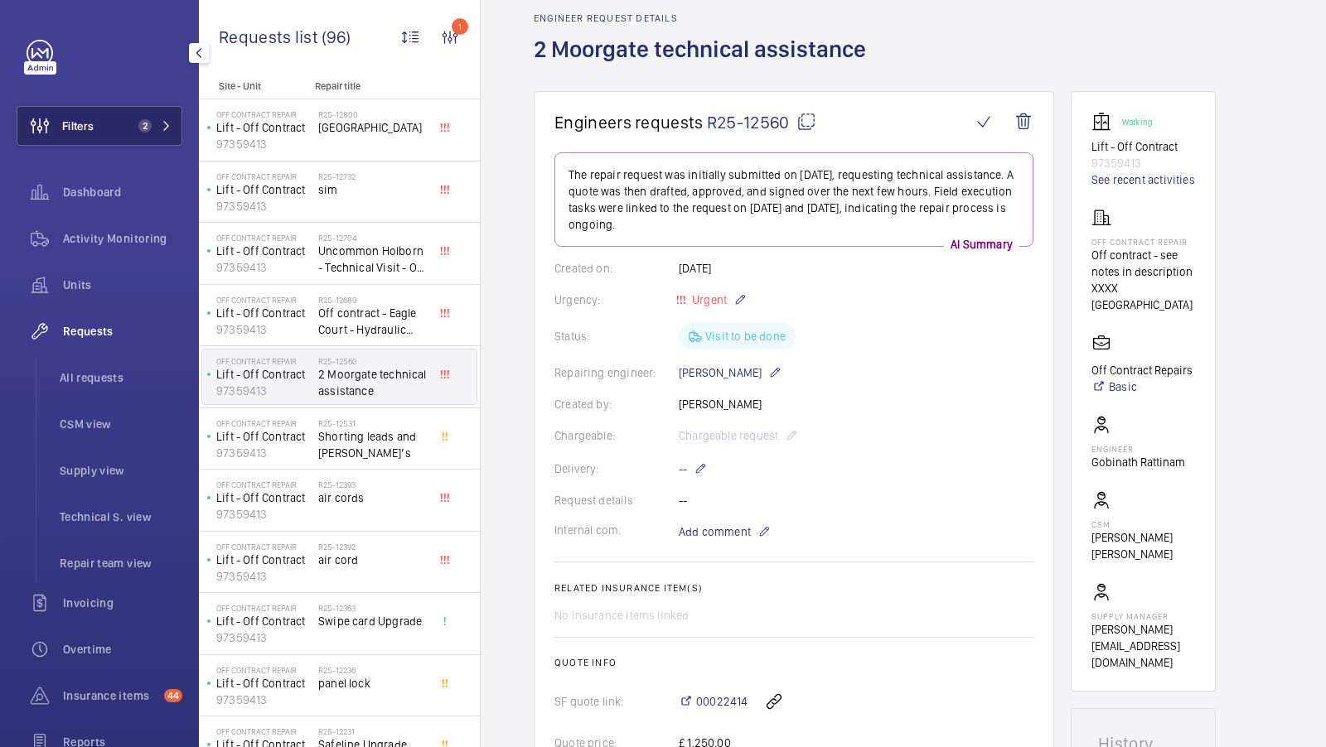
click at [148, 135] on button "Filters 2" at bounding box center [100, 126] width 166 height 40
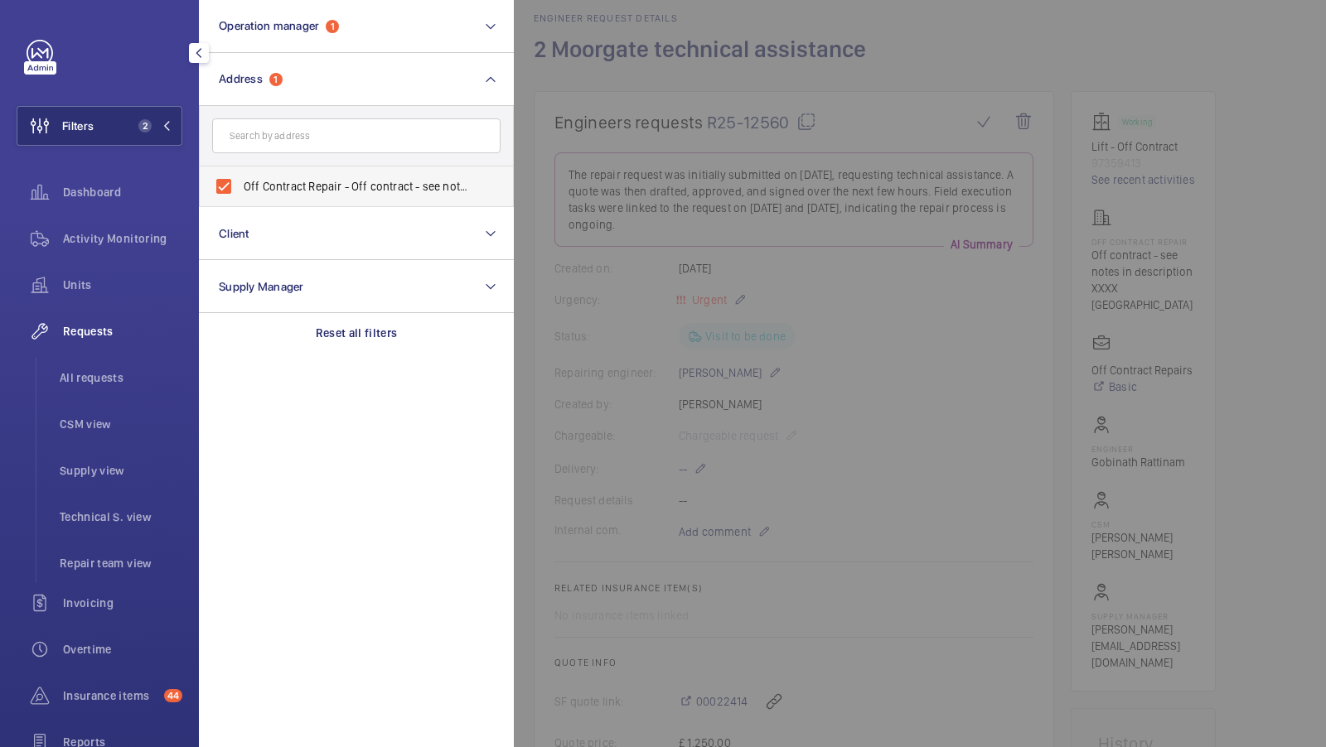
click at [296, 185] on span "Off Contract Repair - Off contract - see notes in description, LONDON XXXX" at bounding box center [358, 186] width 228 height 17
click at [240, 185] on input "Off Contract Repair - Off contract - see notes in description, LONDON XXXX" at bounding box center [223, 186] width 33 height 33
checkbox input "false"
click at [279, 142] on input "text" at bounding box center [356, 135] width 288 height 35
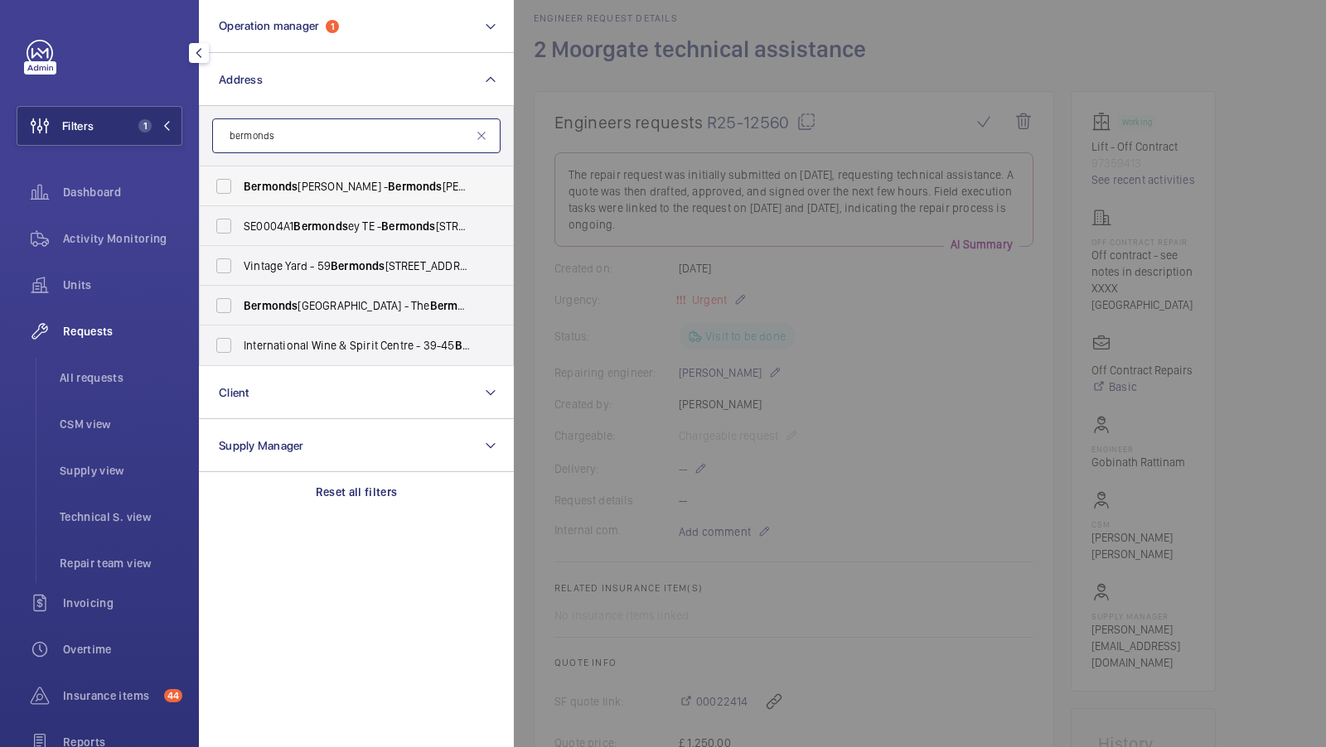
type input "bermonds"
click at [262, 184] on span "Bermonds" at bounding box center [271, 186] width 54 height 13
click at [240, 184] on input "Bermonds Locke - Bermonds Locke, Tower Bridge, LONDON SE1 3LW" at bounding box center [223, 186] width 33 height 33
checkbox input "true"
click at [143, 133] on button "Filters 2" at bounding box center [100, 126] width 166 height 40
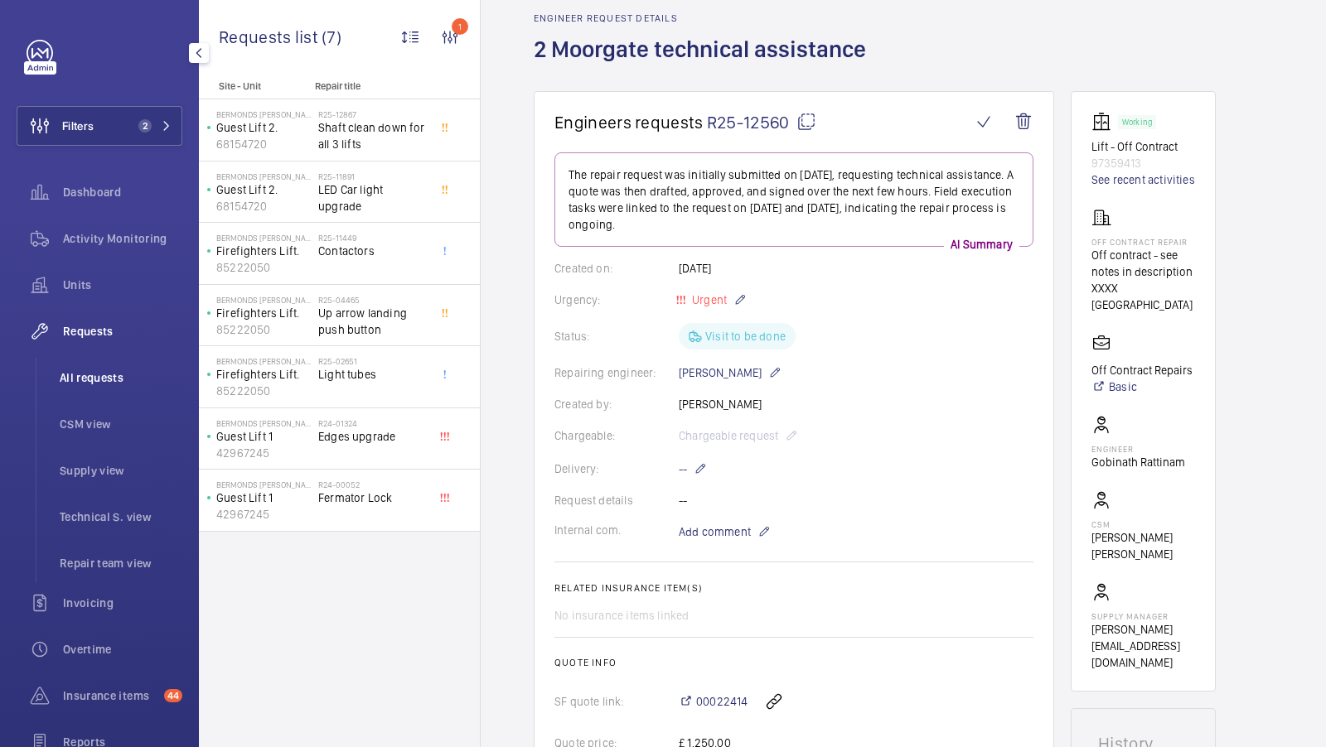
click at [97, 374] on span "All requests" at bounding box center [121, 378] width 123 height 17
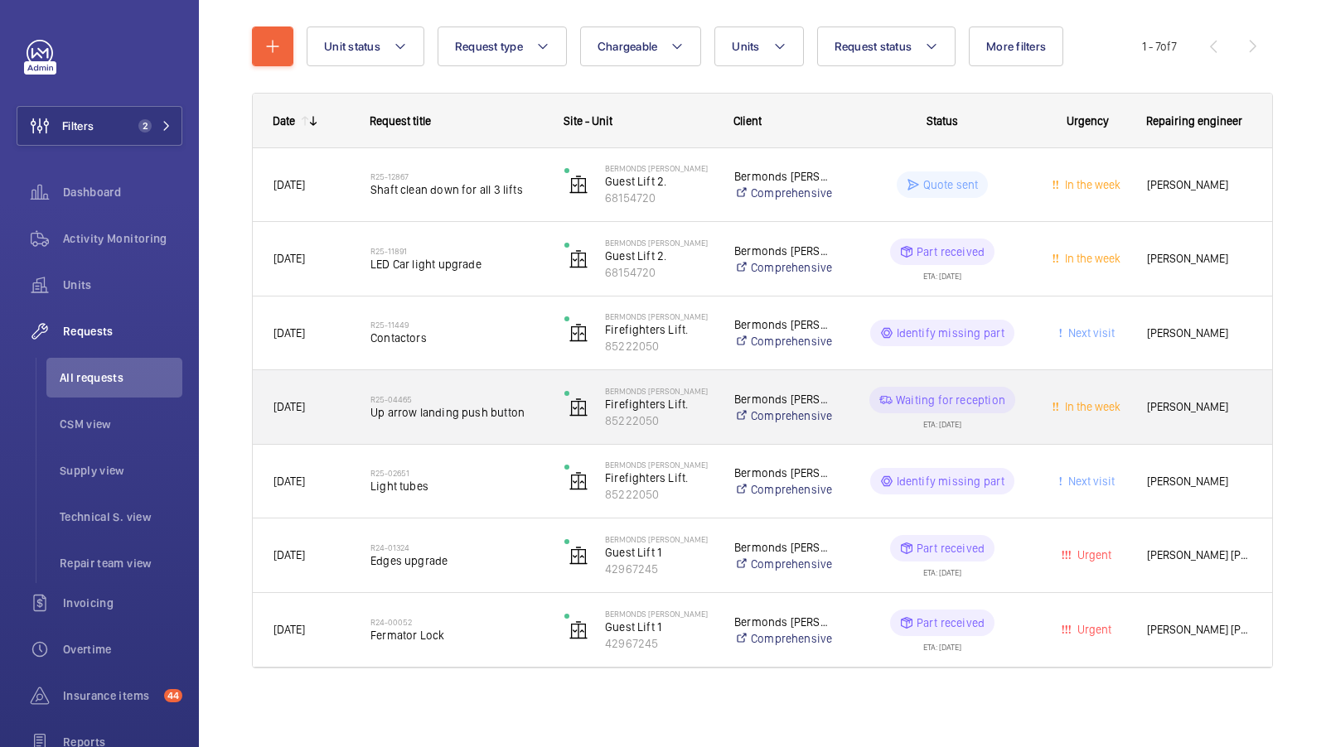
scroll to position [176, 0]
click at [450, 400] on h2 "R25-04465" at bounding box center [456, 402] width 172 height 10
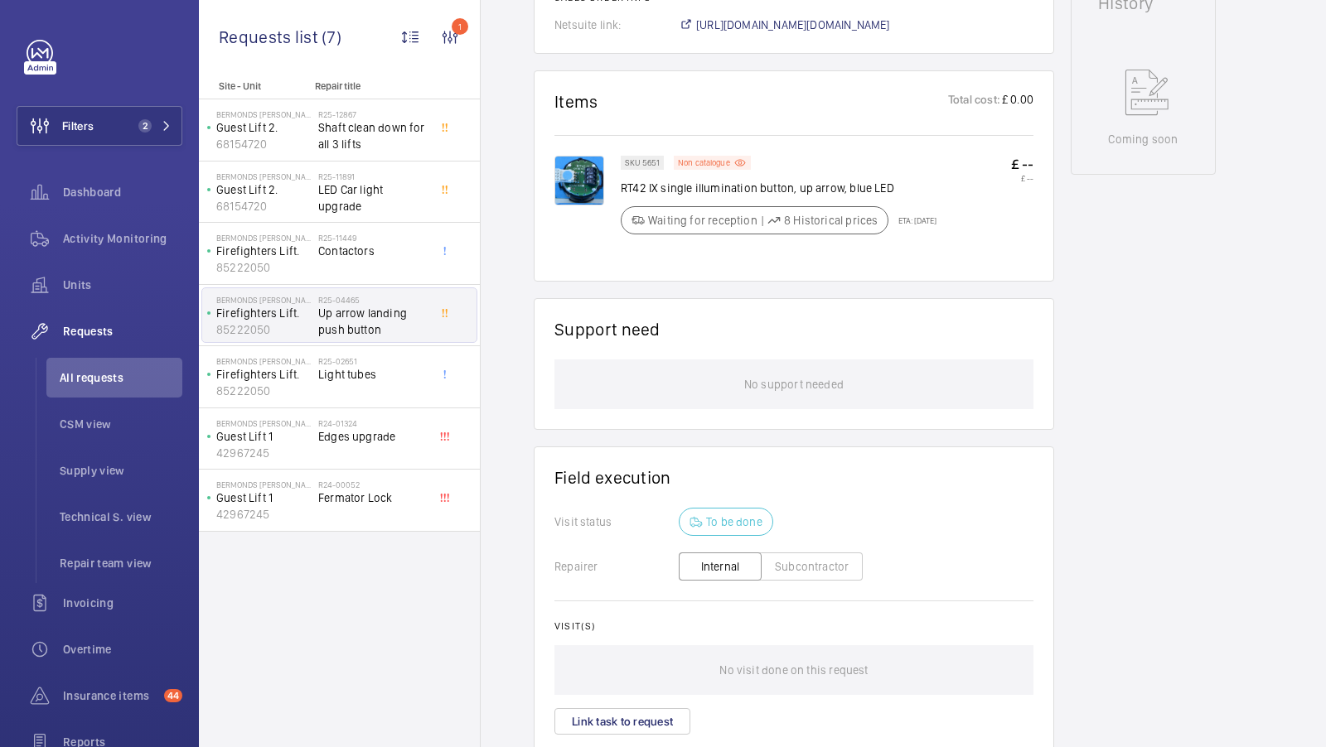
scroll to position [871, 0]
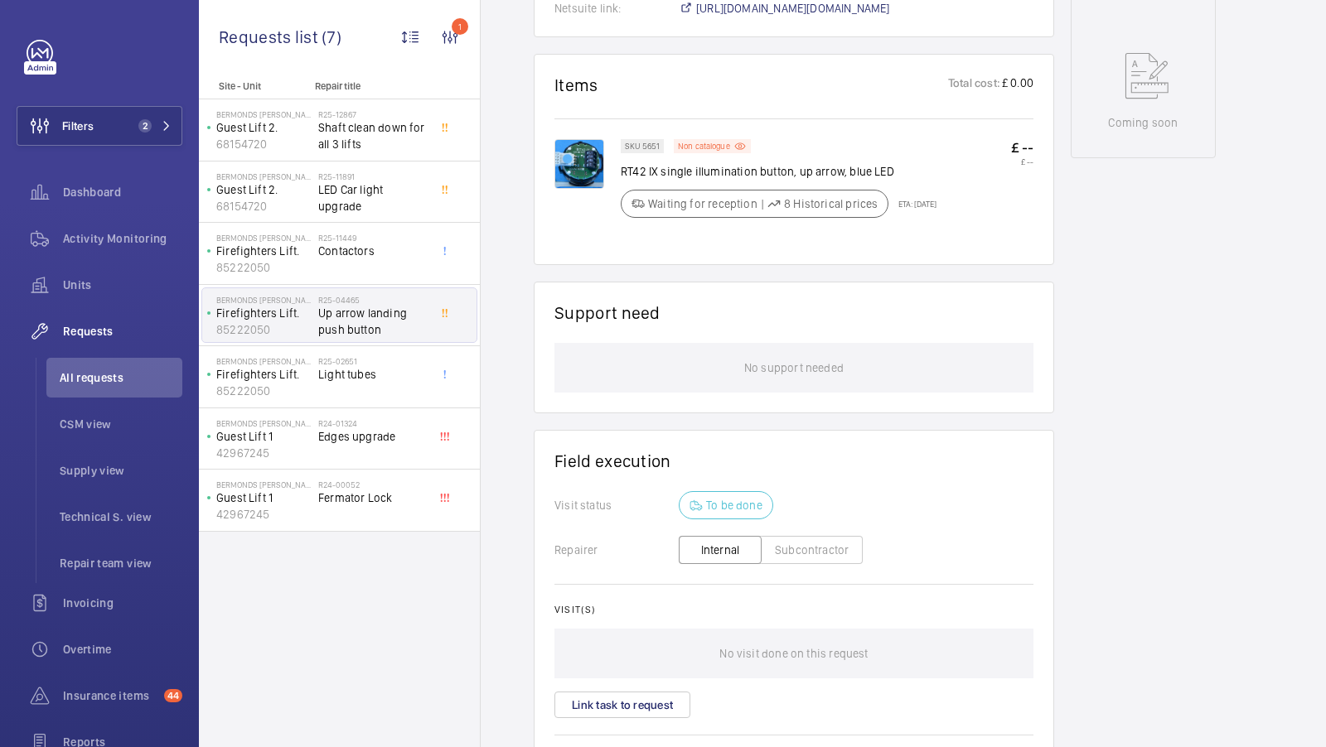
click at [576, 169] on img at bounding box center [579, 164] width 50 height 50
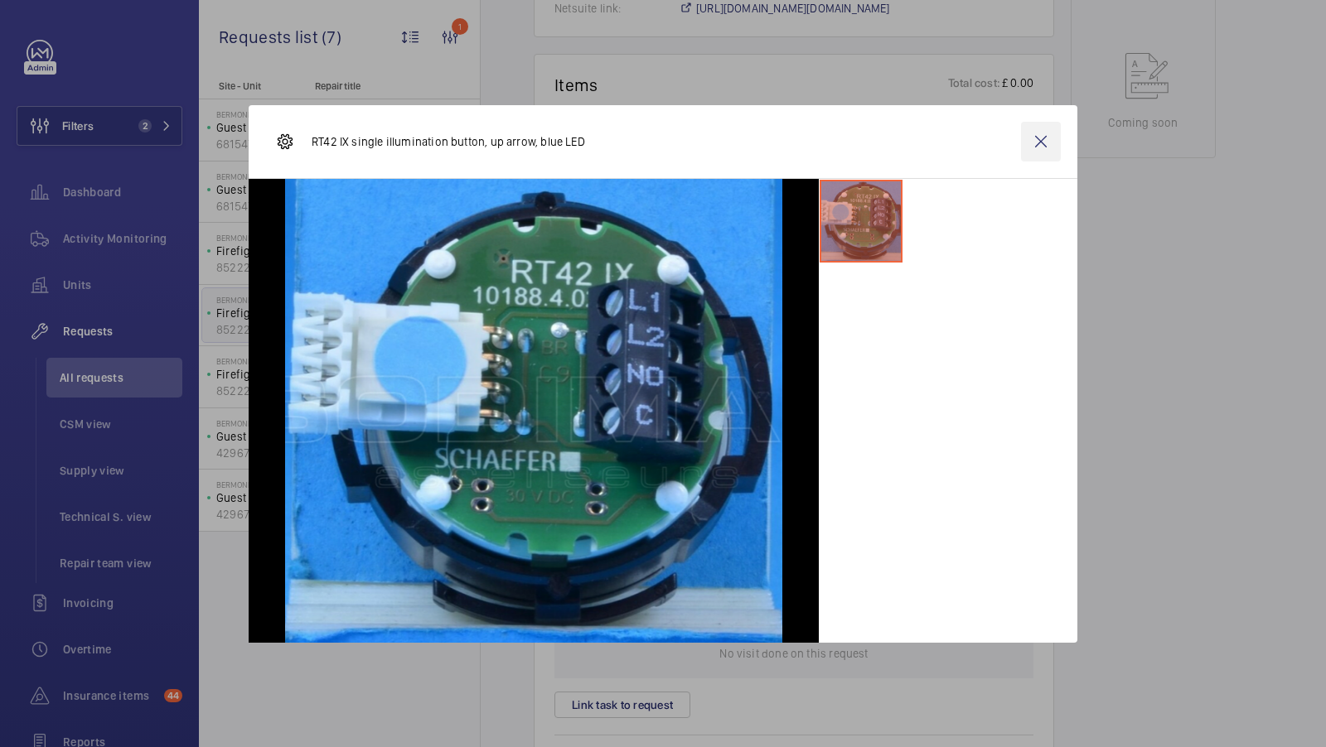
click at [1041, 141] on wm-front-icon-button at bounding box center [1041, 142] width 40 height 40
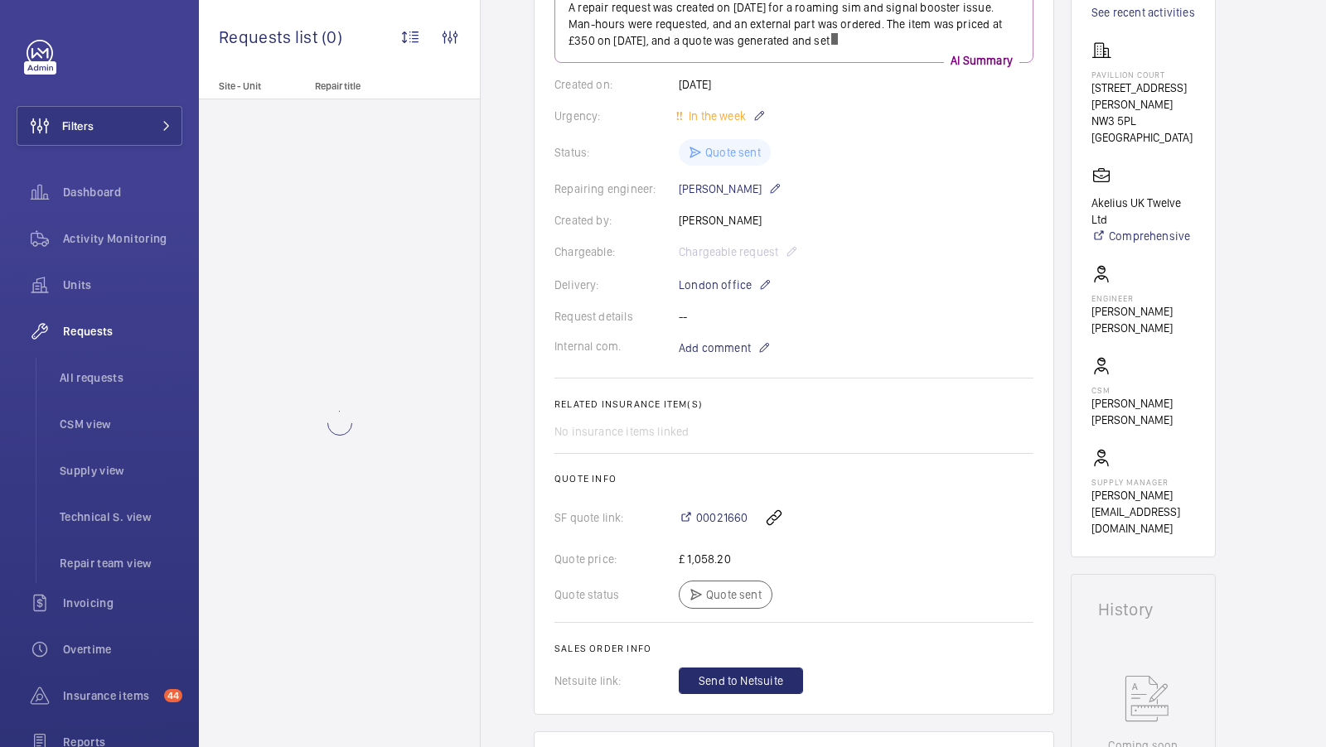
scroll to position [423, 0]
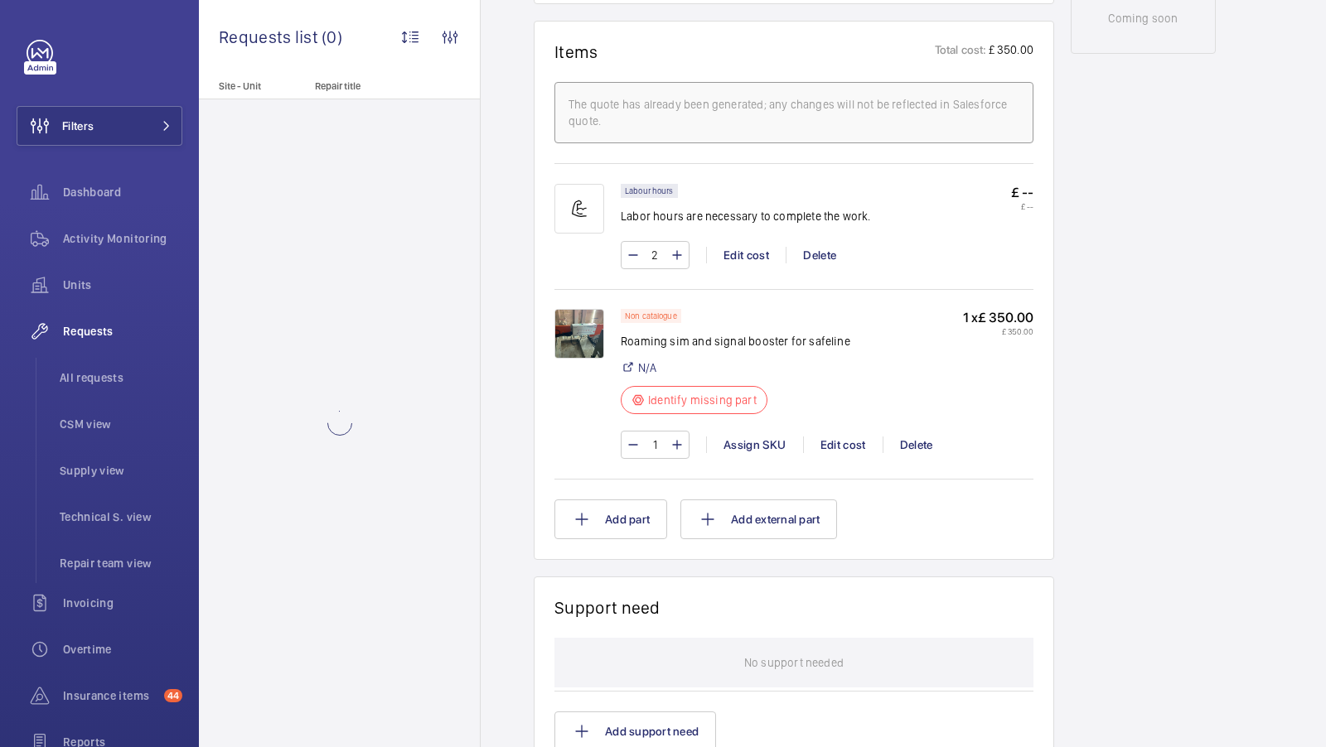
scroll to position [954, 0]
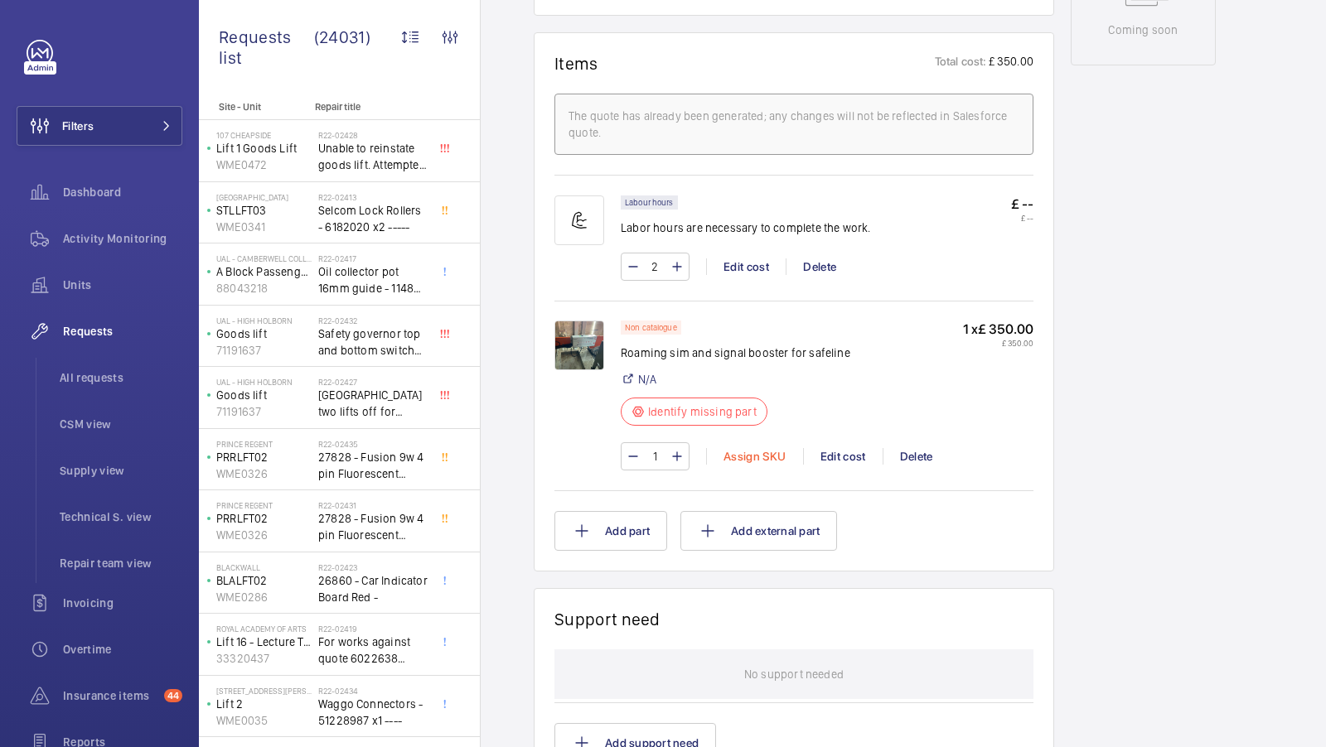
click at [752, 452] on div "Assign SKU" at bounding box center [754, 456] width 97 height 17
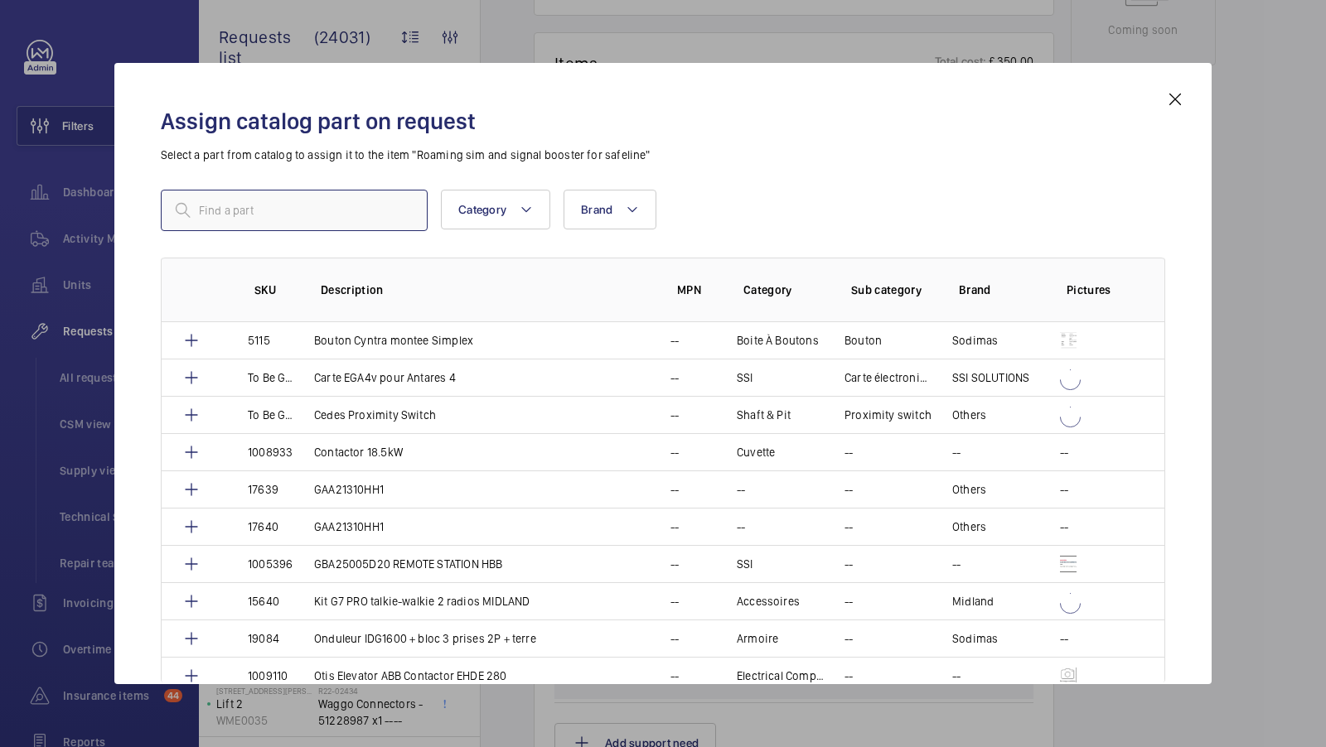
click at [261, 219] on input "text" at bounding box center [294, 210] width 267 height 41
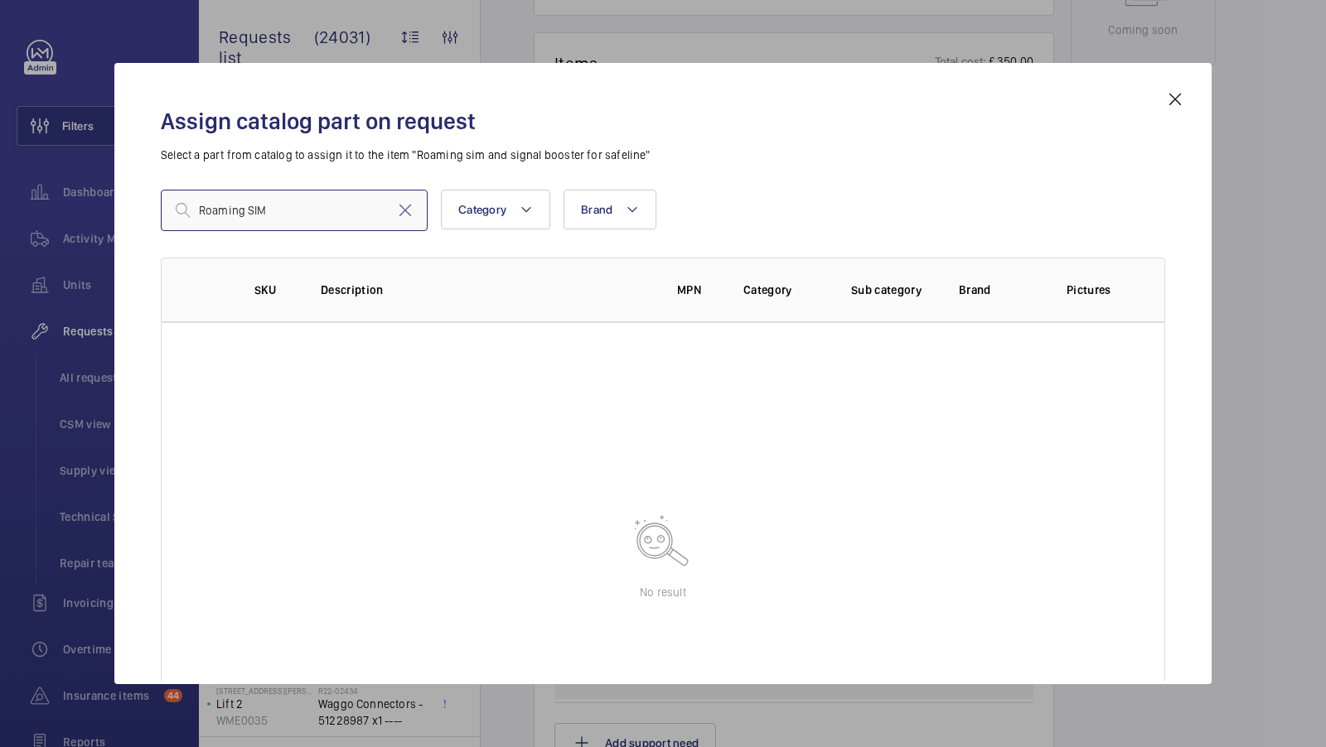
click at [289, 220] on input "Roaming SIM" at bounding box center [294, 210] width 267 height 41
type input "S"
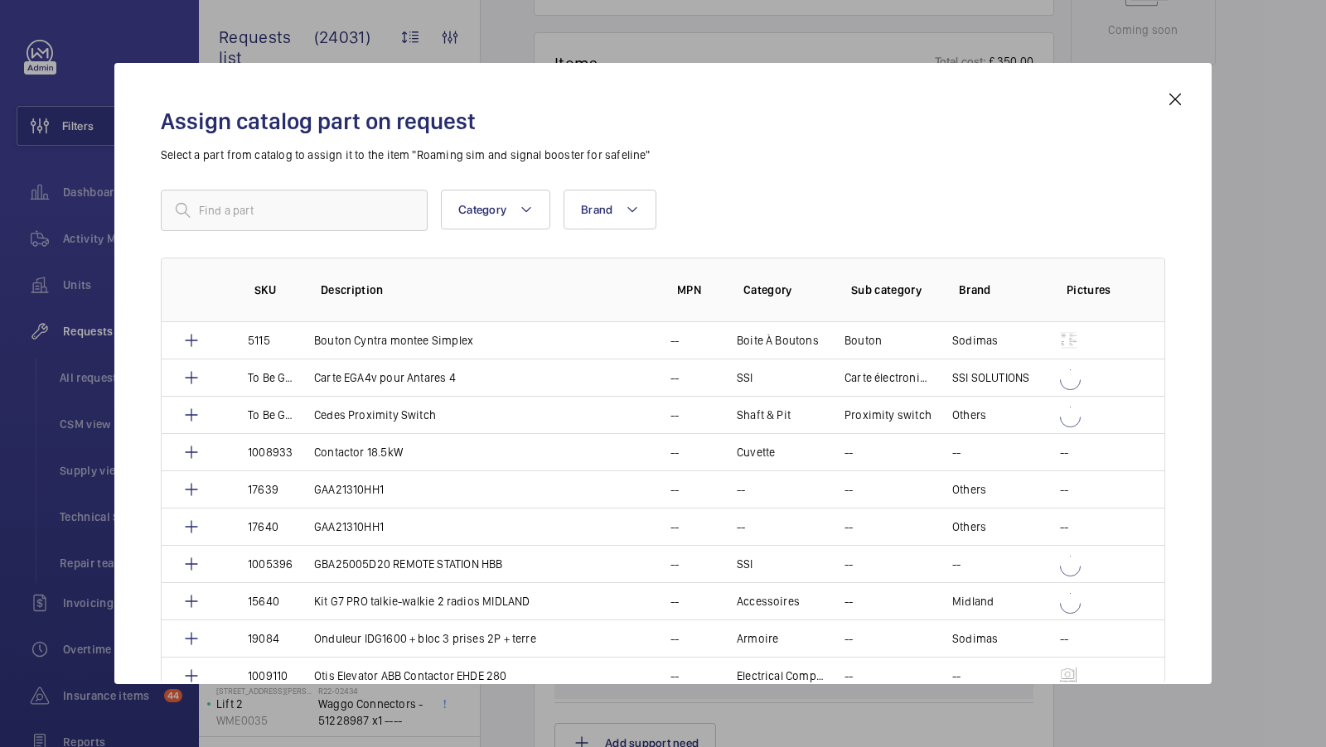
click at [1173, 93] on mat-icon at bounding box center [1175, 99] width 20 height 20
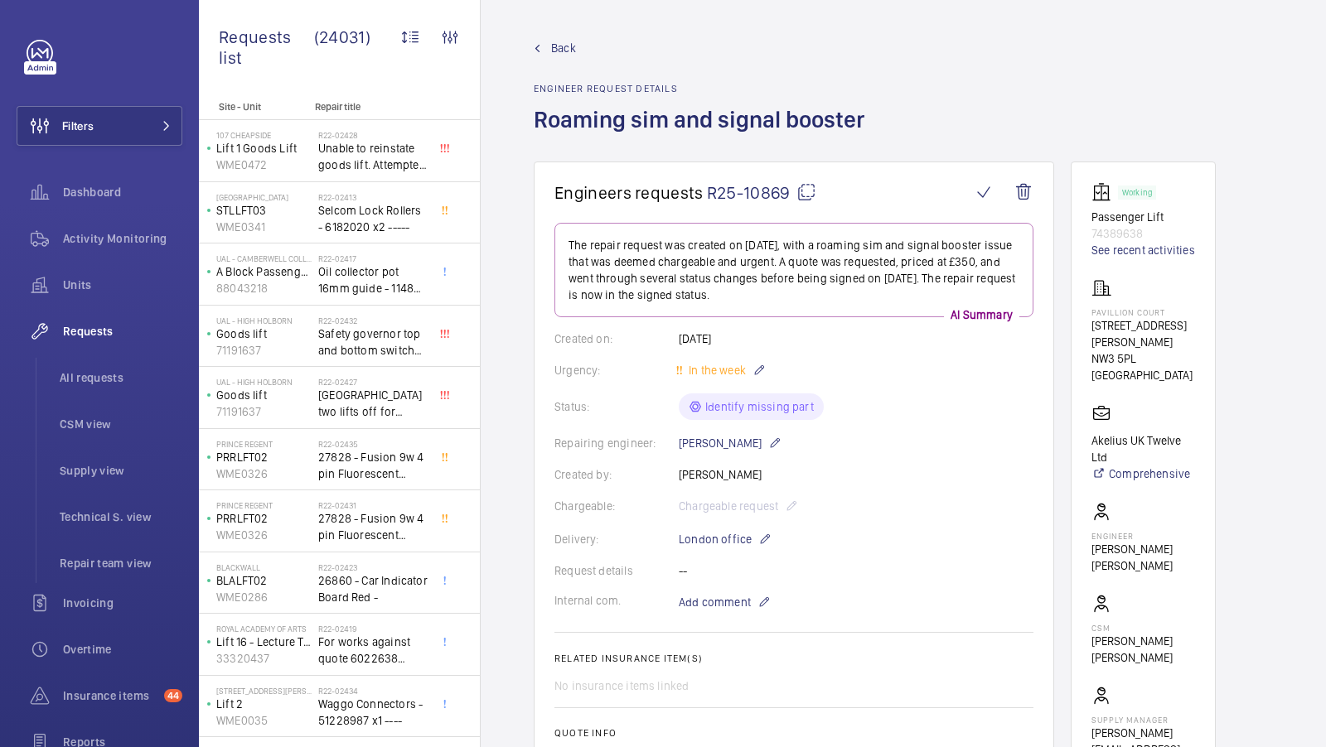
click at [811, 186] on mat-icon at bounding box center [806, 192] width 20 height 20
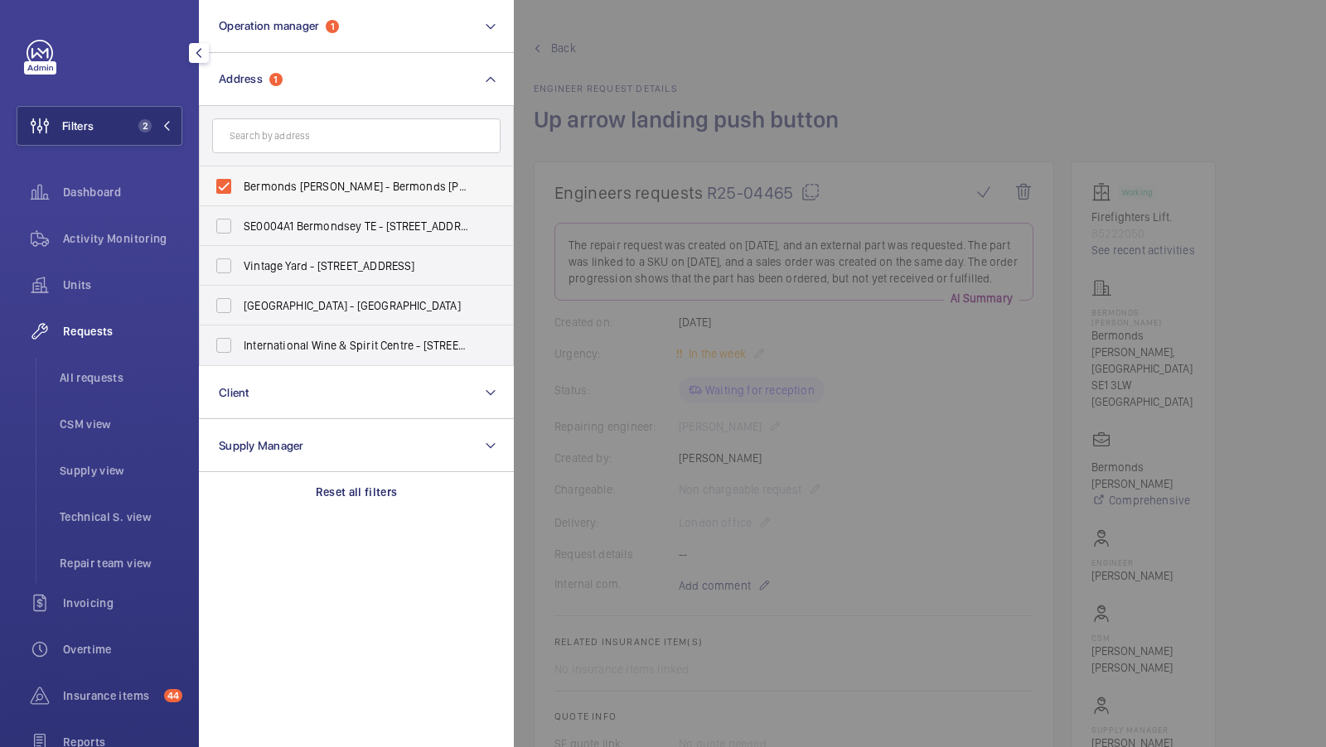
scroll to position [871, 0]
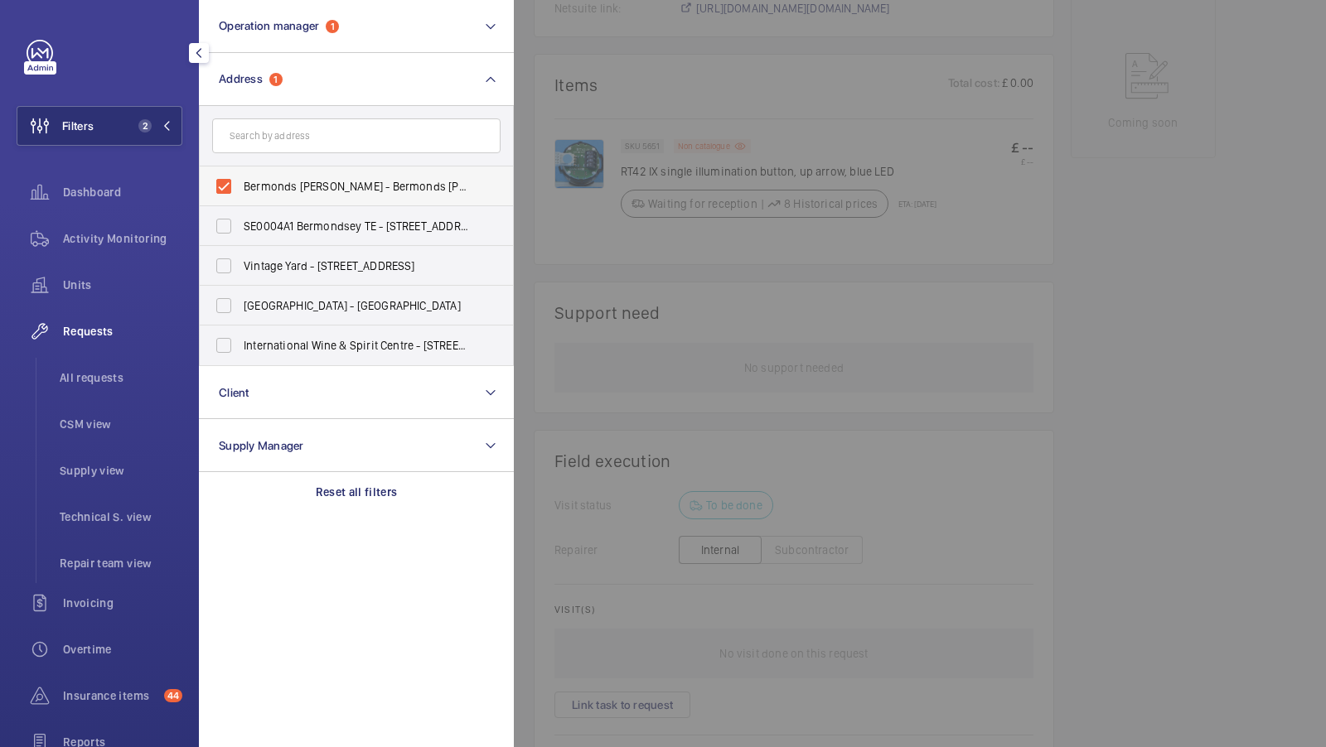
click at [305, 192] on span "Bermonds Locke - Bermonds Locke, Tower Bridge, LONDON SE1 3LW" at bounding box center [358, 186] width 228 height 17
click at [240, 192] on input "Bermonds Locke - Bermonds Locke, Tower Bridge, LONDON SE1 3LW" at bounding box center [223, 186] width 33 height 33
checkbox input "false"
click at [263, 118] on form at bounding box center [356, 136] width 313 height 60
click at [253, 134] on input "text" at bounding box center [356, 135] width 288 height 35
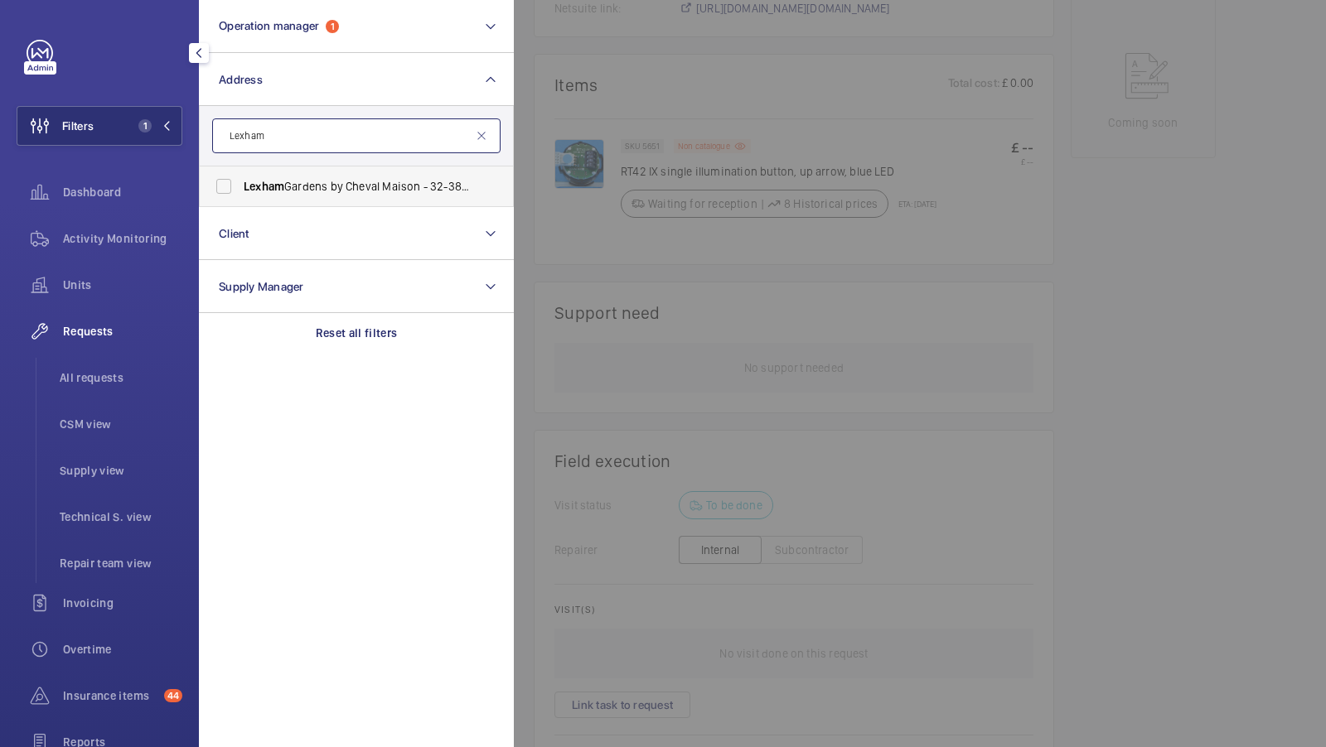
type input "Lexham"
click at [280, 185] on span "Lexham" at bounding box center [264, 186] width 41 height 13
click at [240, 185] on input "Lexham Gardens by Cheval Maison - 32-38 Lexham Gardens, LONDON W8 5JE" at bounding box center [223, 186] width 33 height 33
checkbox input "true"
click at [150, 107] on button "Filters 2" at bounding box center [100, 126] width 166 height 40
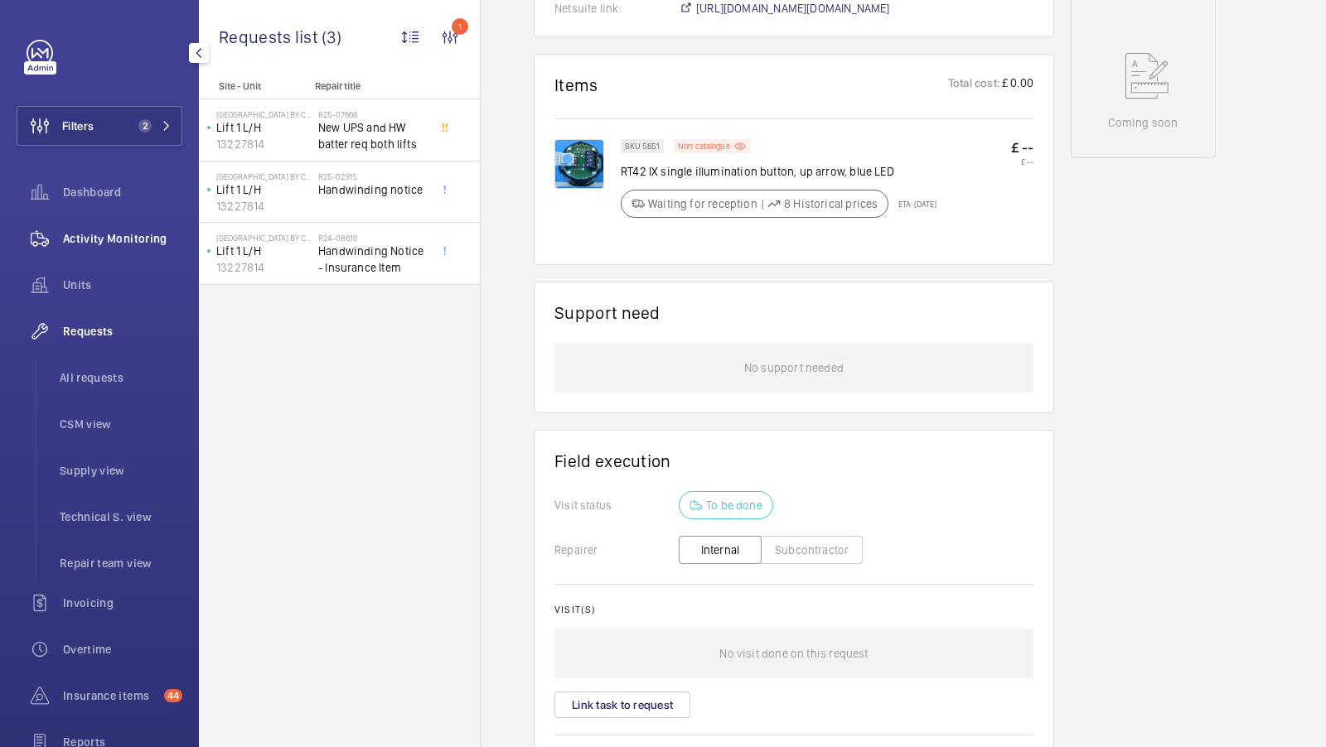
click at [118, 234] on span "Activity Monitoring" at bounding box center [122, 238] width 119 height 17
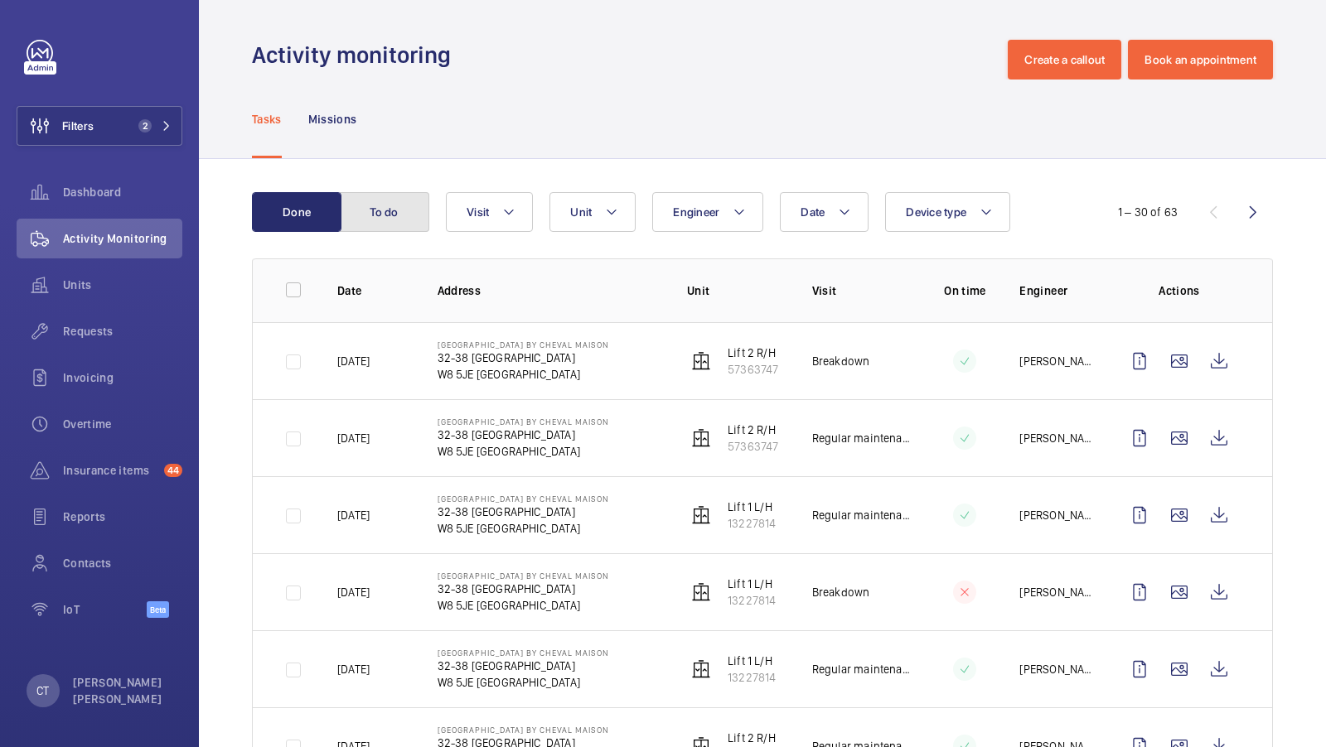
click at [386, 228] on button "To do" at bounding box center [384, 212] width 89 height 40
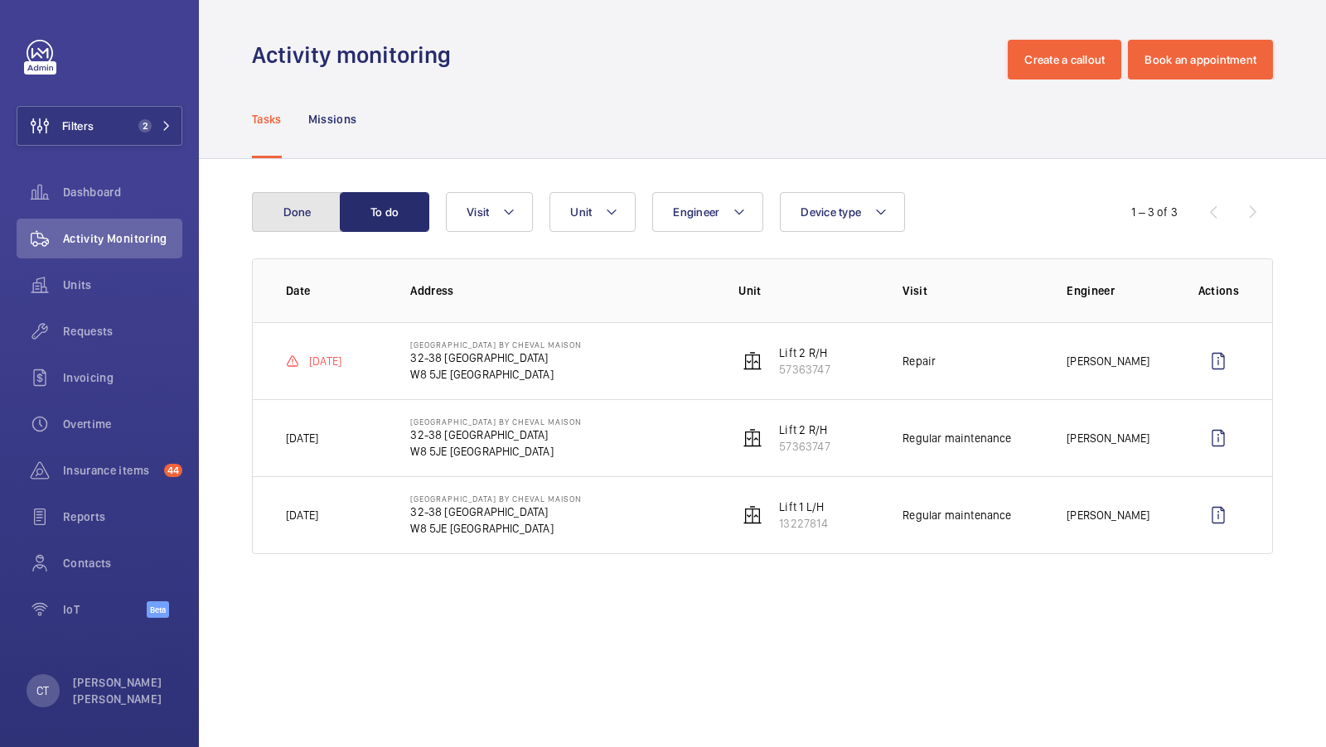
click at [297, 212] on button "Done" at bounding box center [296, 212] width 89 height 40
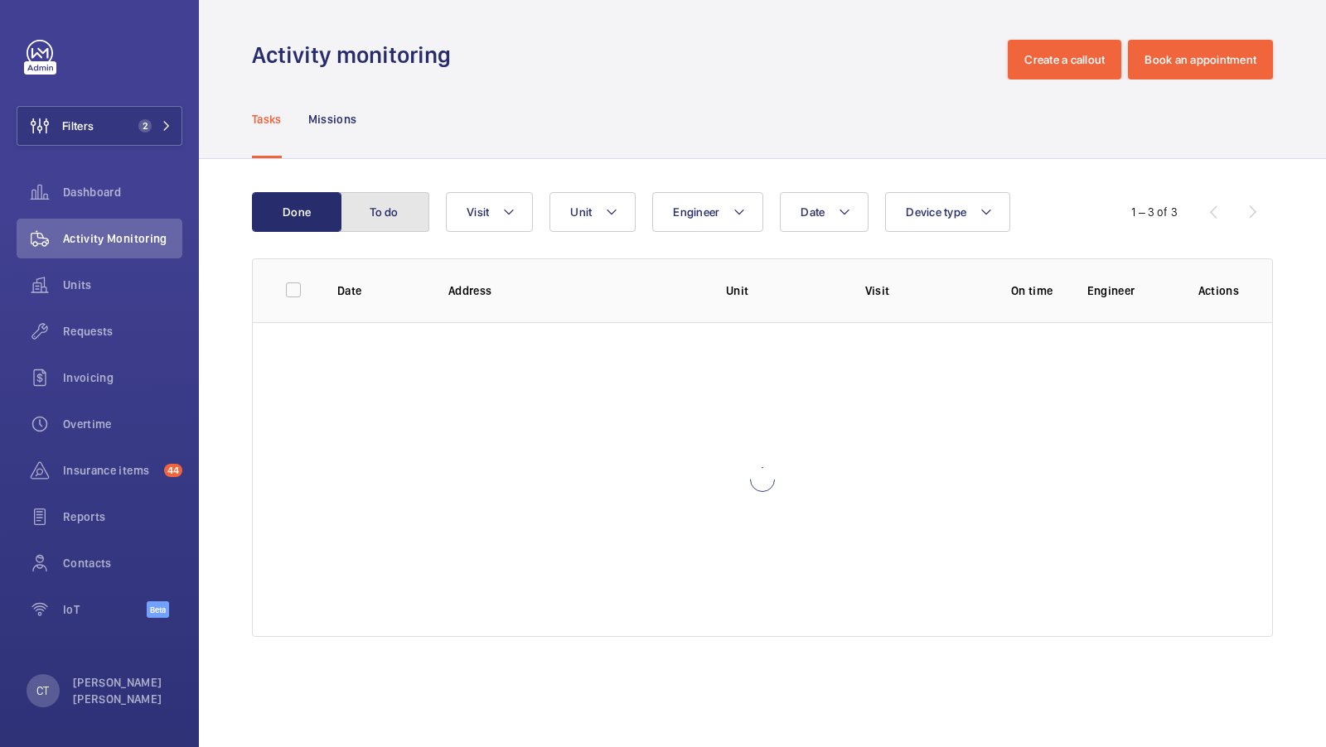
click at [413, 216] on button "To do" at bounding box center [384, 212] width 89 height 40
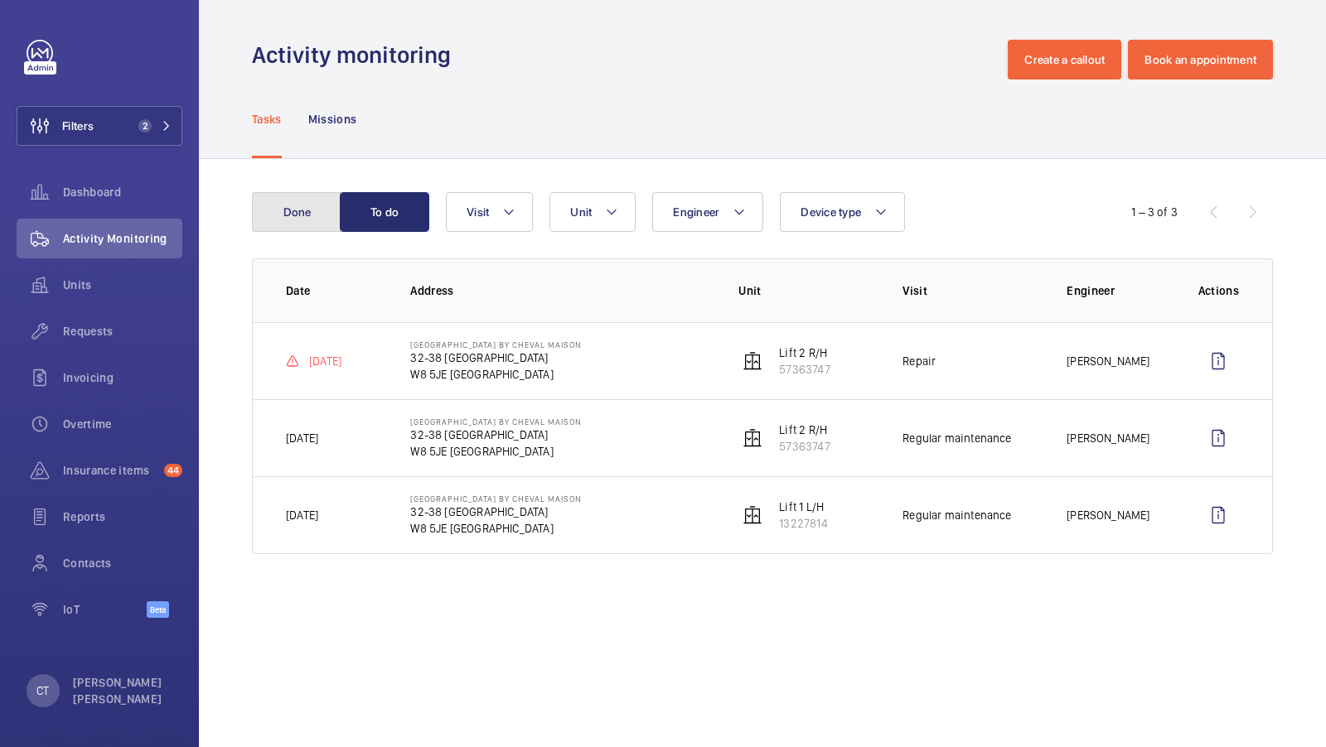
click at [273, 196] on button "Done" at bounding box center [296, 212] width 89 height 40
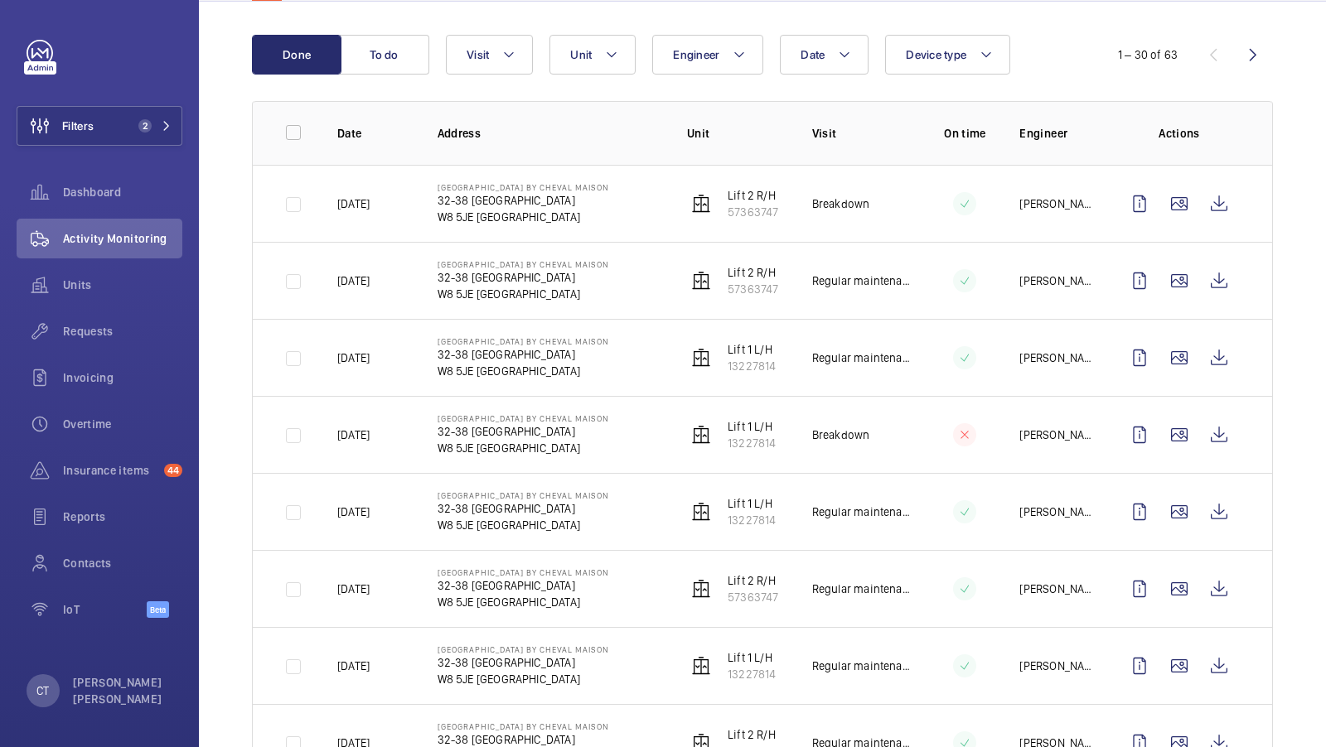
scroll to position [163, 0]
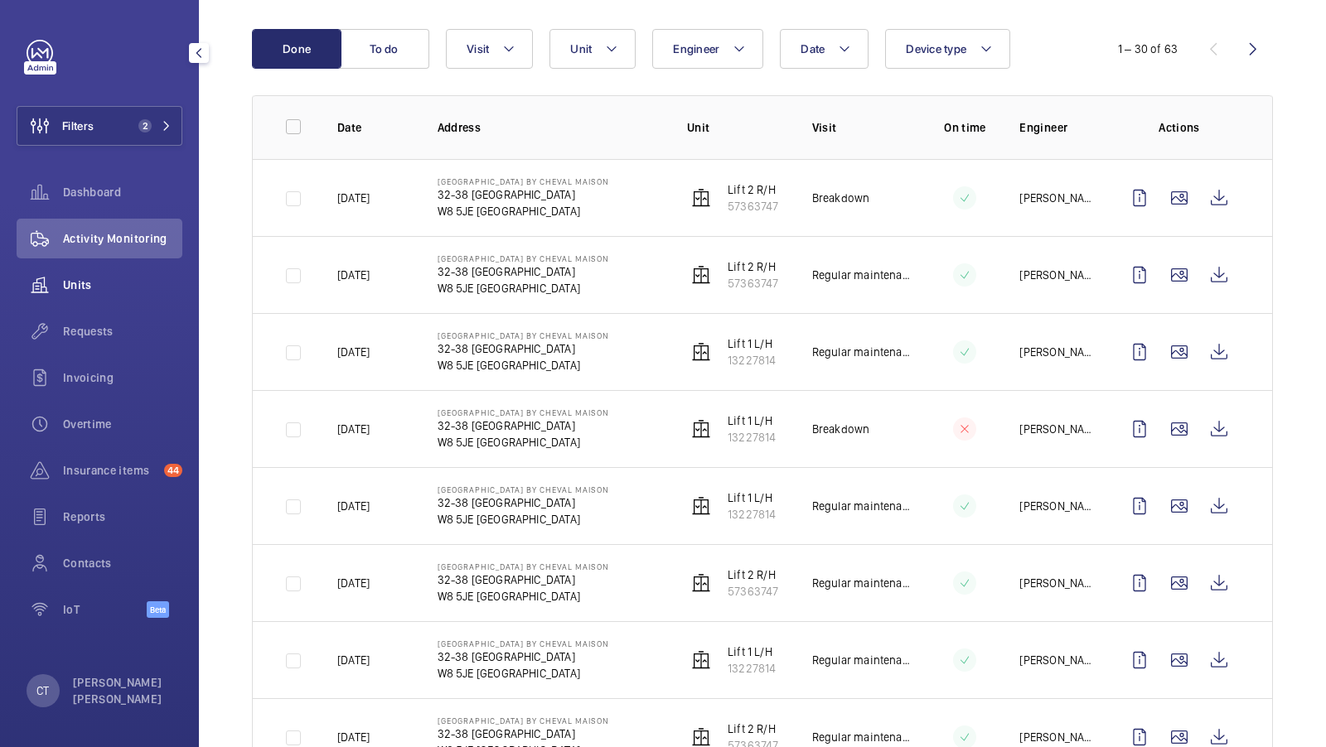
click at [75, 289] on span "Units" at bounding box center [122, 285] width 119 height 17
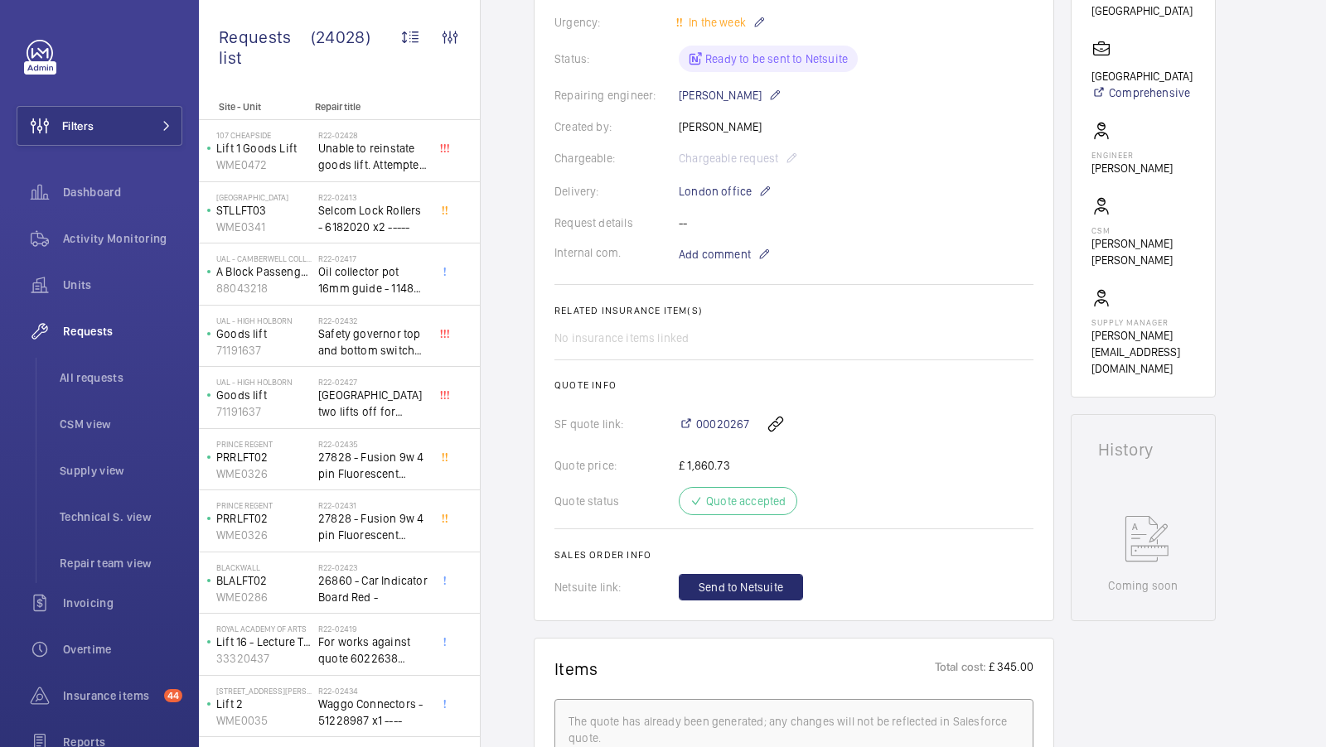
scroll to position [375, 0]
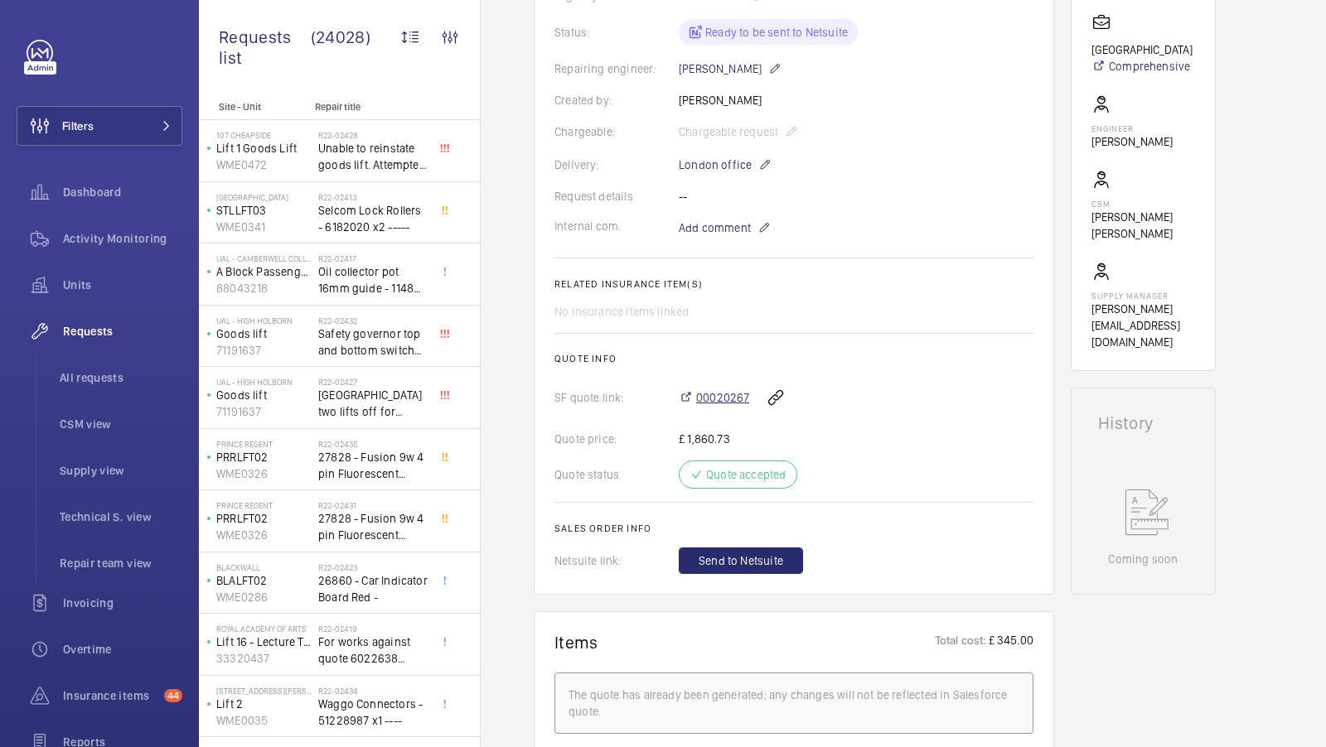
click at [724, 395] on span "00020267" at bounding box center [722, 397] width 53 height 17
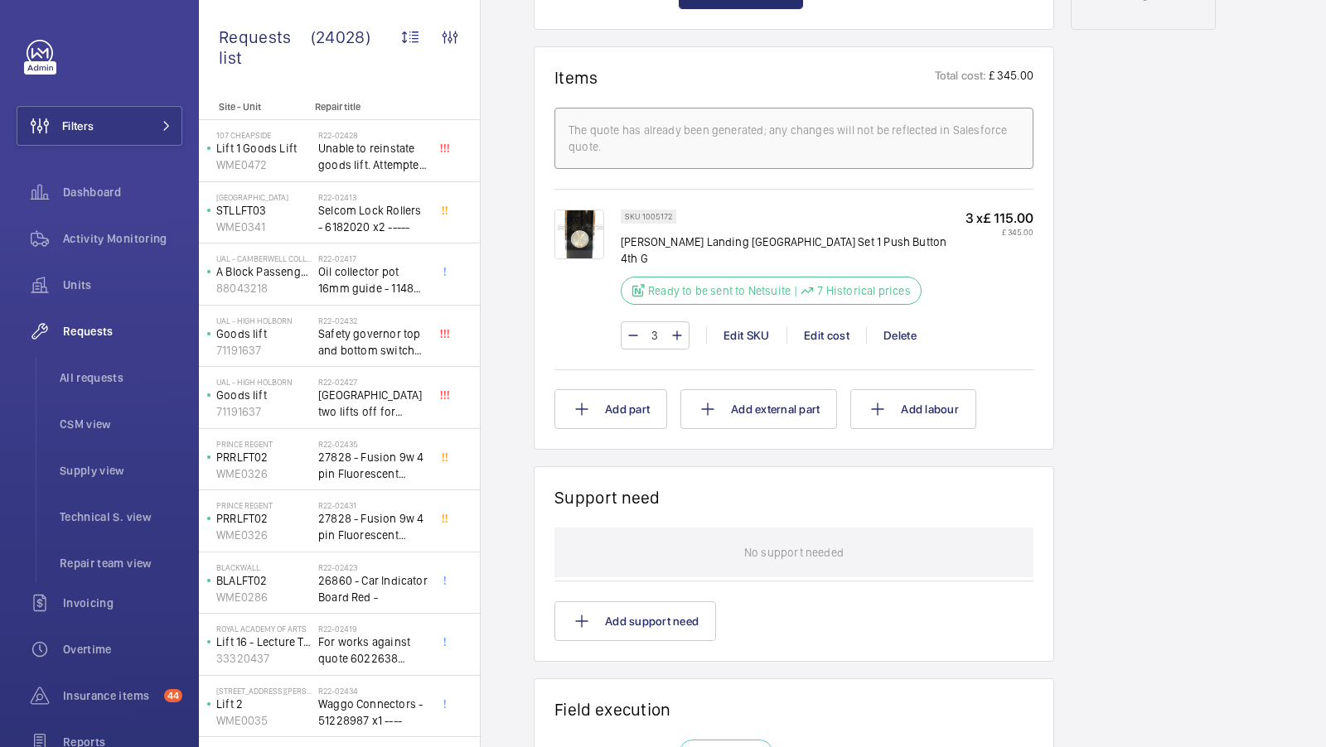
scroll to position [942, 0]
click at [574, 230] on img at bounding box center [579, 232] width 50 height 50
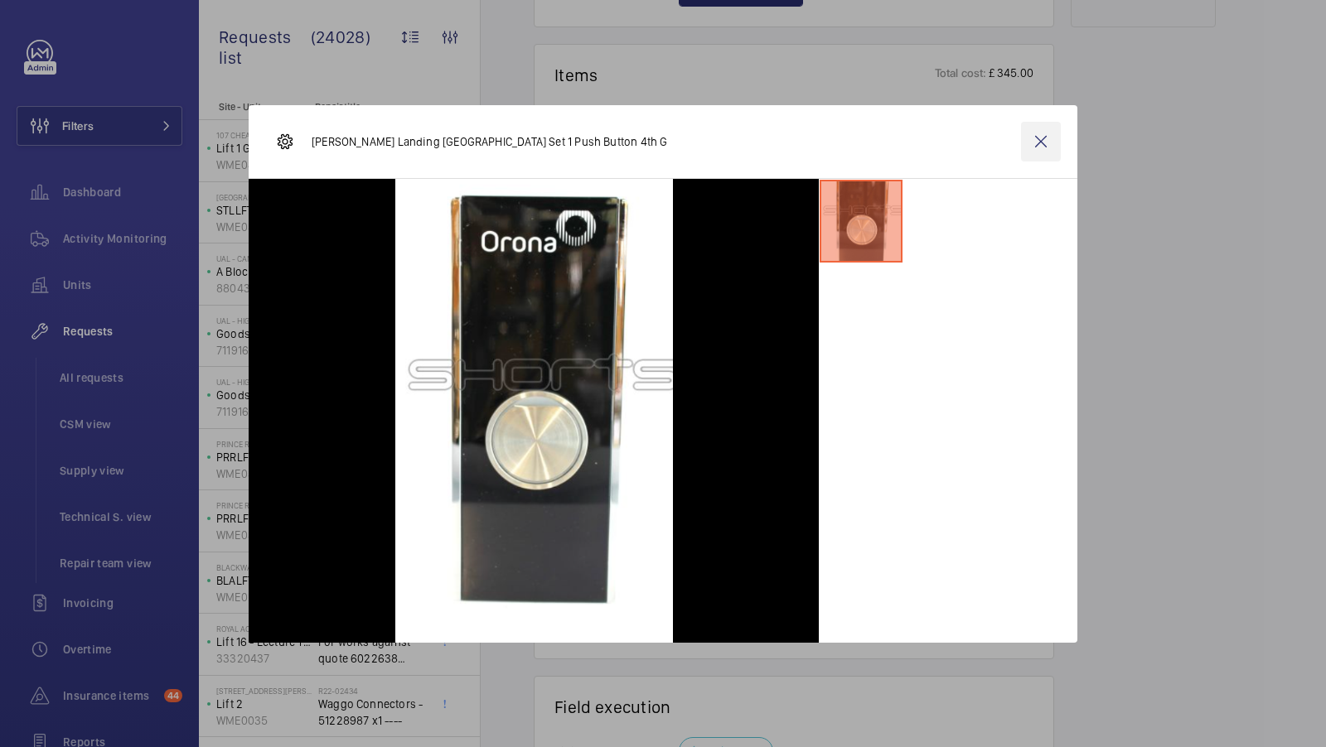
click at [1047, 143] on wm-front-icon-button at bounding box center [1041, 142] width 40 height 40
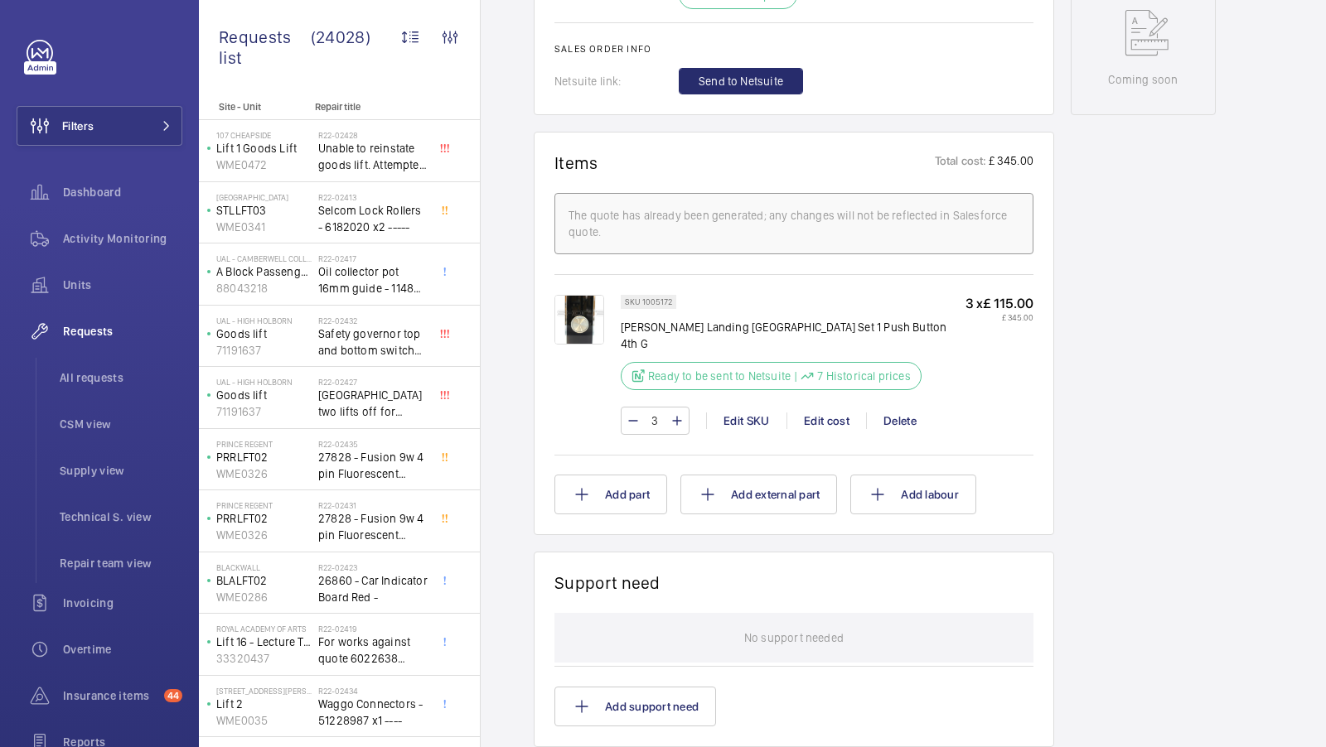
scroll to position [851, 0]
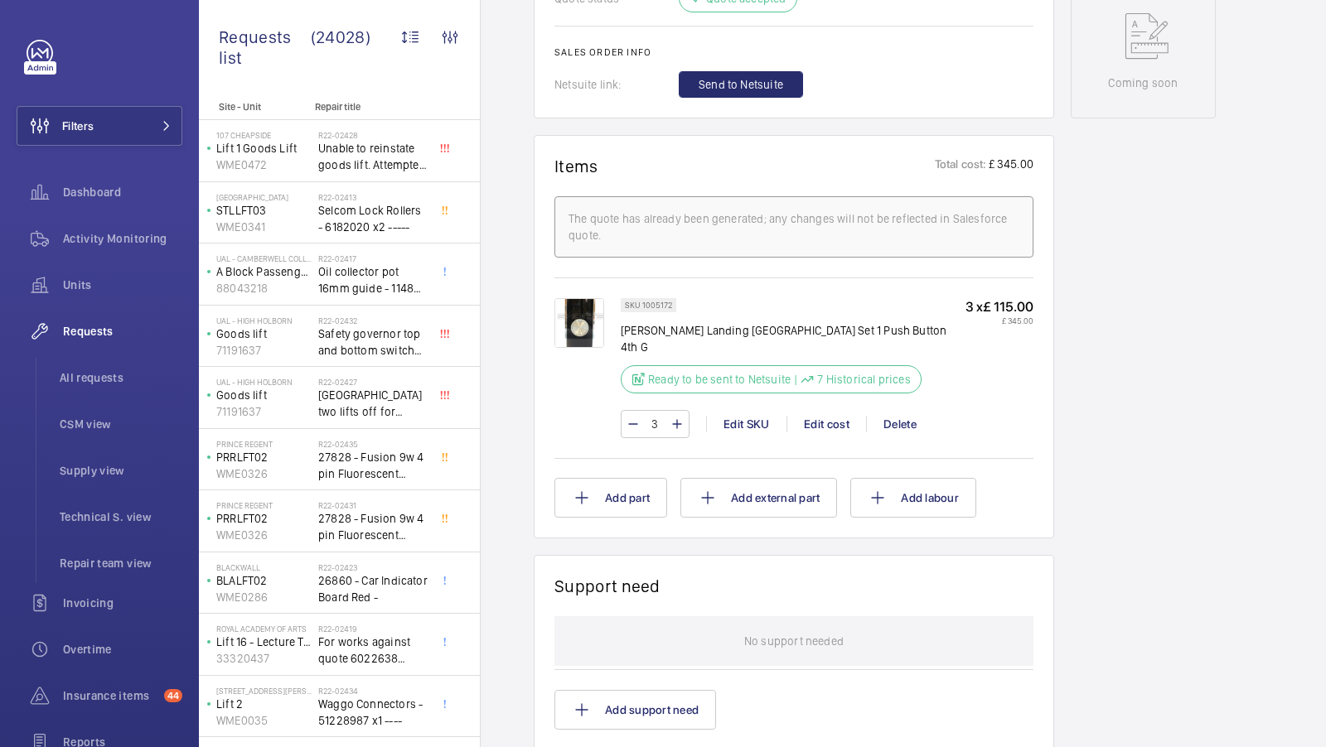
click at [595, 316] on img at bounding box center [579, 323] width 50 height 50
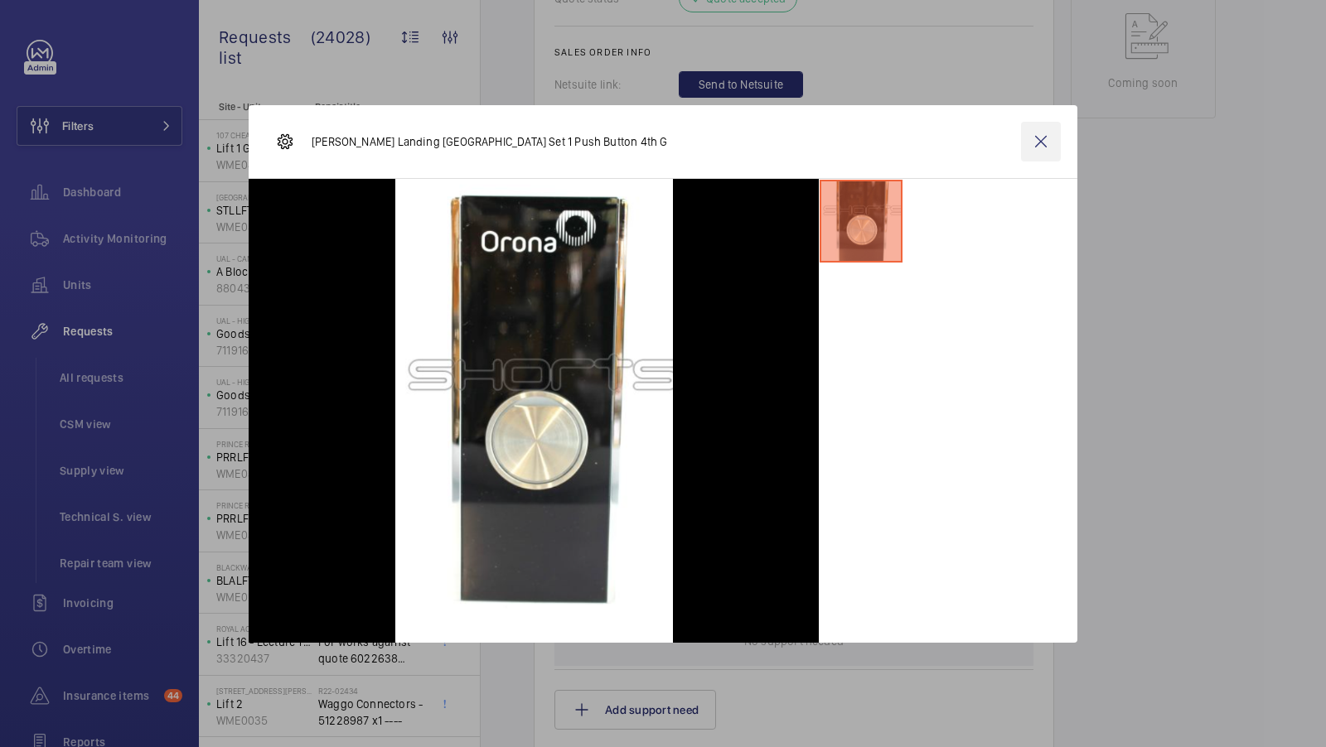
click at [1024, 137] on wm-front-icon-button at bounding box center [1041, 142] width 40 height 40
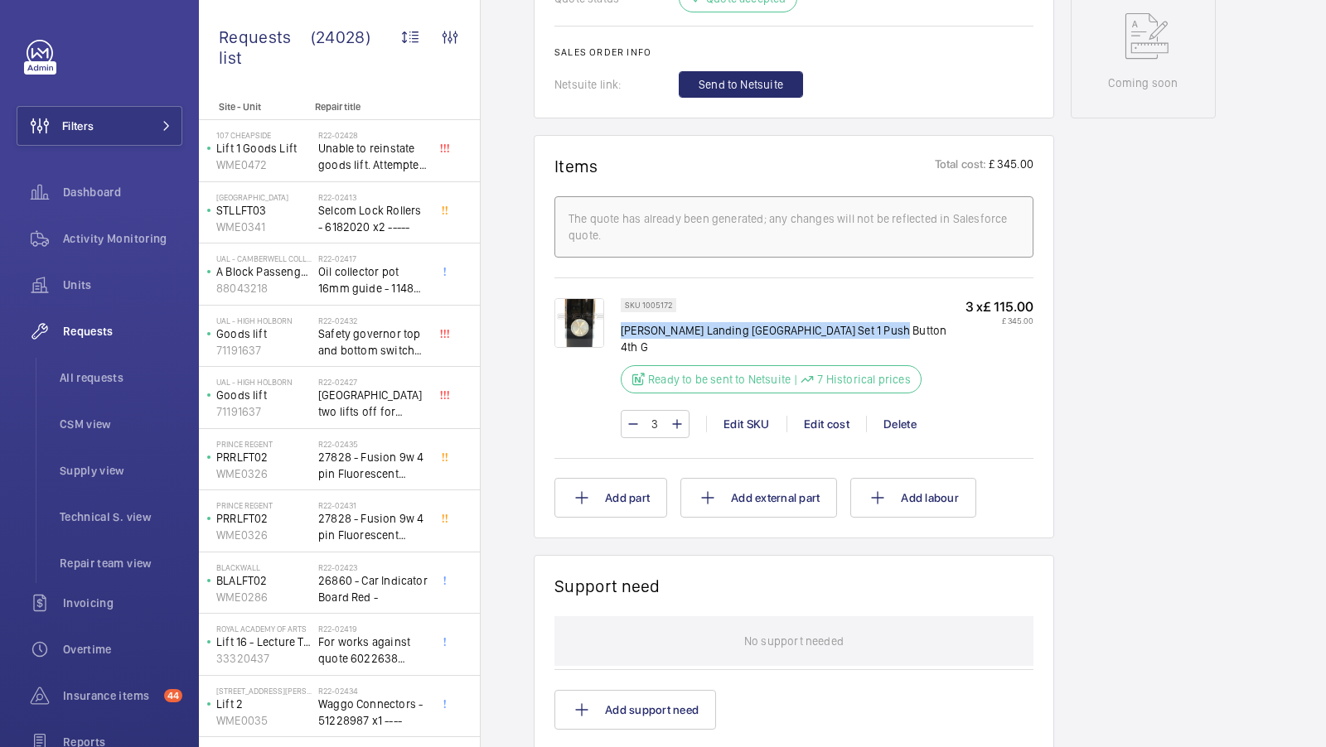
drag, startPoint x: 620, startPoint y: 322, endPoint x: 882, endPoint y: 327, distance: 262.7
click at [882, 327] on p "[PERSON_NAME] Landing [GEOGRAPHIC_DATA] Set 1 Push Button 4th G" at bounding box center [793, 338] width 345 height 33
copy p "[PERSON_NAME] Landing [GEOGRAPHIC_DATA] Set 1 Push Button 4th G"
